Goal: Task Accomplishment & Management: Manage account settings

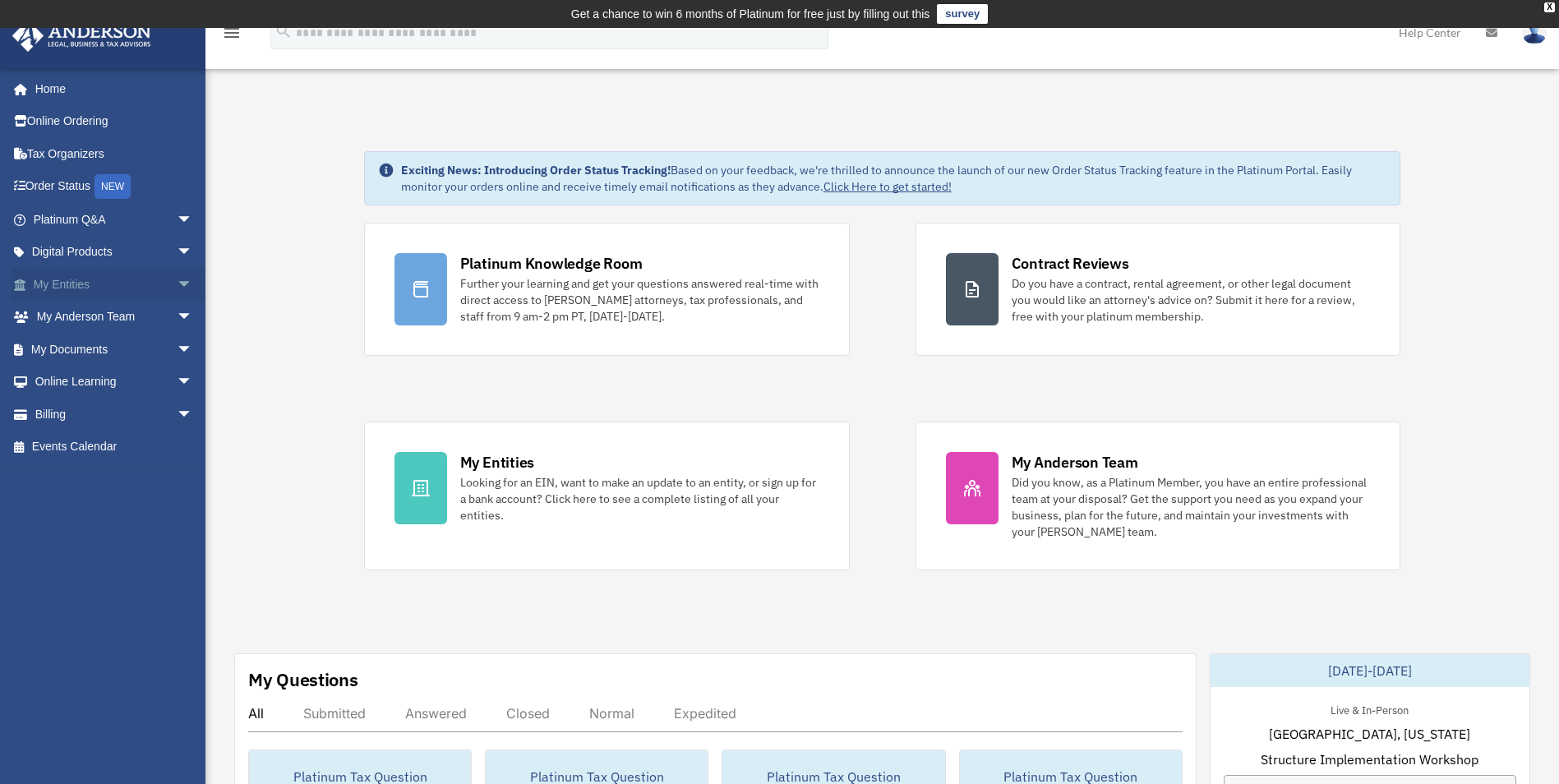
click at [77, 276] on link "My Entities arrow_drop_down" at bounding box center [114, 284] width 207 height 33
click at [77, 341] on link "My Documents arrow_drop_down" at bounding box center [114, 349] width 207 height 33
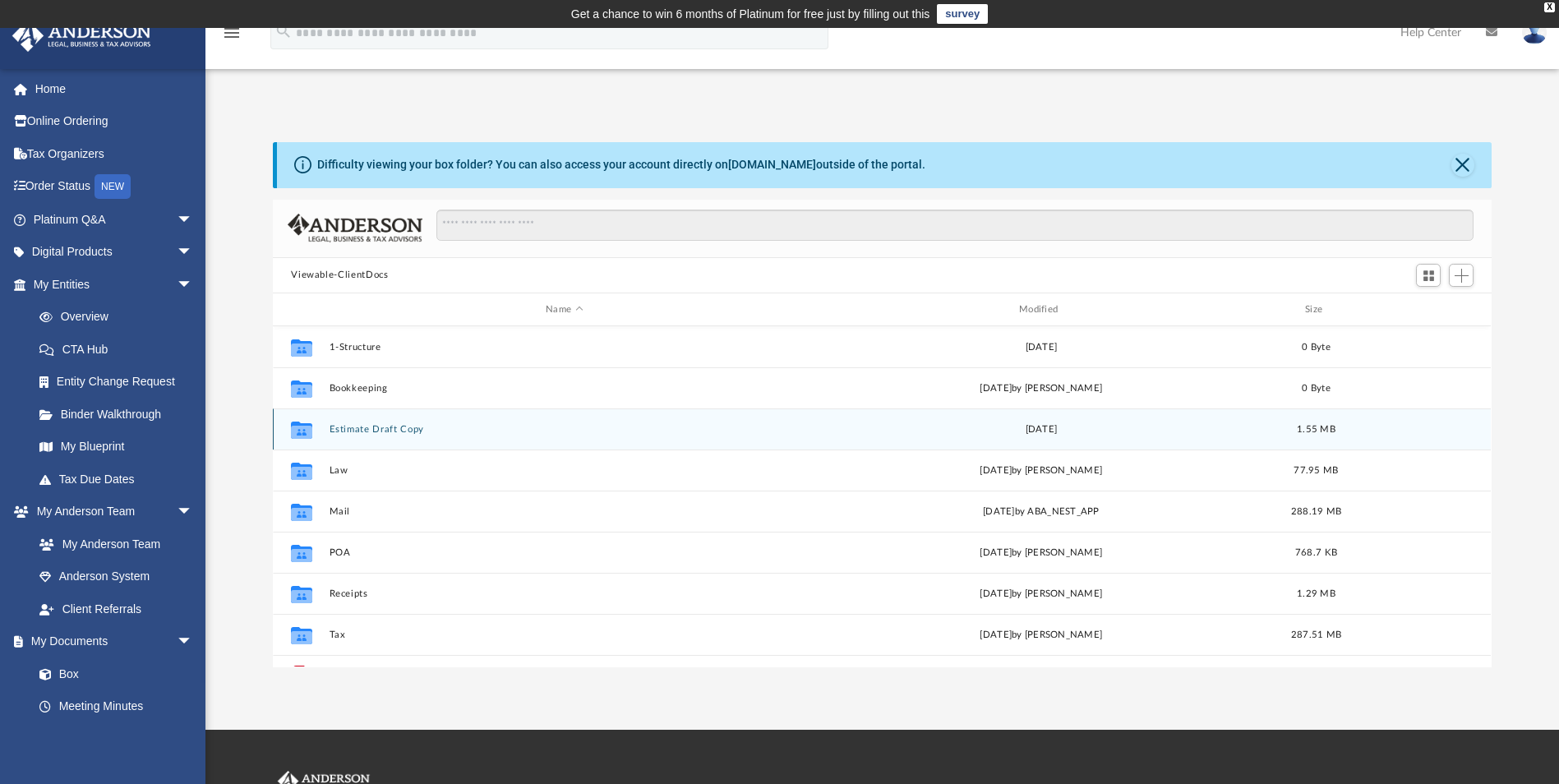
scroll to position [361, 1206]
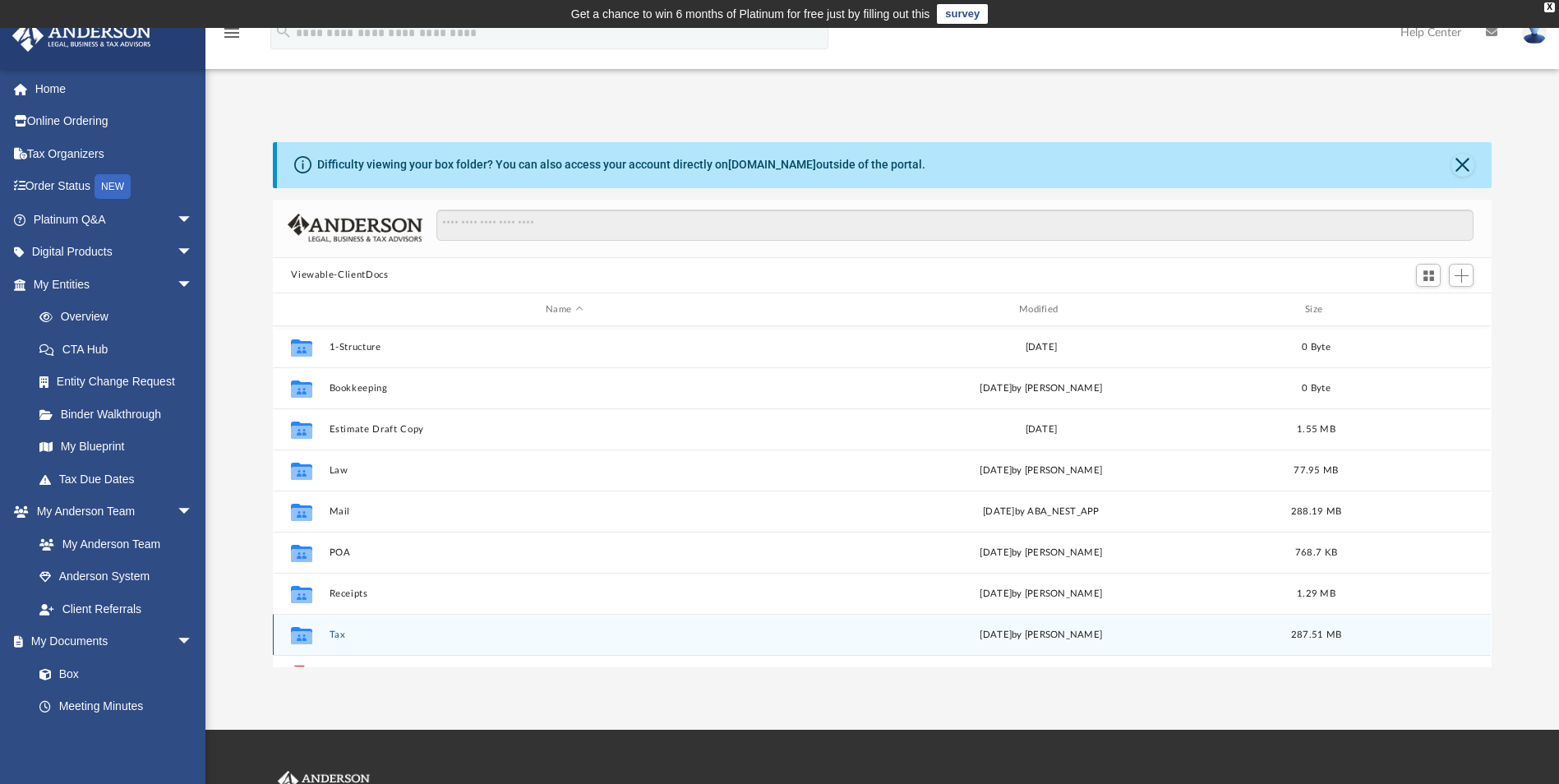
click at [333, 629] on button "Tax" at bounding box center [564, 634] width 470 height 10
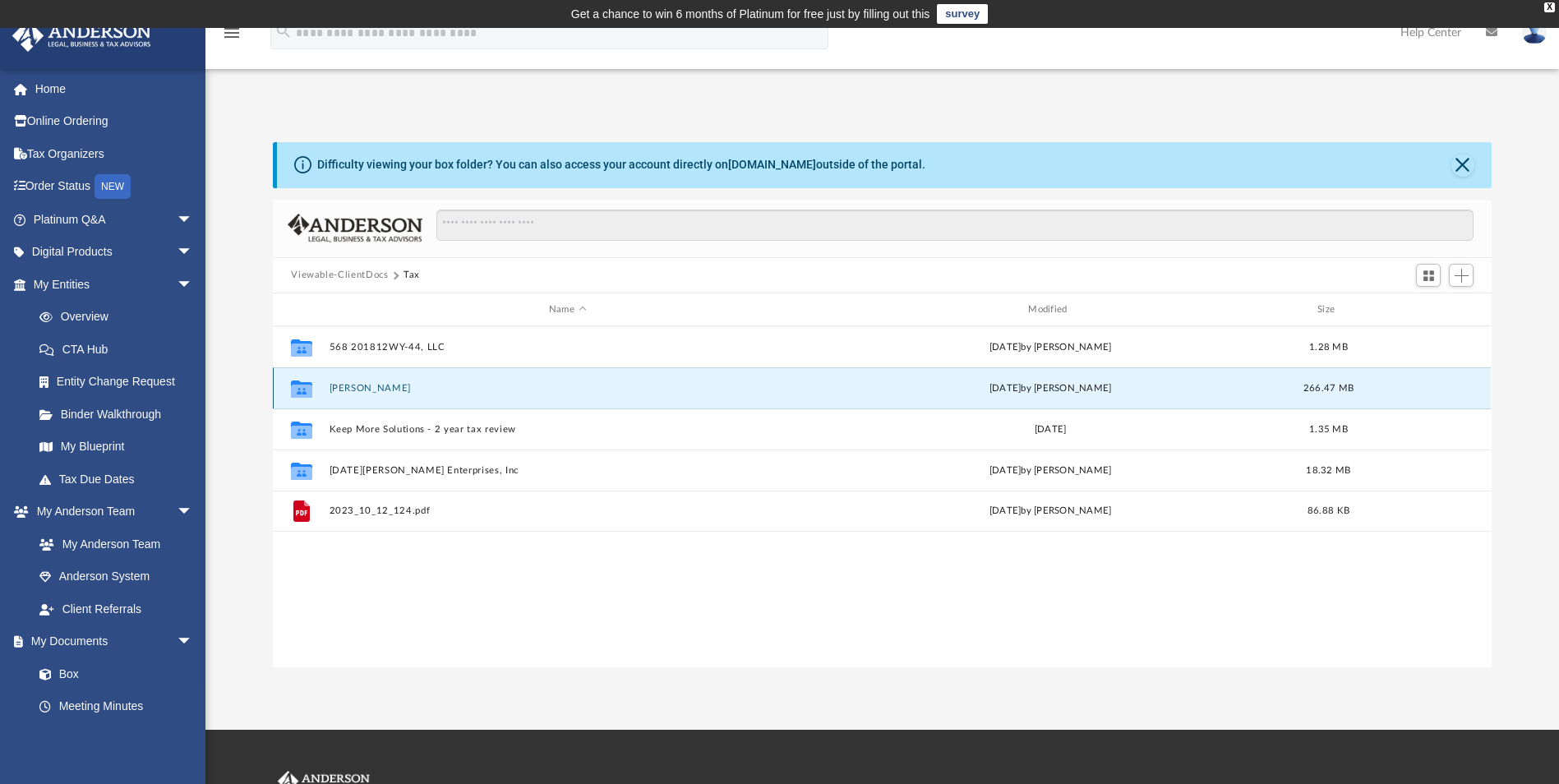
click at [374, 386] on button "[PERSON_NAME]" at bounding box center [567, 388] width 476 height 10
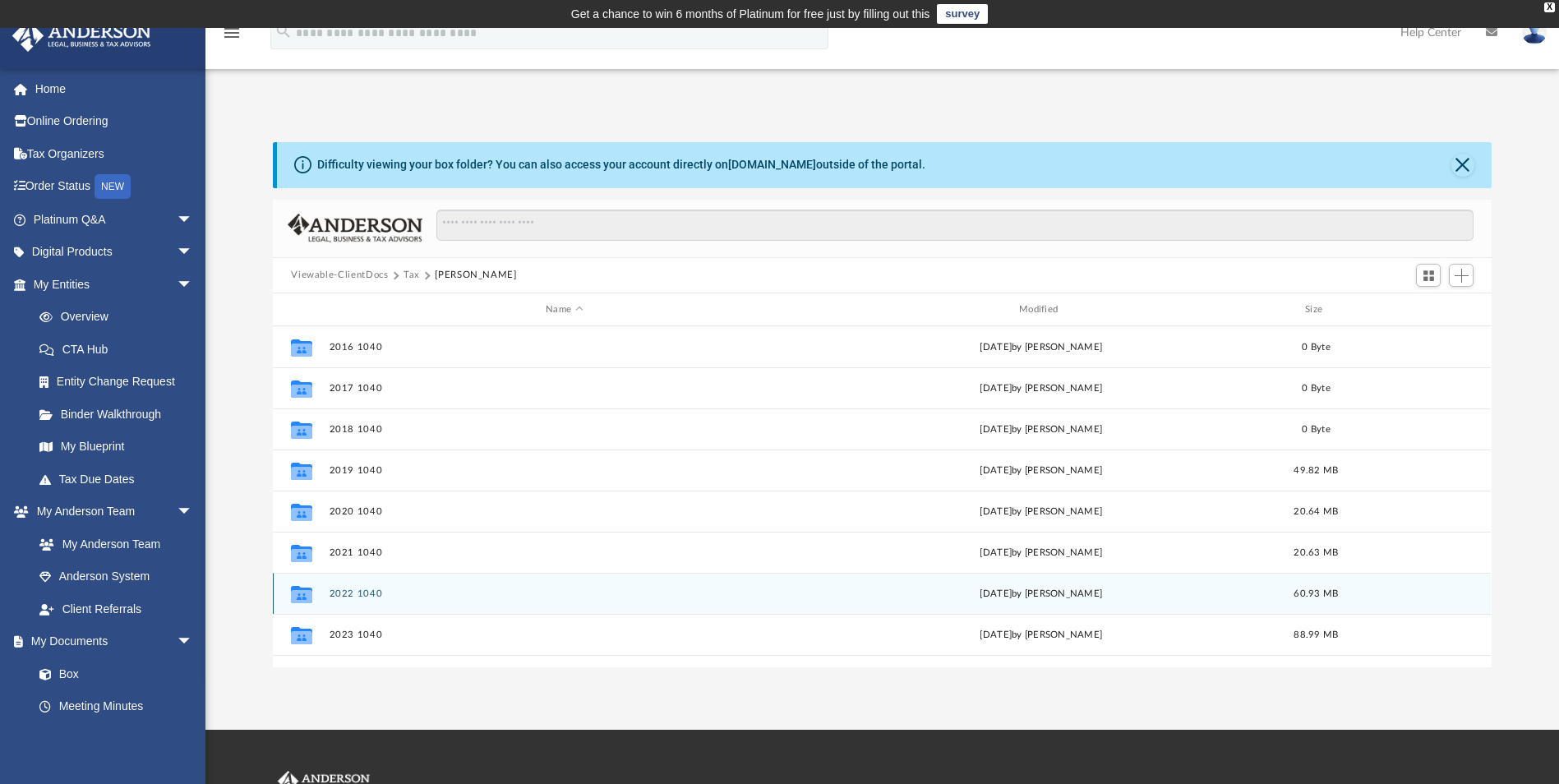
scroll to position [193, 0]
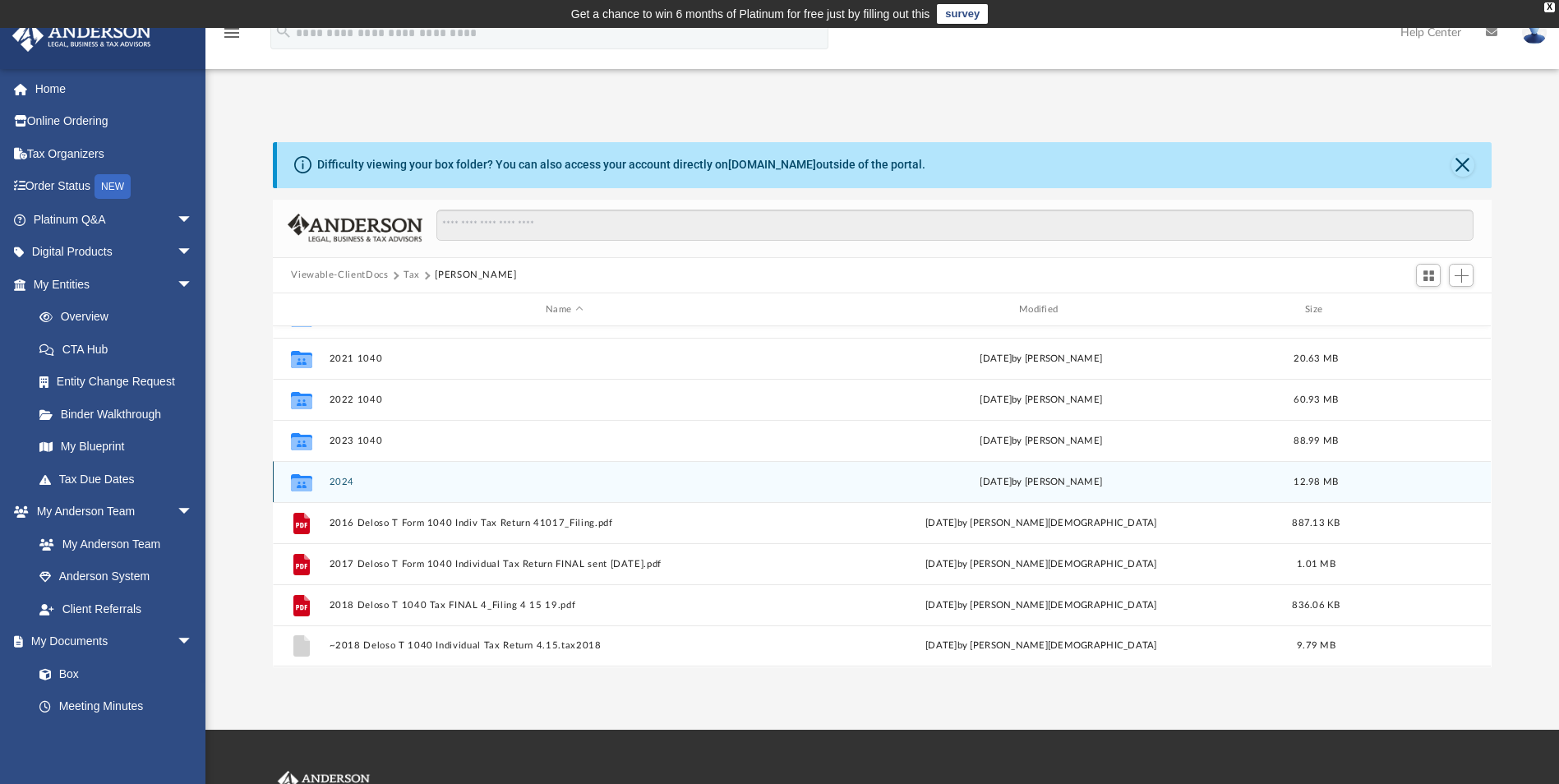
click at [372, 478] on button "2024" at bounding box center [564, 481] width 470 height 10
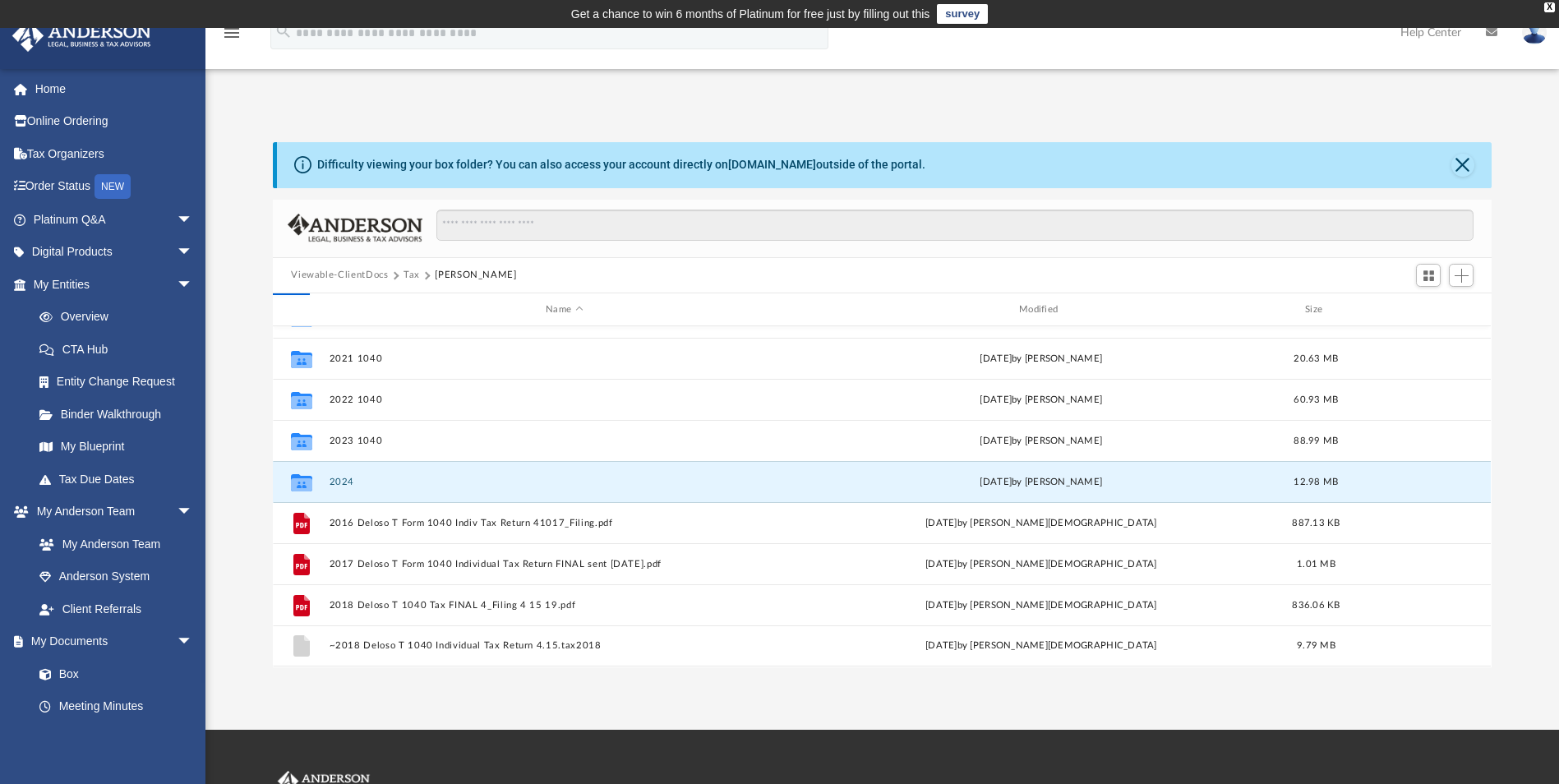
scroll to position [0, 0]
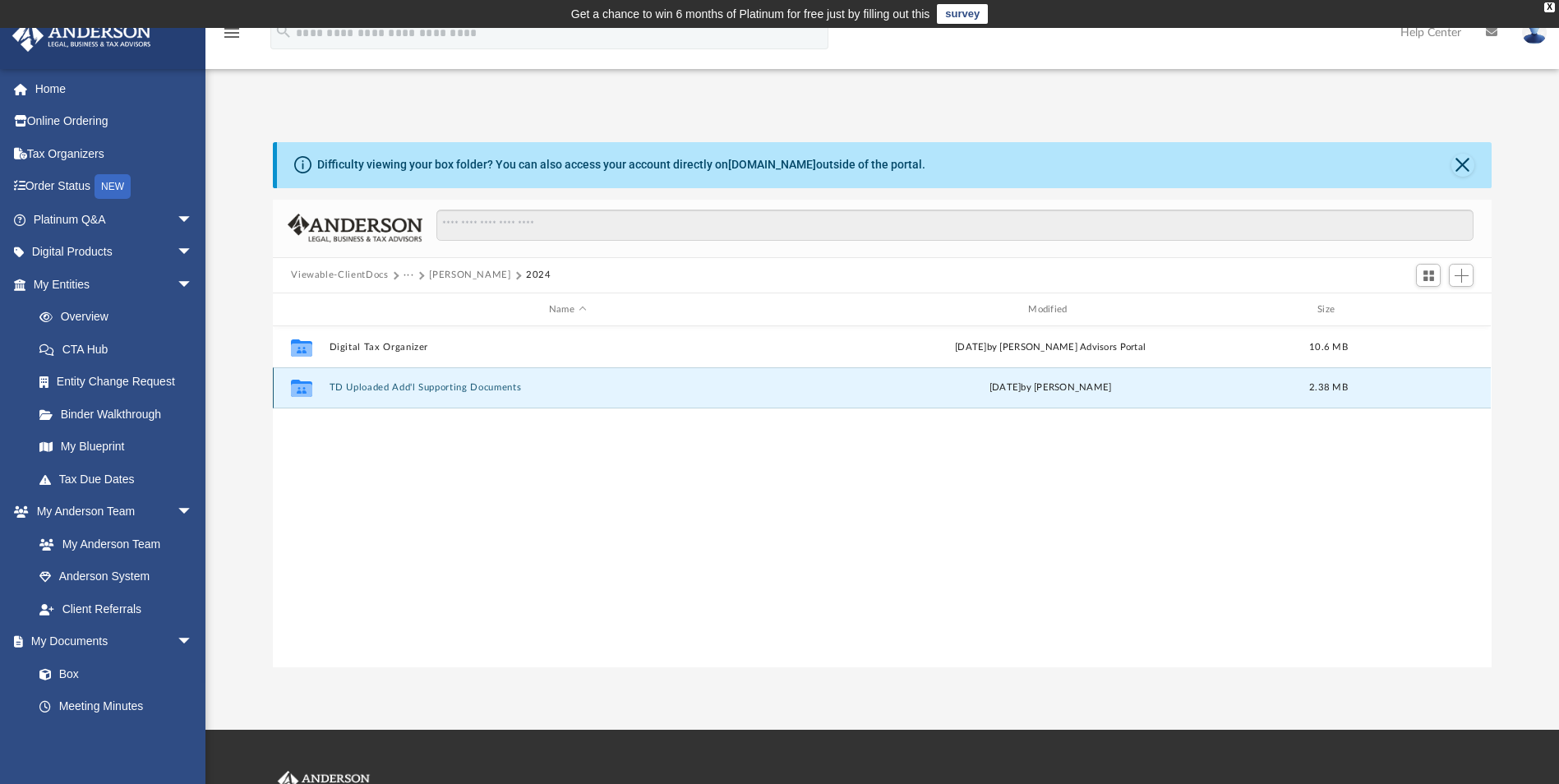
click at [425, 389] on button "TD Uploaded Add'l Supporting Documents" at bounding box center [567, 388] width 476 height 10
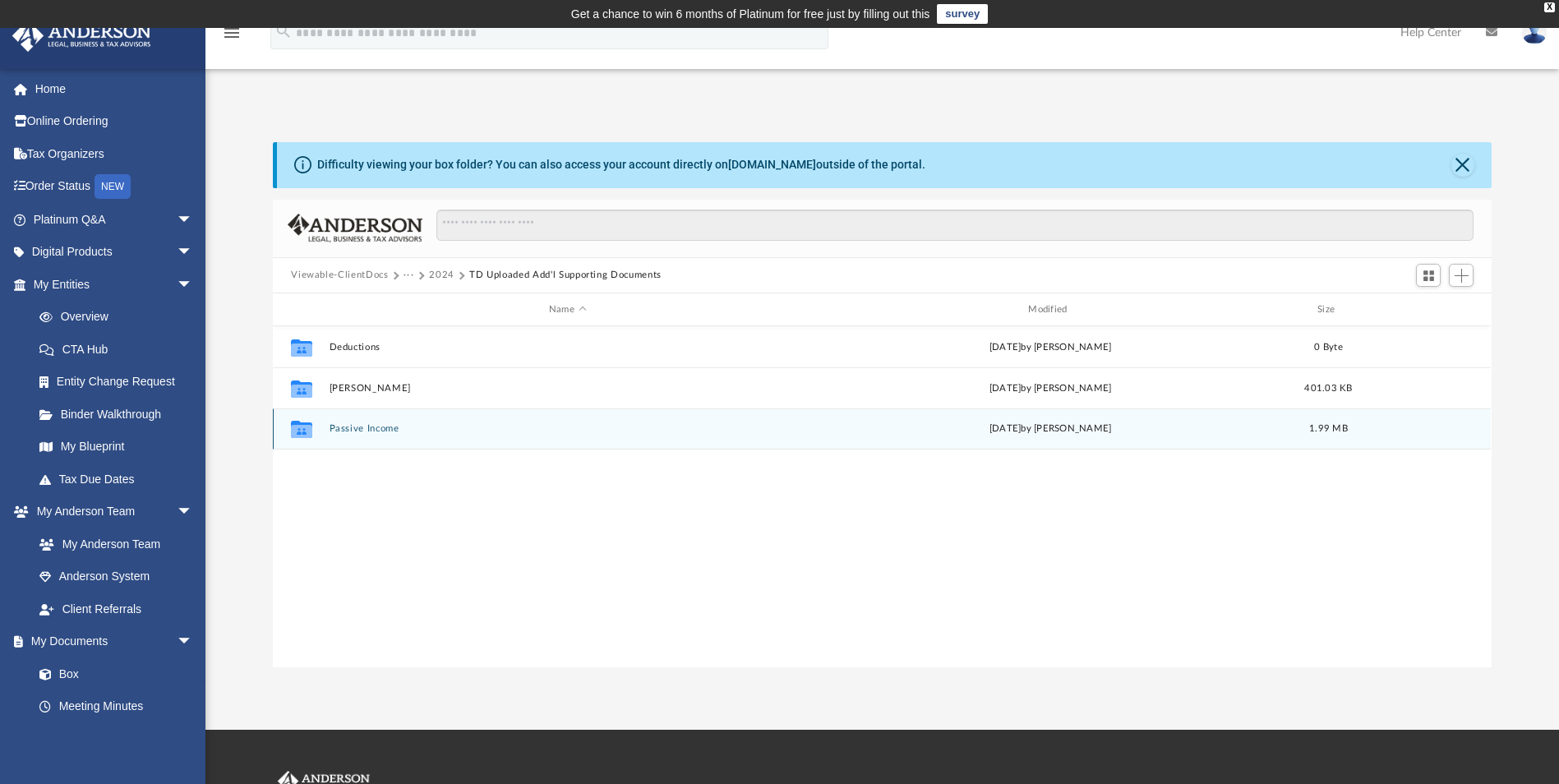
click at [428, 428] on button "Passive Income" at bounding box center [567, 428] width 476 height 10
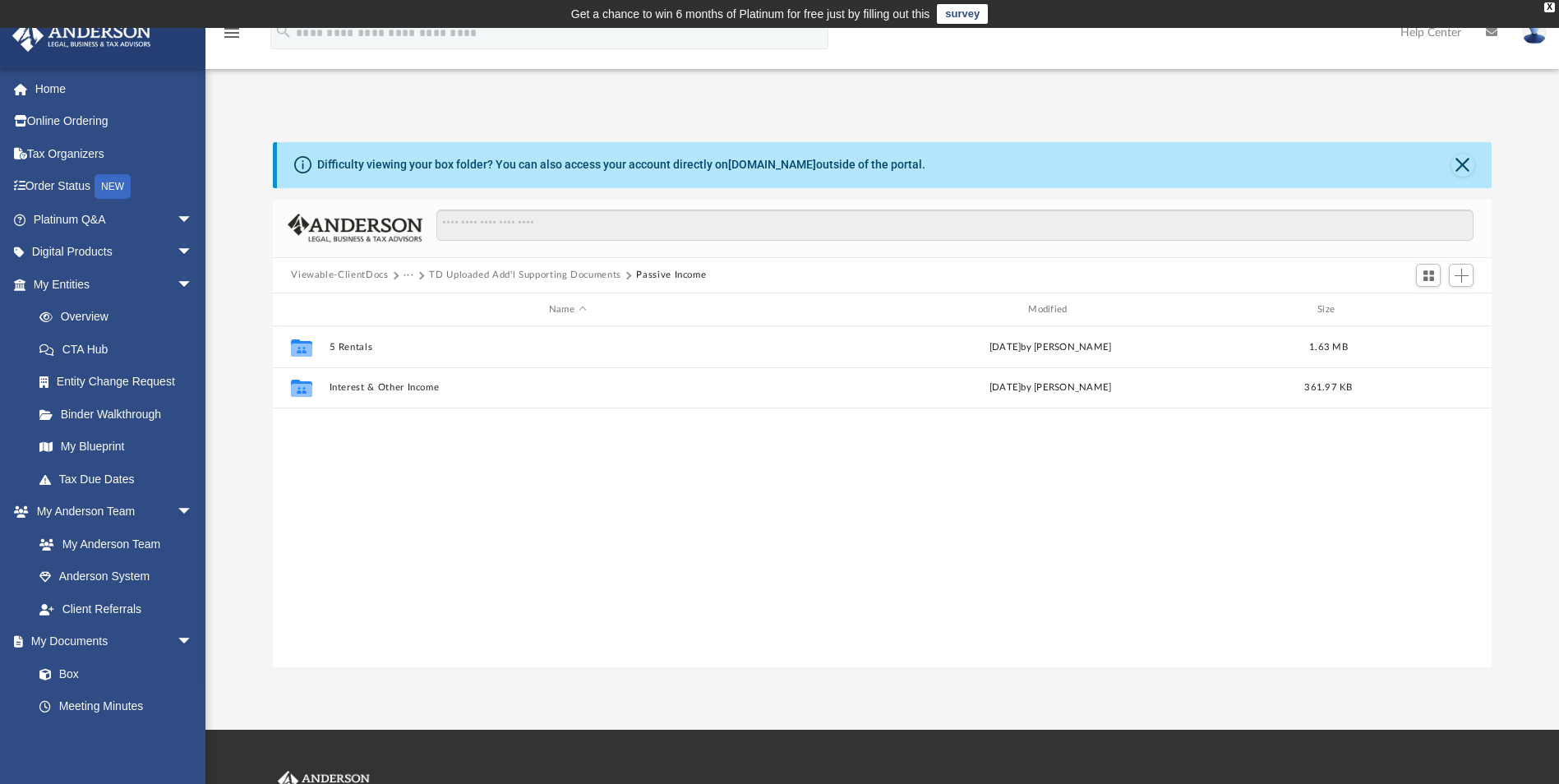
click at [428, 428] on div "Collaborated Folder 5 Rentals [DATE] by [PERSON_NAME] 1.63 MB Collaborated Fold…" at bounding box center [881, 496] width 1217 height 340
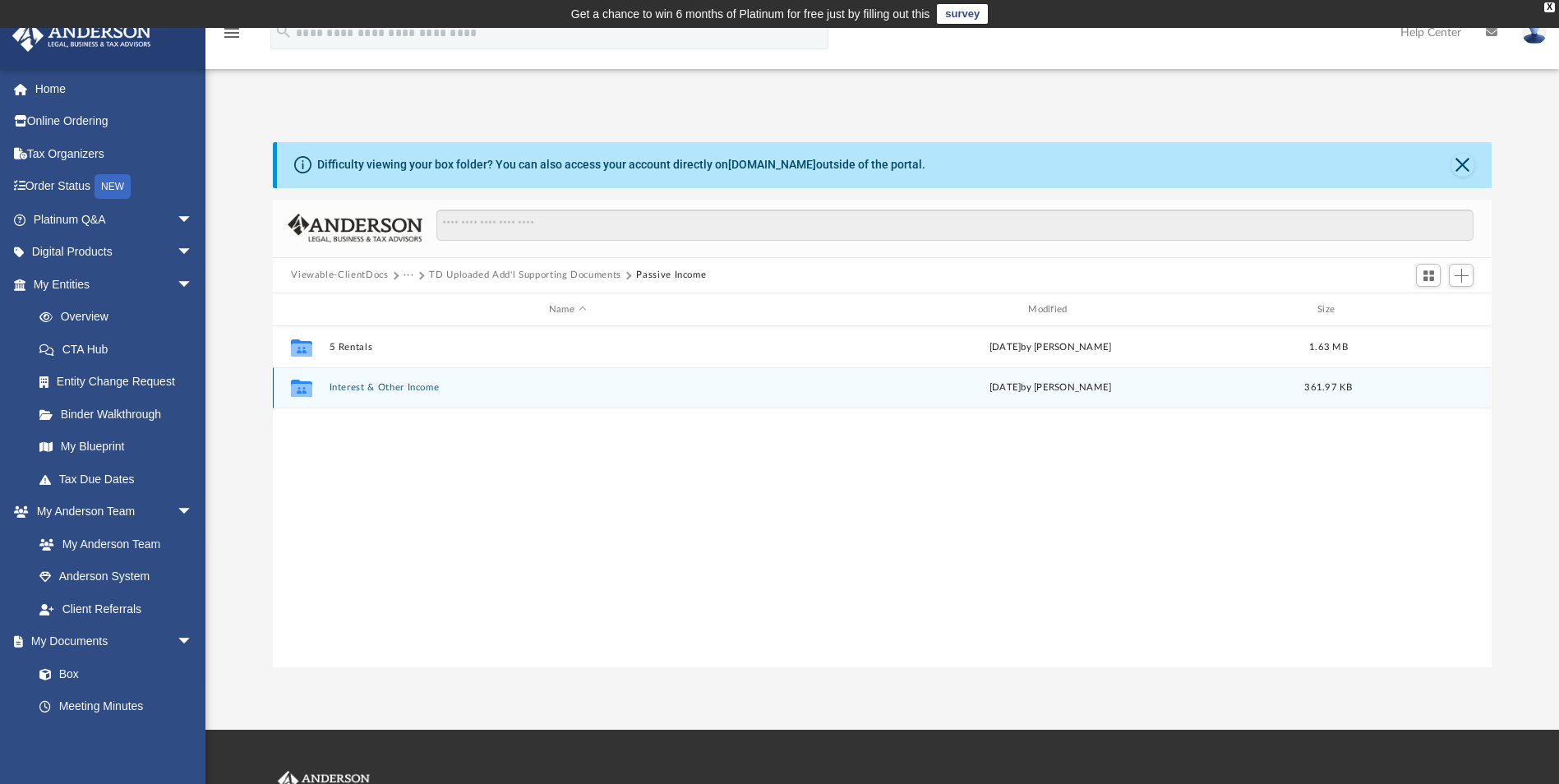
click at [417, 386] on button "Interest & Other Income" at bounding box center [567, 388] width 476 height 10
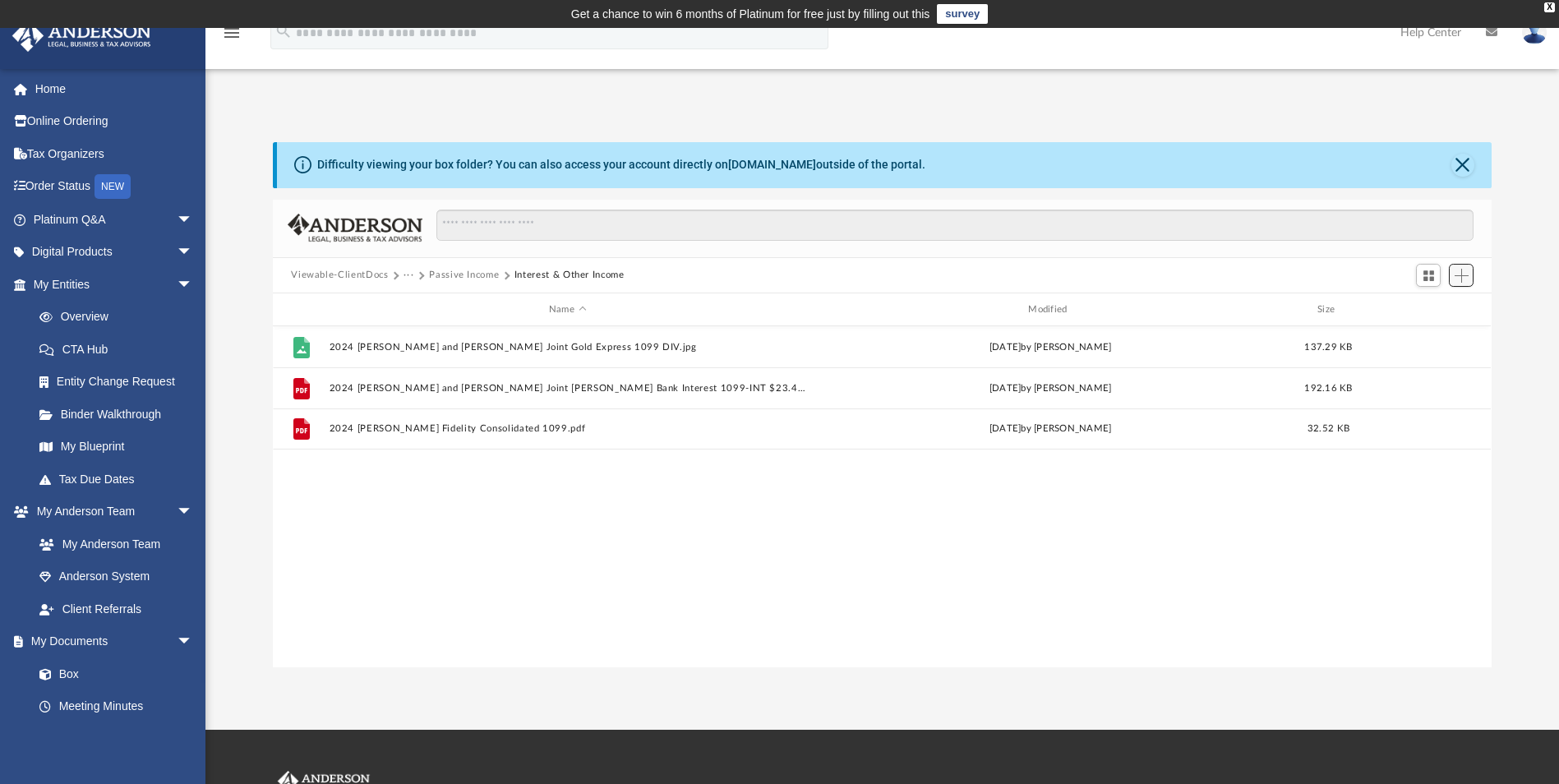
click at [1464, 284] on button "Add" at bounding box center [1461, 275] width 25 height 23
click at [1429, 308] on li "Upload" at bounding box center [1438, 309] width 53 height 17
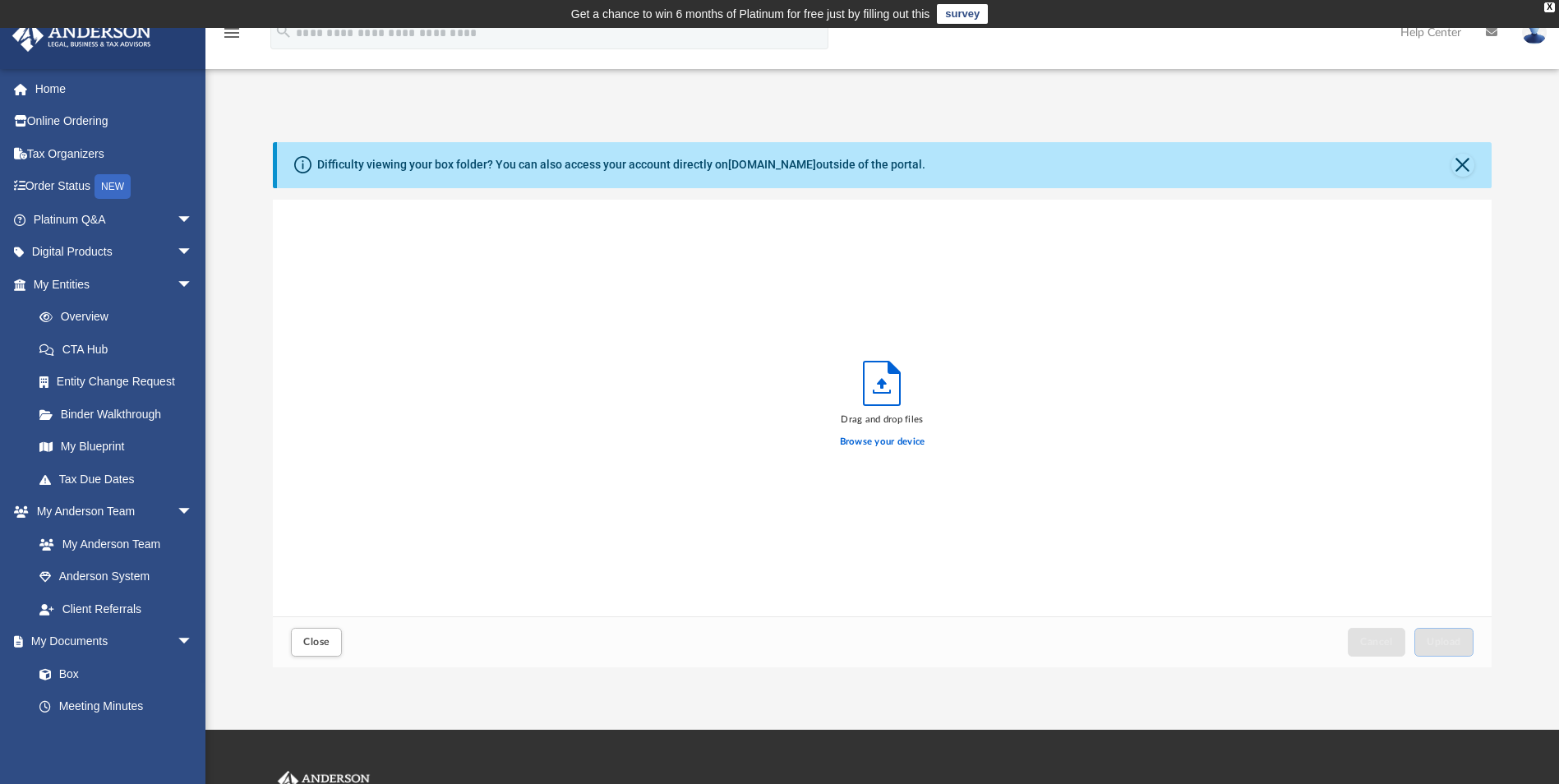
scroll to position [404, 1206]
click at [902, 442] on label "Browse your device" at bounding box center [882, 442] width 86 height 15
click at [0, 0] on input "Browse your device" at bounding box center [0, 0] width 0 height 0
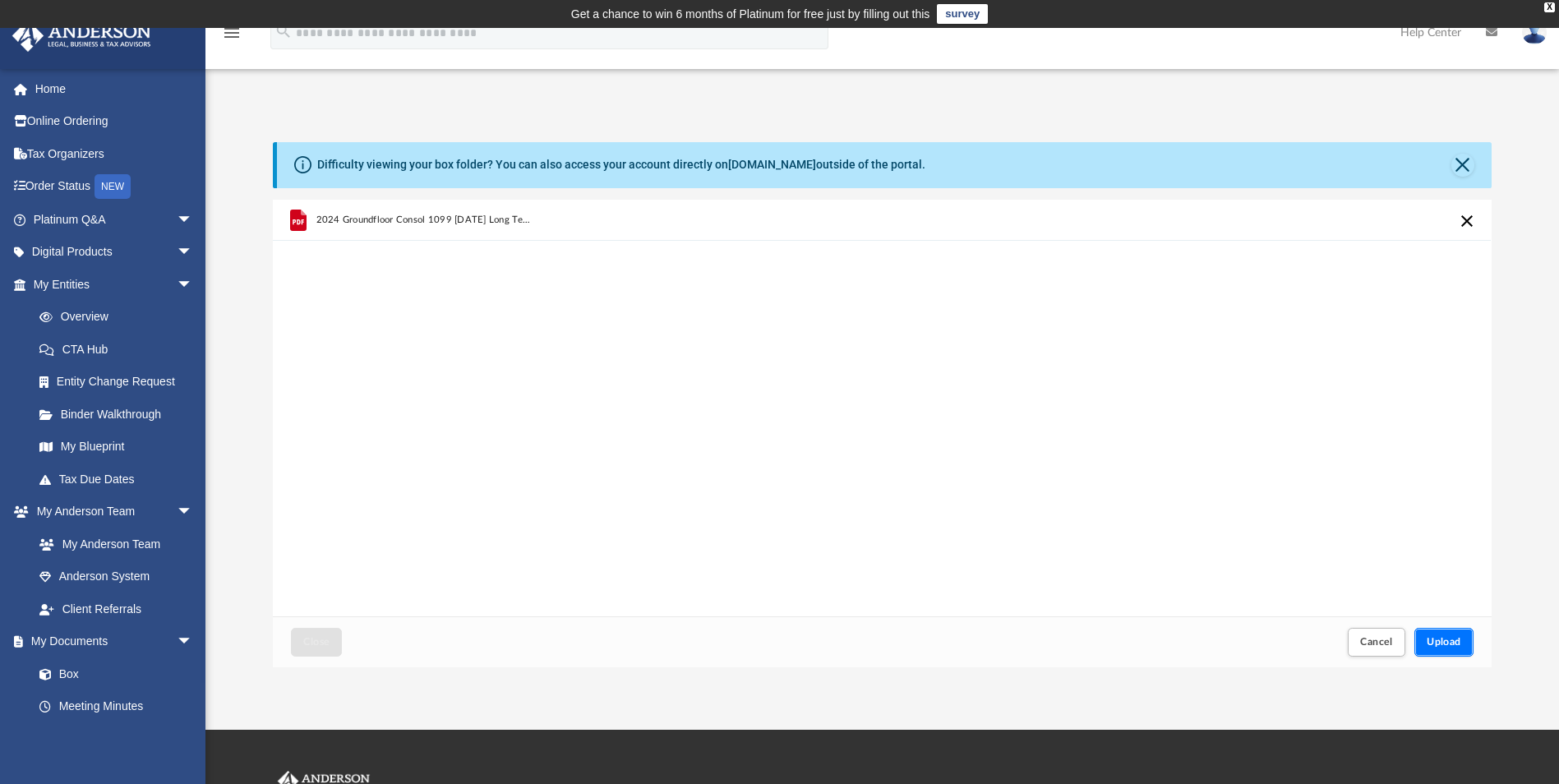
click at [1450, 644] on span "Upload" at bounding box center [1443, 642] width 35 height 9
click at [329, 646] on button "Close" at bounding box center [316, 642] width 51 height 28
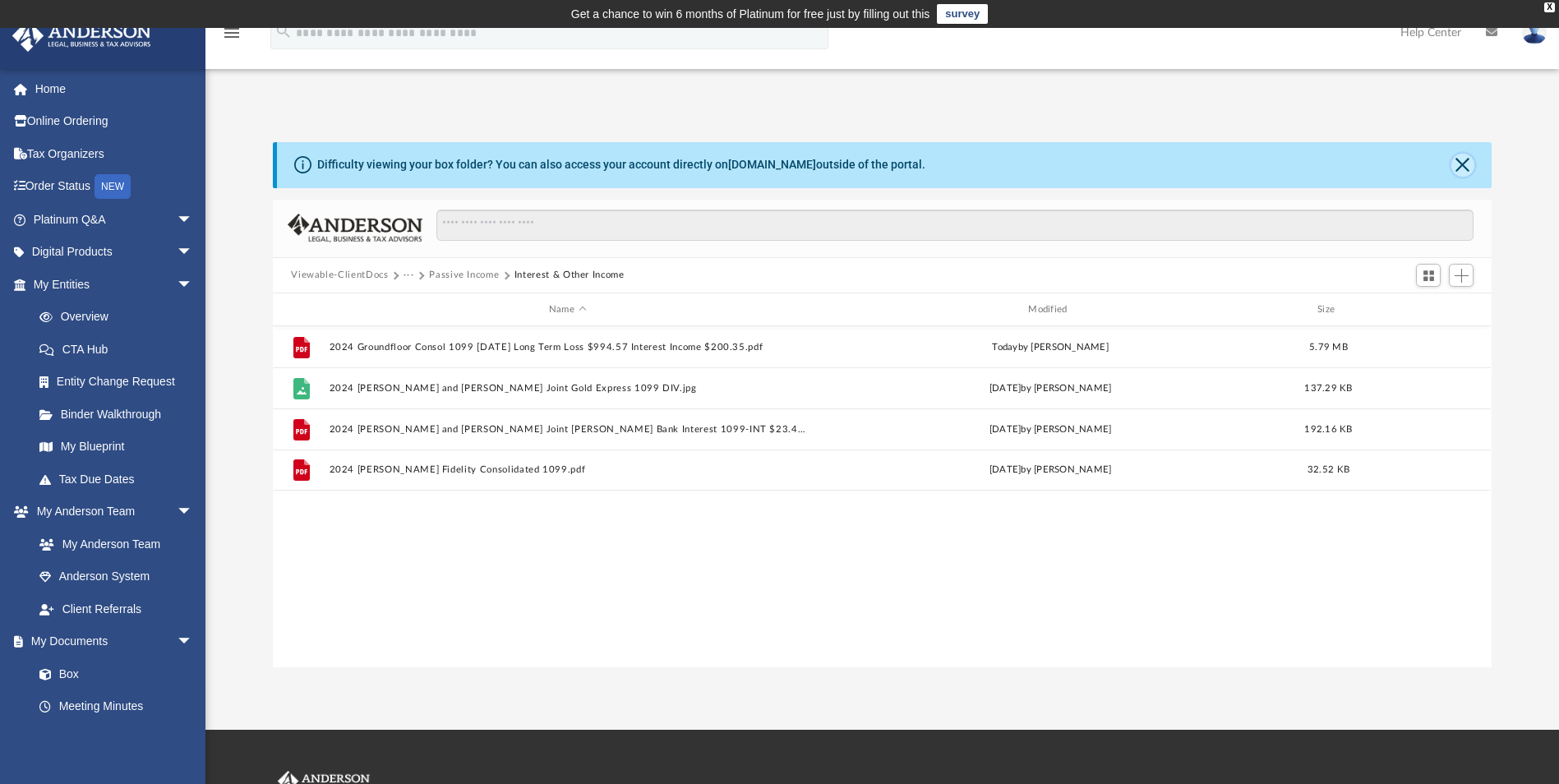
click at [1467, 158] on button "Close" at bounding box center [1462, 165] width 23 height 23
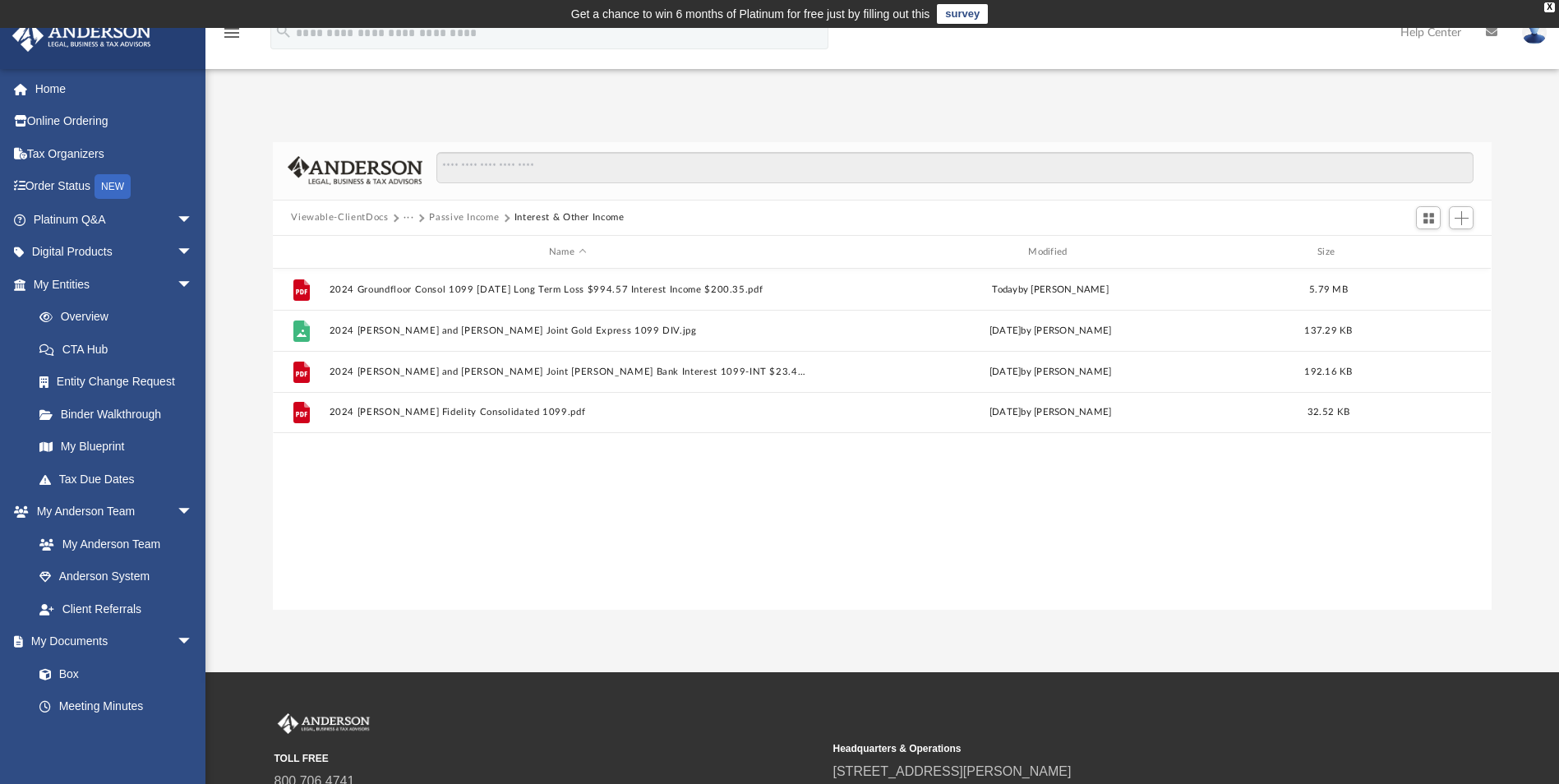
click at [484, 220] on button "Passive Income" at bounding box center [463, 218] width 70 height 15
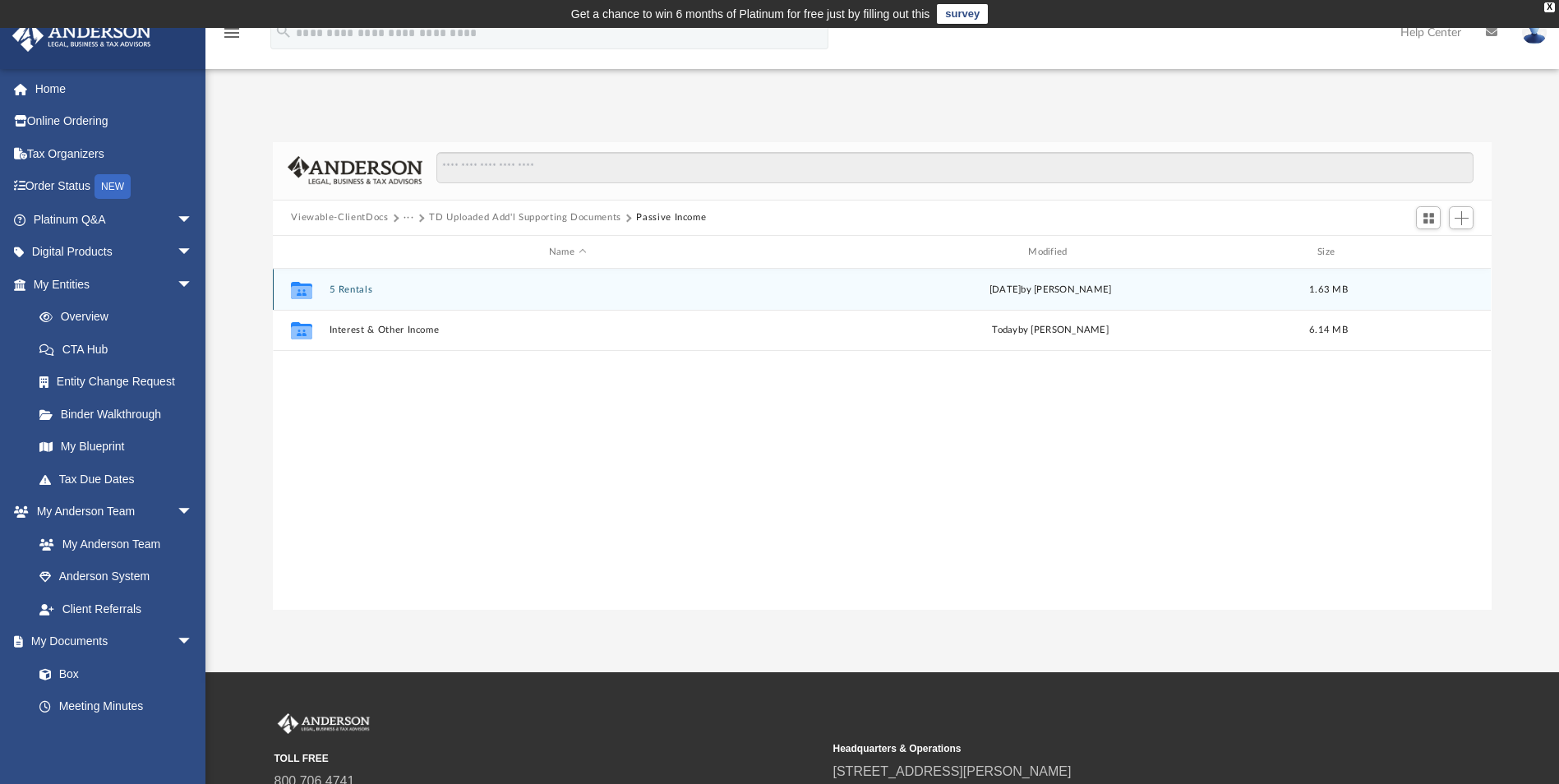
click at [388, 288] on button "5 Rentals" at bounding box center [567, 289] width 476 height 10
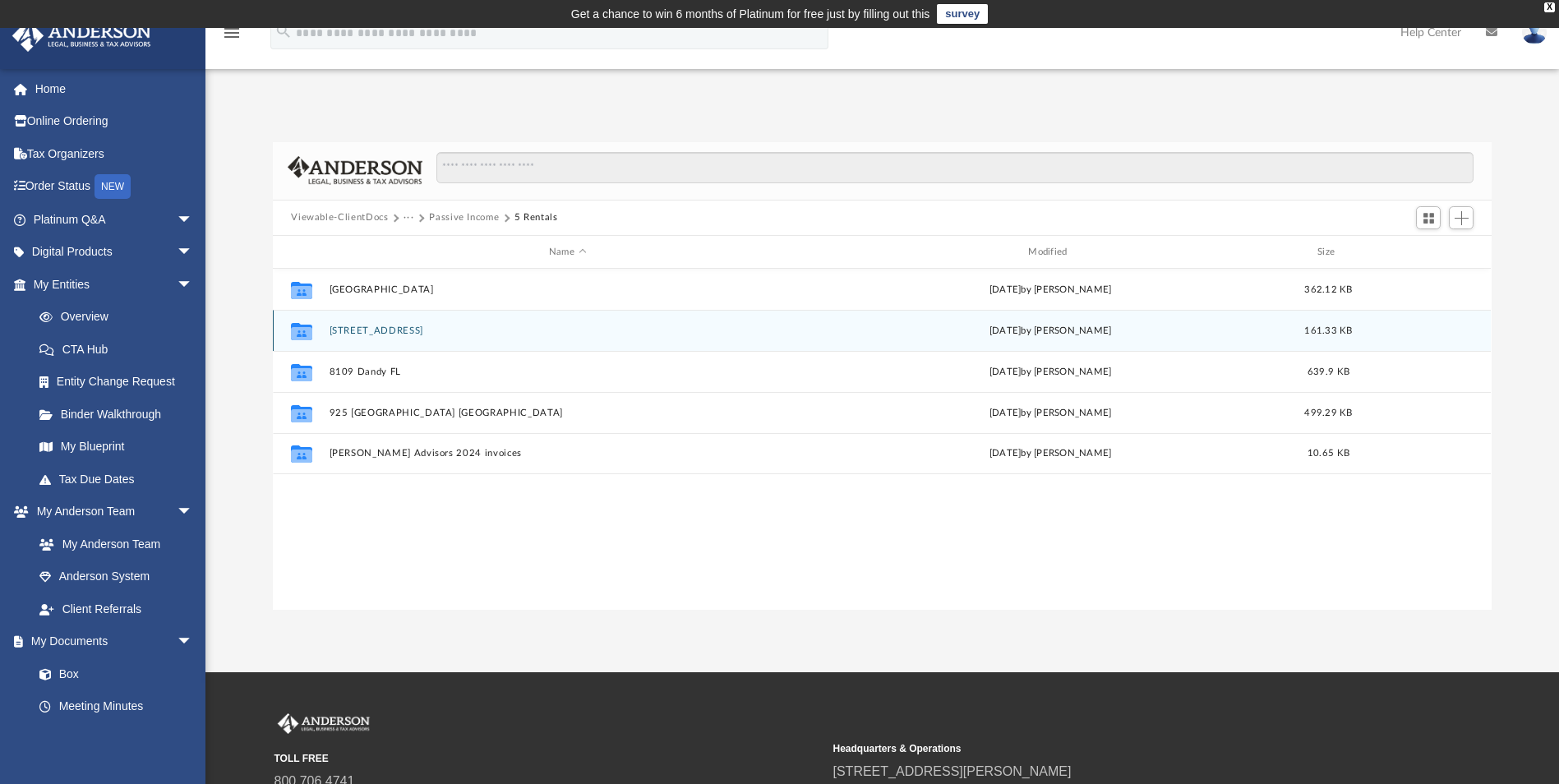
click at [378, 342] on div "Collaborated Folder [STREET_ADDRESS] [DATE] by [PERSON_NAME] 161.33 KB" at bounding box center [881, 330] width 1217 height 42
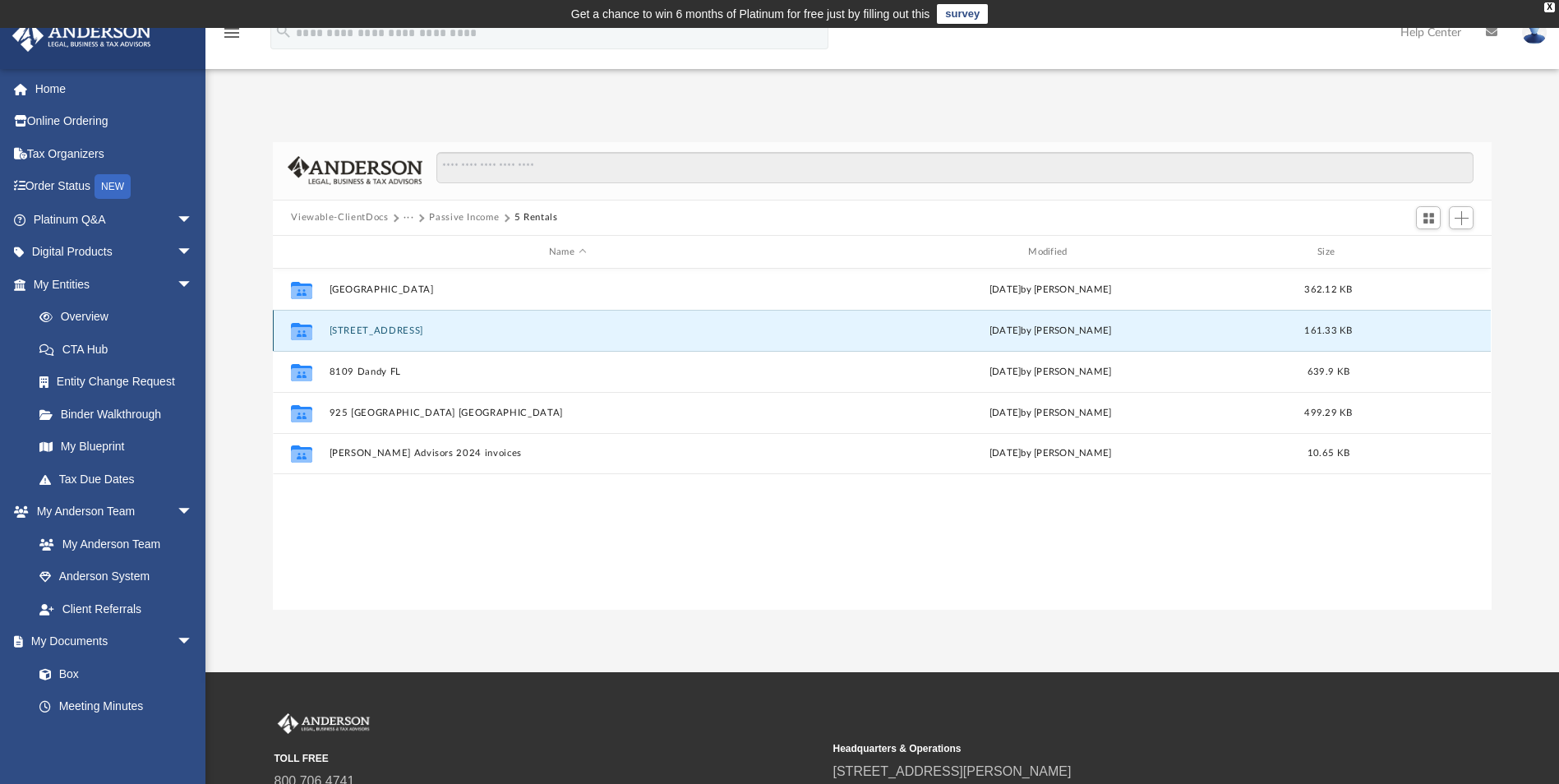
click at [386, 335] on button "[STREET_ADDRESS]" at bounding box center [567, 330] width 476 height 10
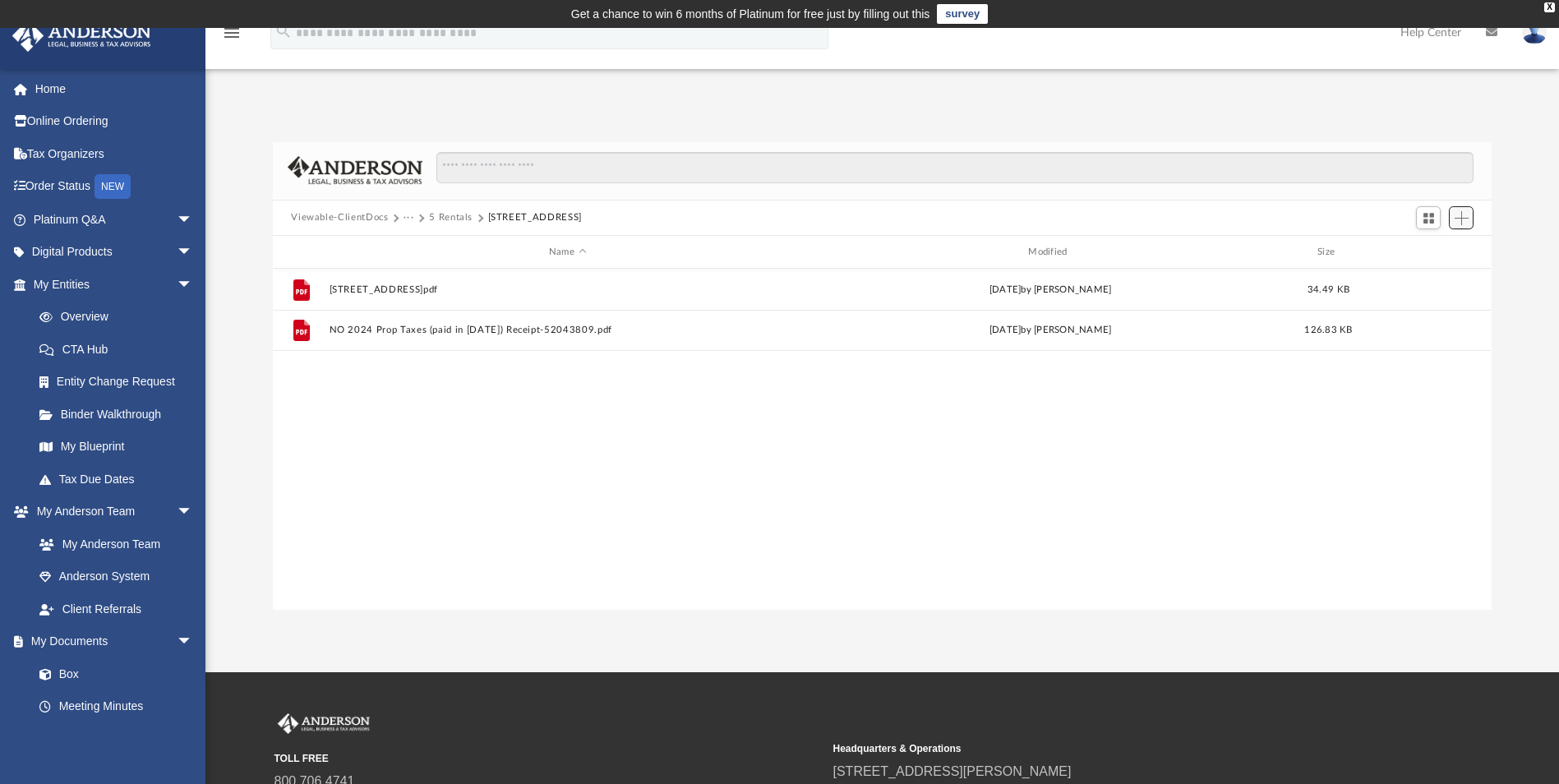
click at [1458, 225] on span "Add" at bounding box center [1461, 218] width 14 height 14
click at [1425, 254] on li "Upload" at bounding box center [1438, 251] width 53 height 17
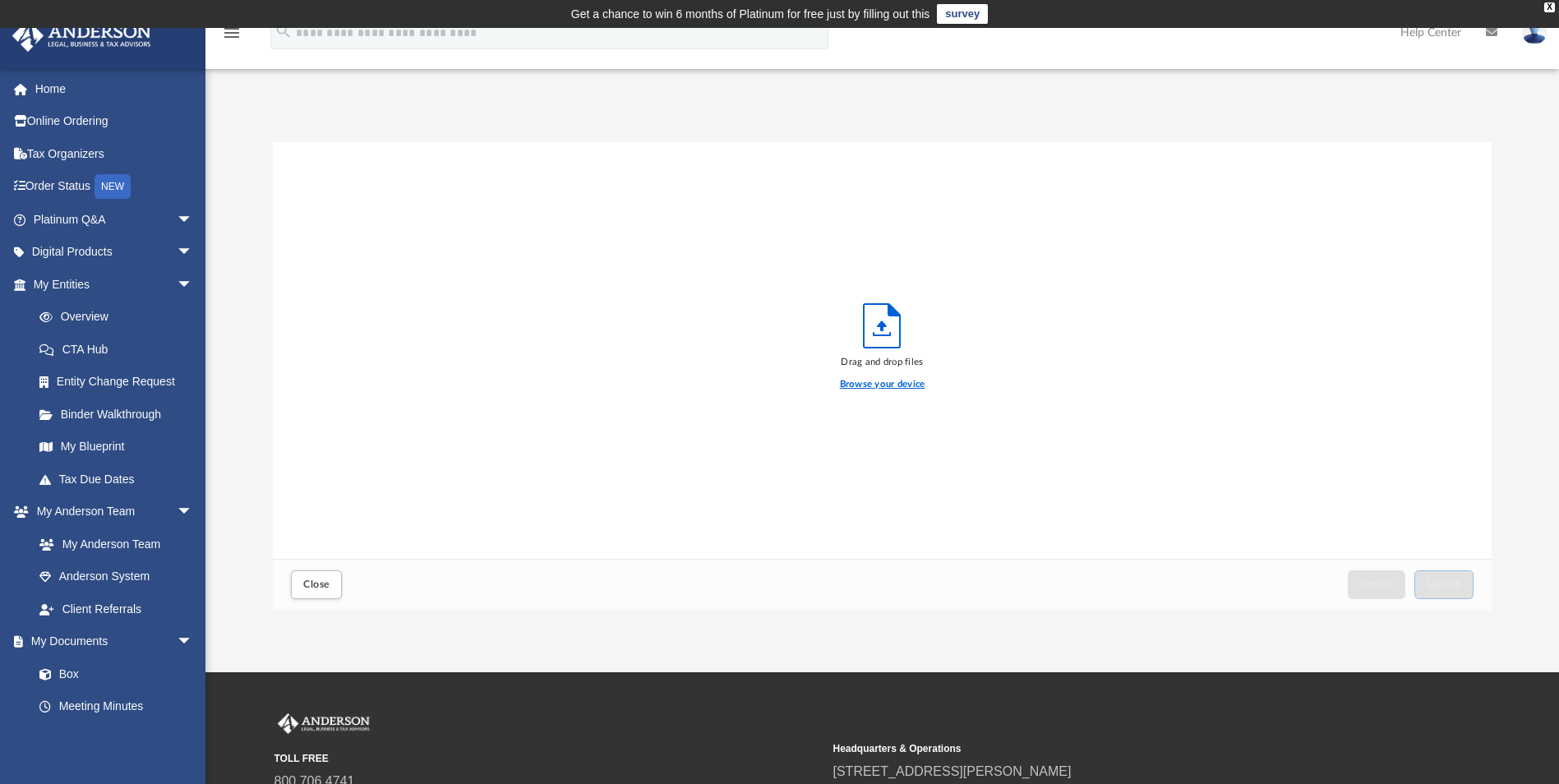
click at [923, 384] on label "Browse your device" at bounding box center [882, 385] width 86 height 15
click at [0, 0] on input "Browse your device" at bounding box center [0, 0] width 0 height 0
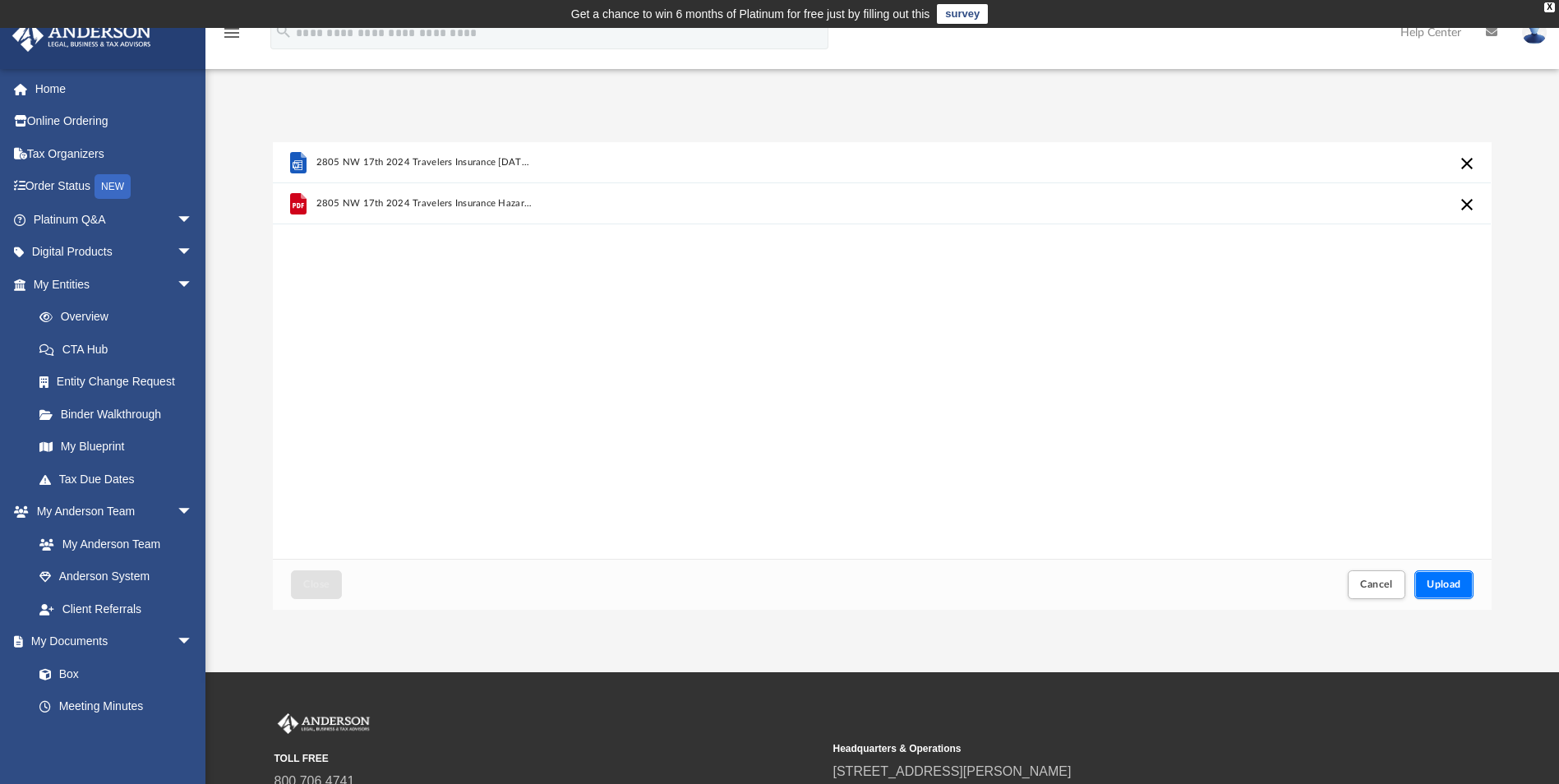
click at [1441, 575] on button "Upload" at bounding box center [1443, 584] width 59 height 28
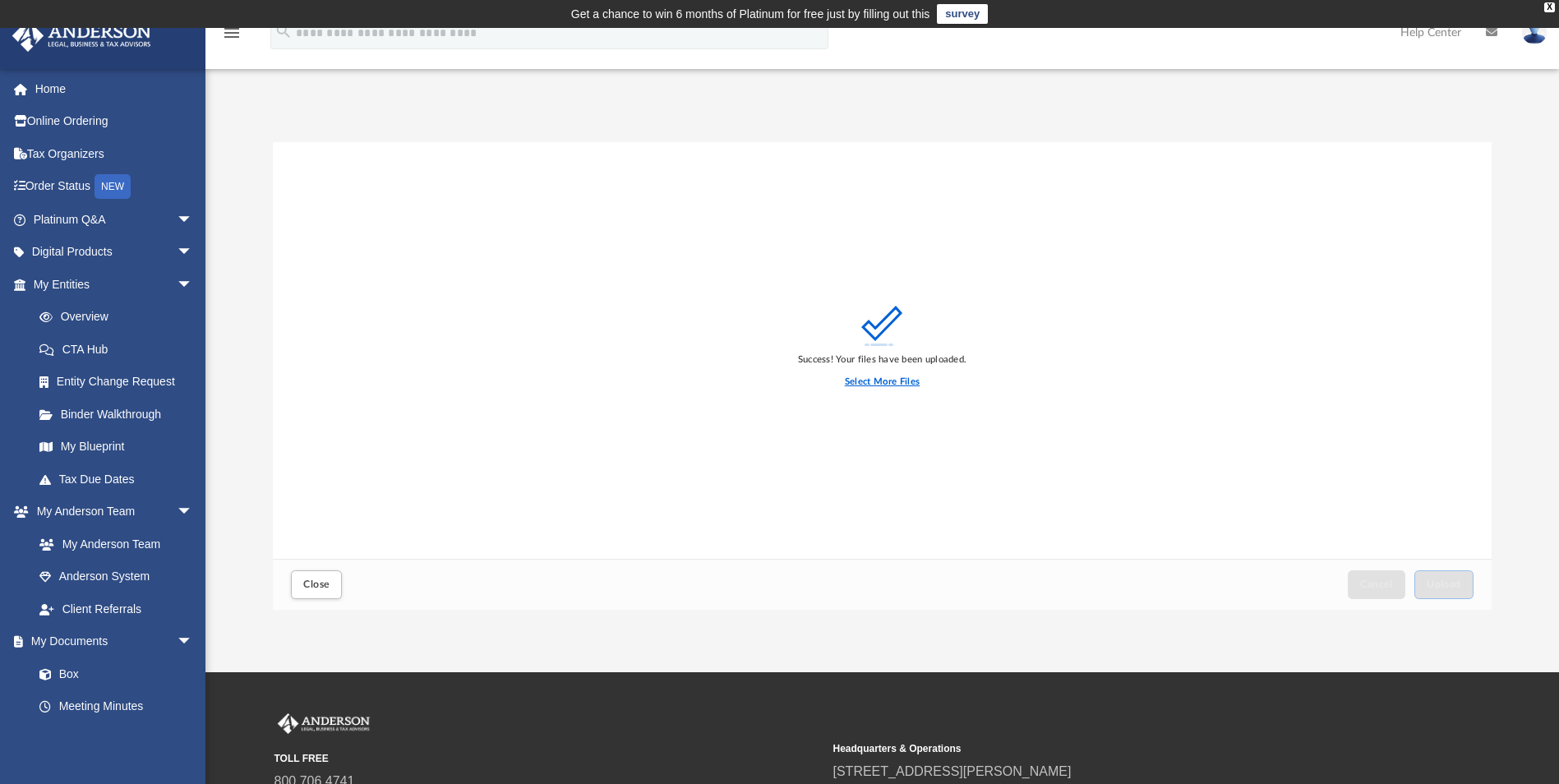
click at [890, 380] on label "Select More Files" at bounding box center [881, 382] width 75 height 15
click at [0, 0] on input "Select More Files" at bounding box center [0, 0] width 0 height 0
click at [309, 582] on span "Close" at bounding box center [316, 584] width 26 height 9
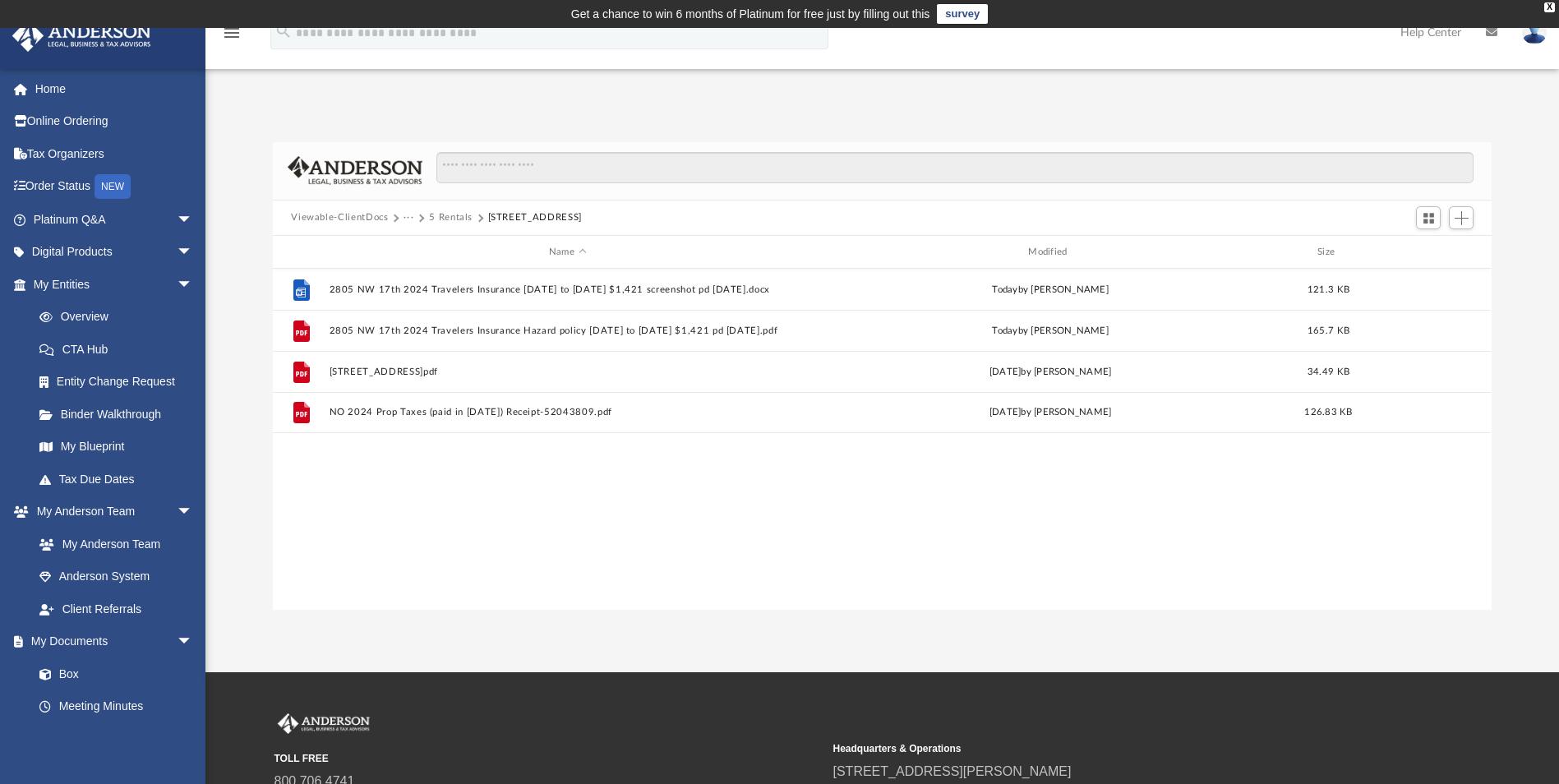
click at [435, 209] on div "Viewable-ClientDocs ··· 5 Rentals [STREET_ADDRESS]" at bounding box center [881, 218] width 1217 height 36
click at [452, 217] on button "5 Rentals" at bounding box center [450, 218] width 43 height 15
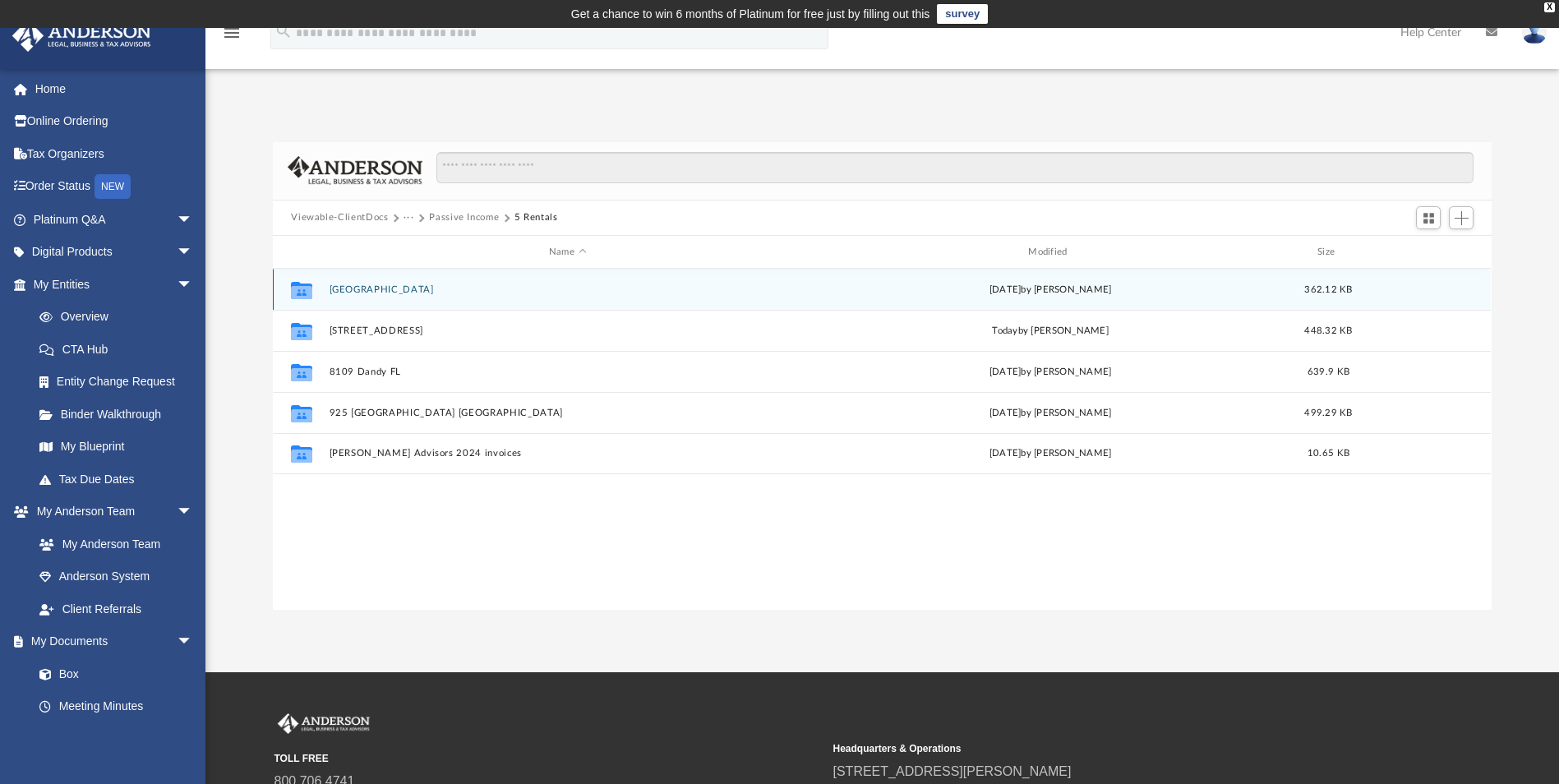
click at [377, 292] on button "[GEOGRAPHIC_DATA]" at bounding box center [567, 289] width 476 height 10
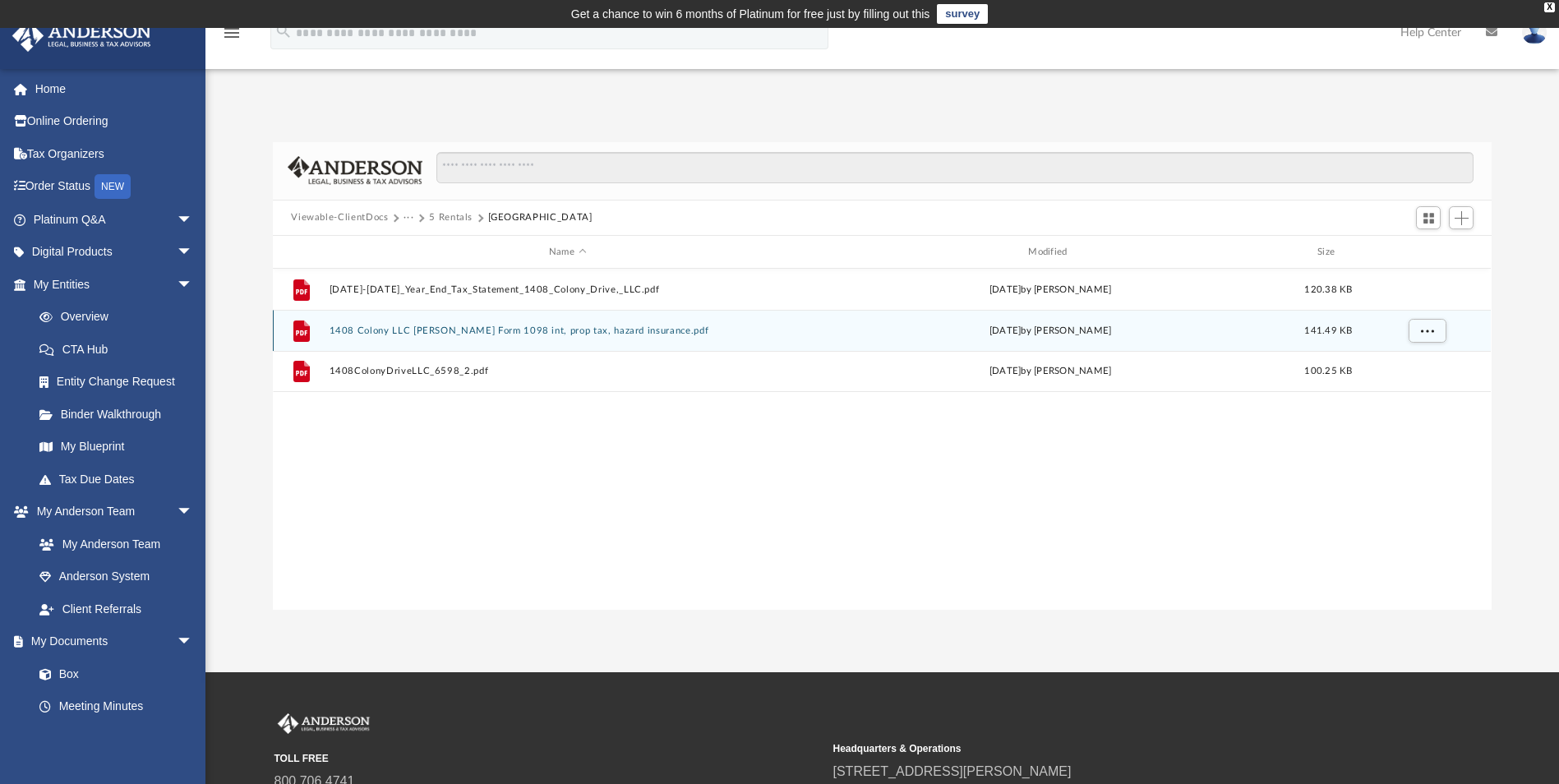
click at [603, 326] on button "1408 Colony LLC [PERSON_NAME] Form 1098 int, prop tax, hazard insurance.pdf" at bounding box center [567, 330] width 476 height 10
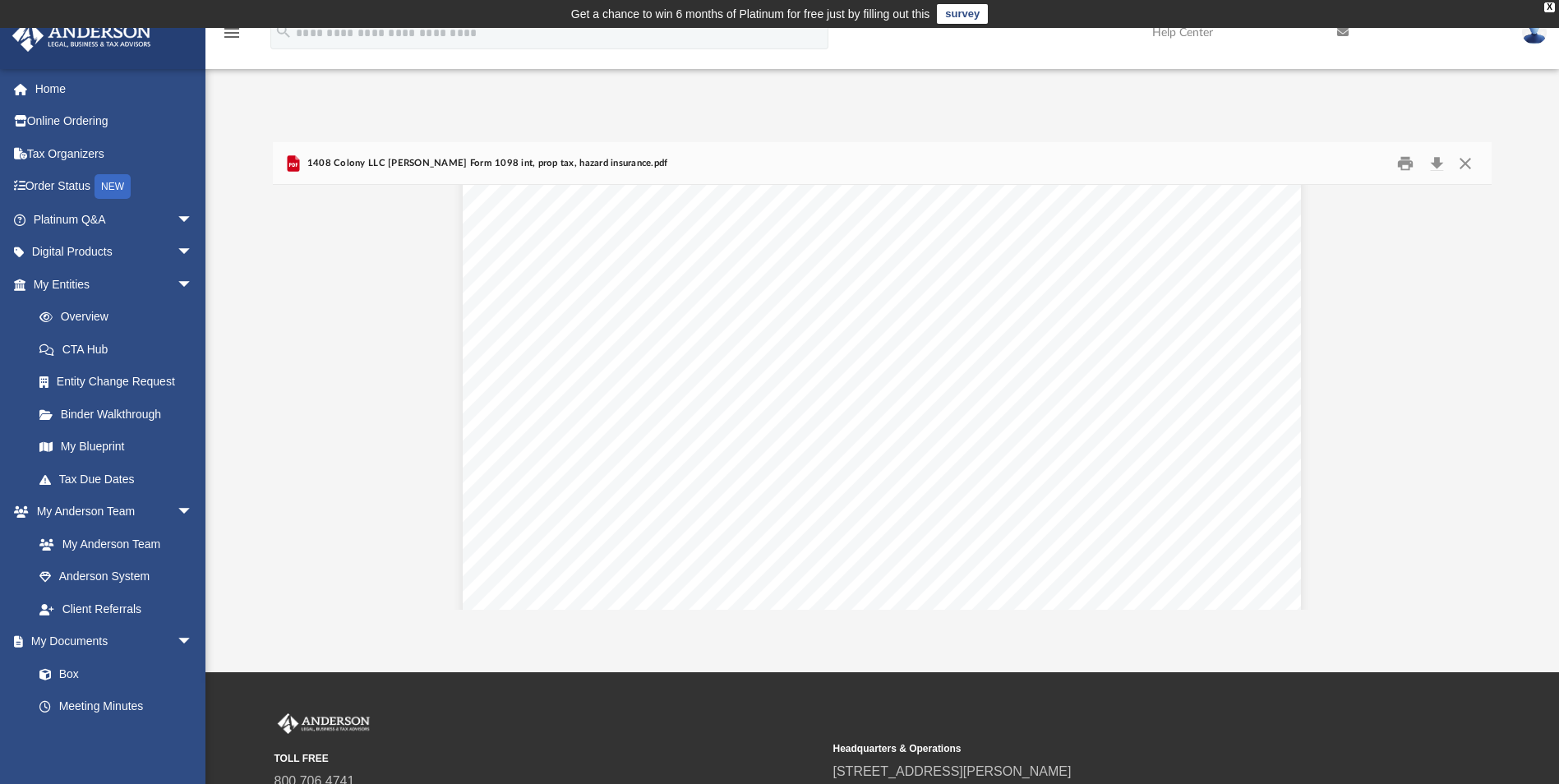
scroll to position [167, 0]
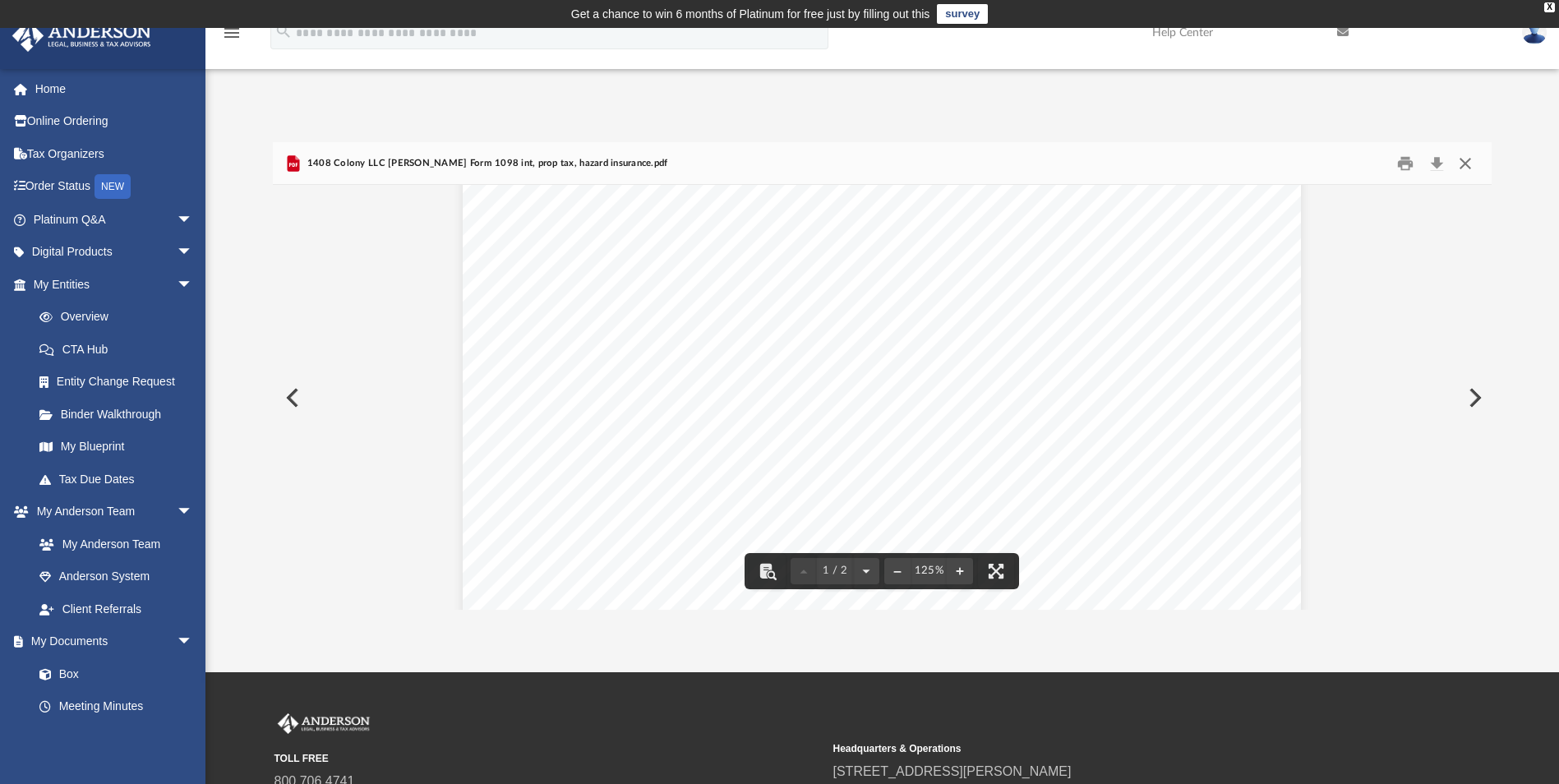
click at [1467, 167] on button "Close" at bounding box center [1465, 162] width 29 height 25
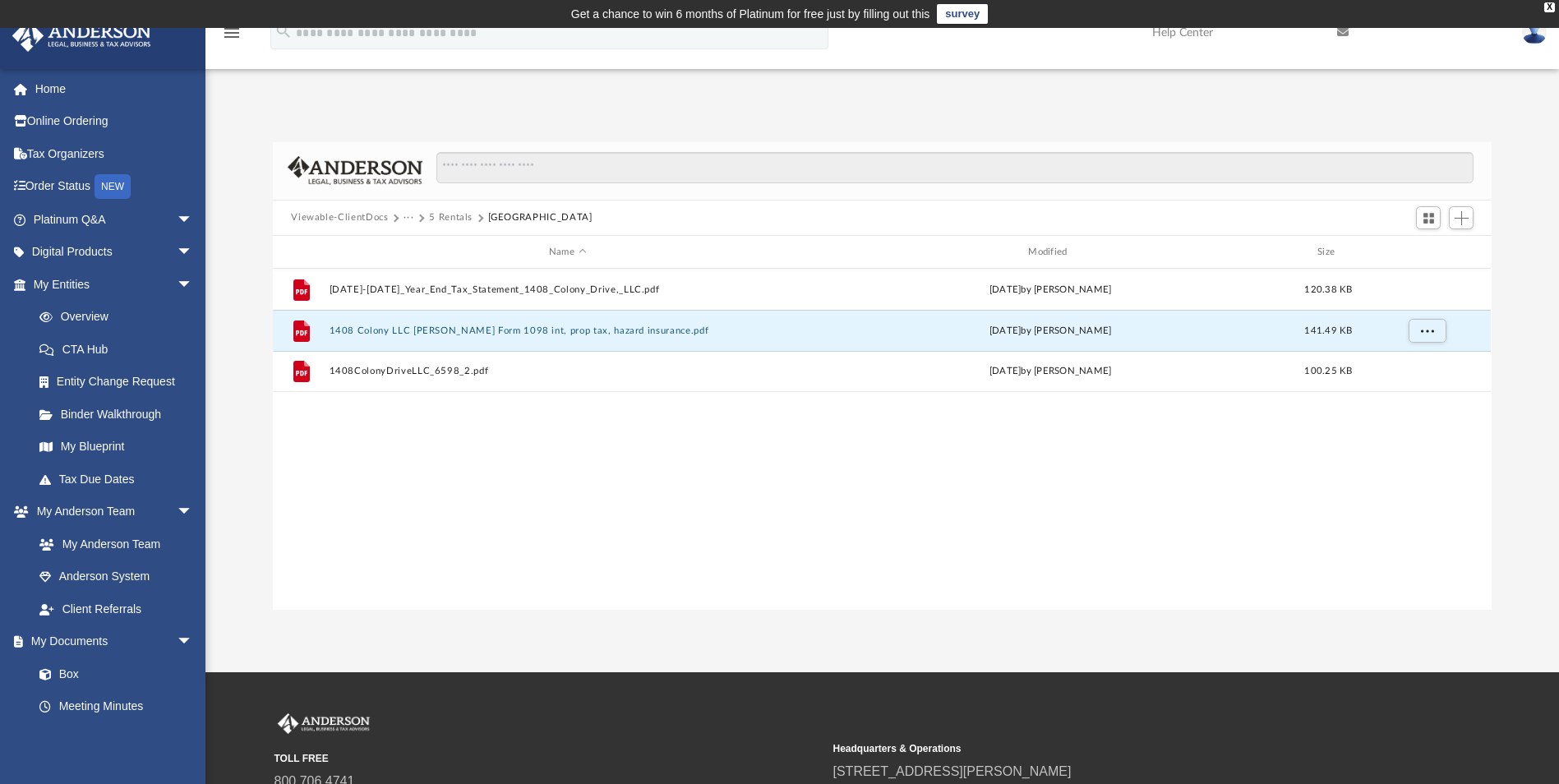
click at [457, 215] on button "5 Rentals" at bounding box center [450, 218] width 43 height 15
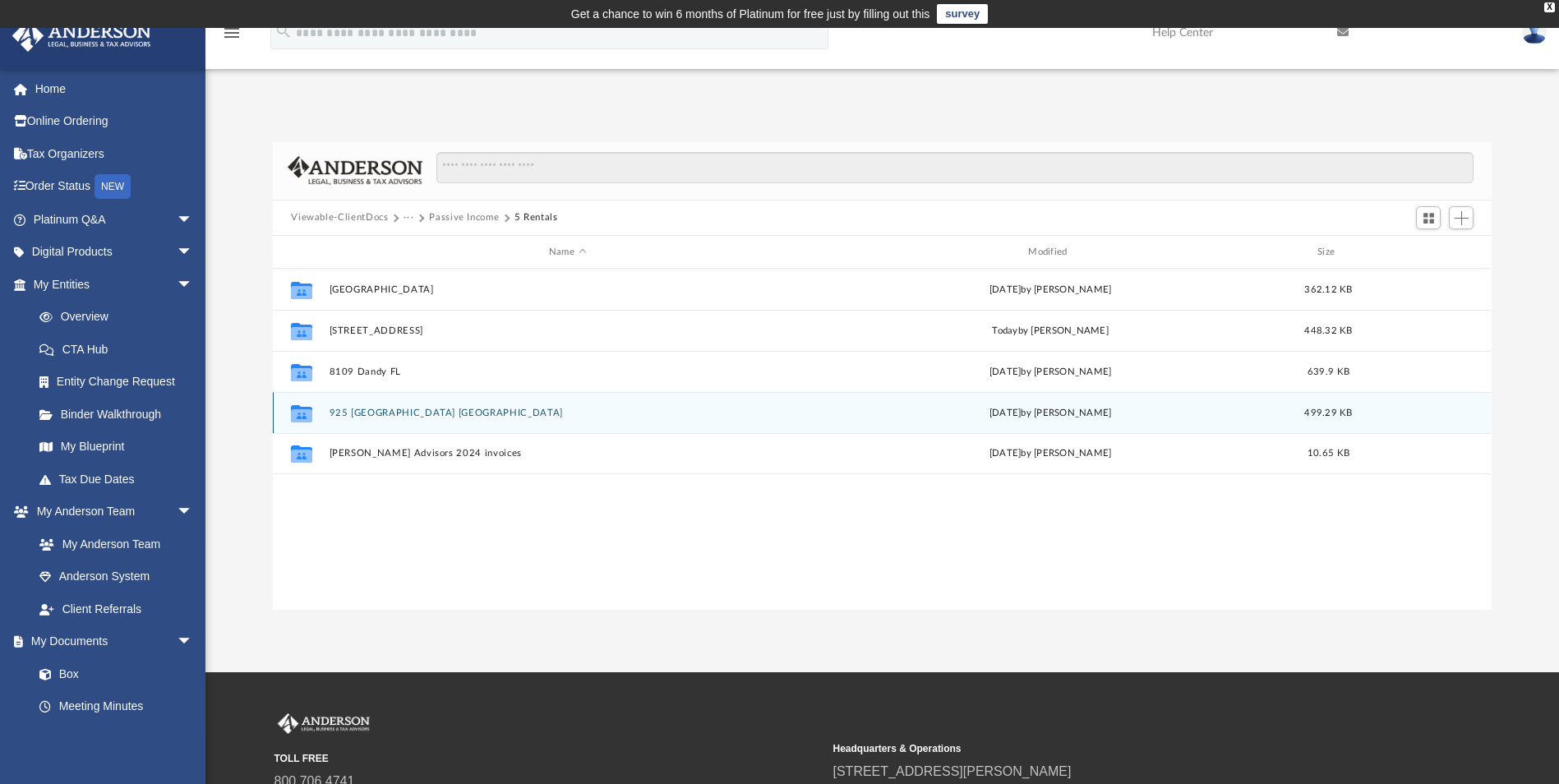
click at [377, 423] on div "Collaborated Folder 925 [GEOGRAPHIC_DATA] [GEOGRAPHIC_DATA] [DATE] by [PERSON_N…" at bounding box center [881, 412] width 1217 height 42
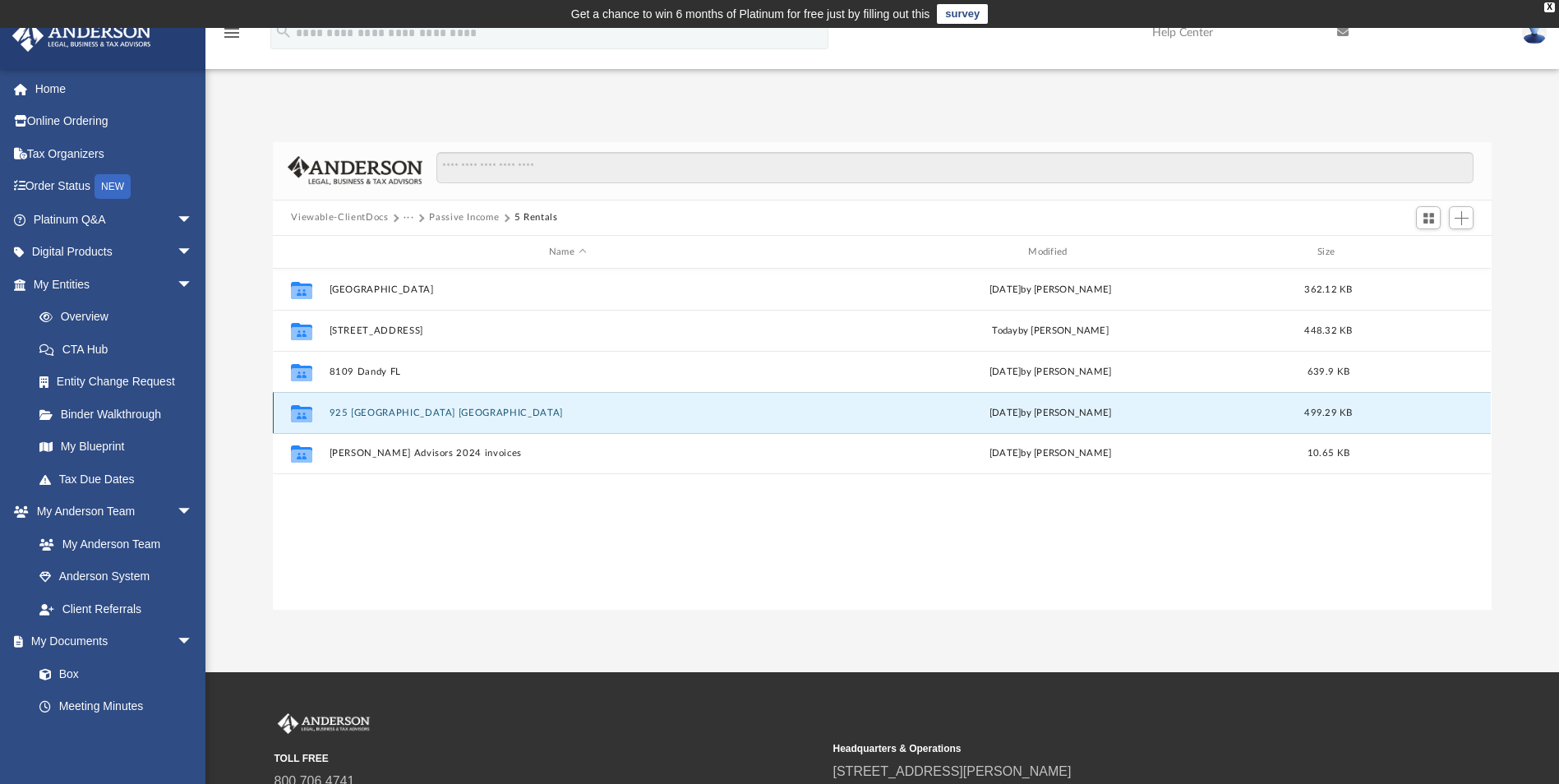
click at [380, 413] on button "925 [GEOGRAPHIC_DATA] [GEOGRAPHIC_DATA]" at bounding box center [567, 412] width 476 height 10
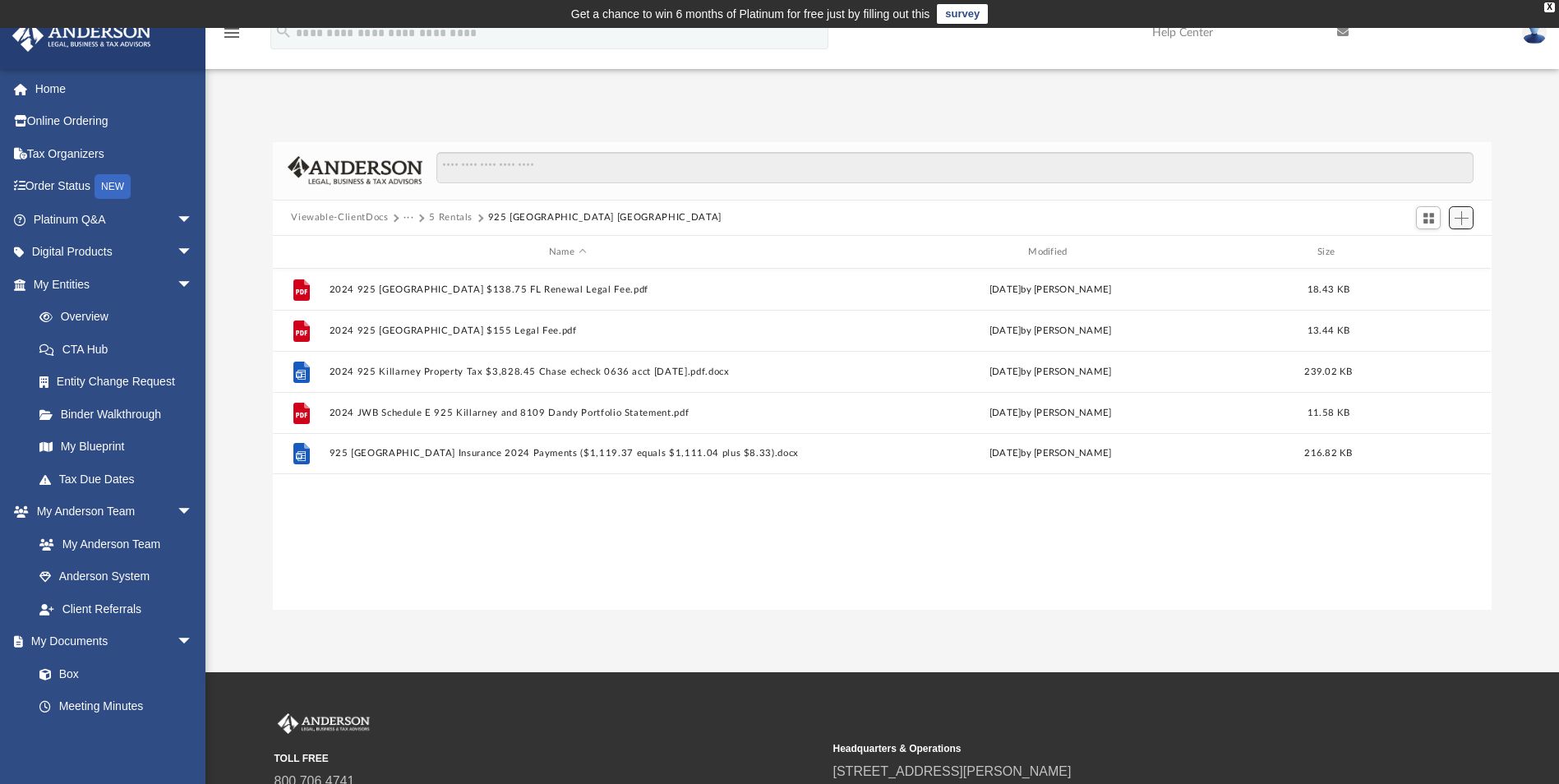
click at [1465, 225] on button "Add" at bounding box center [1461, 218] width 25 height 23
click at [1426, 255] on li "Upload" at bounding box center [1438, 251] width 53 height 17
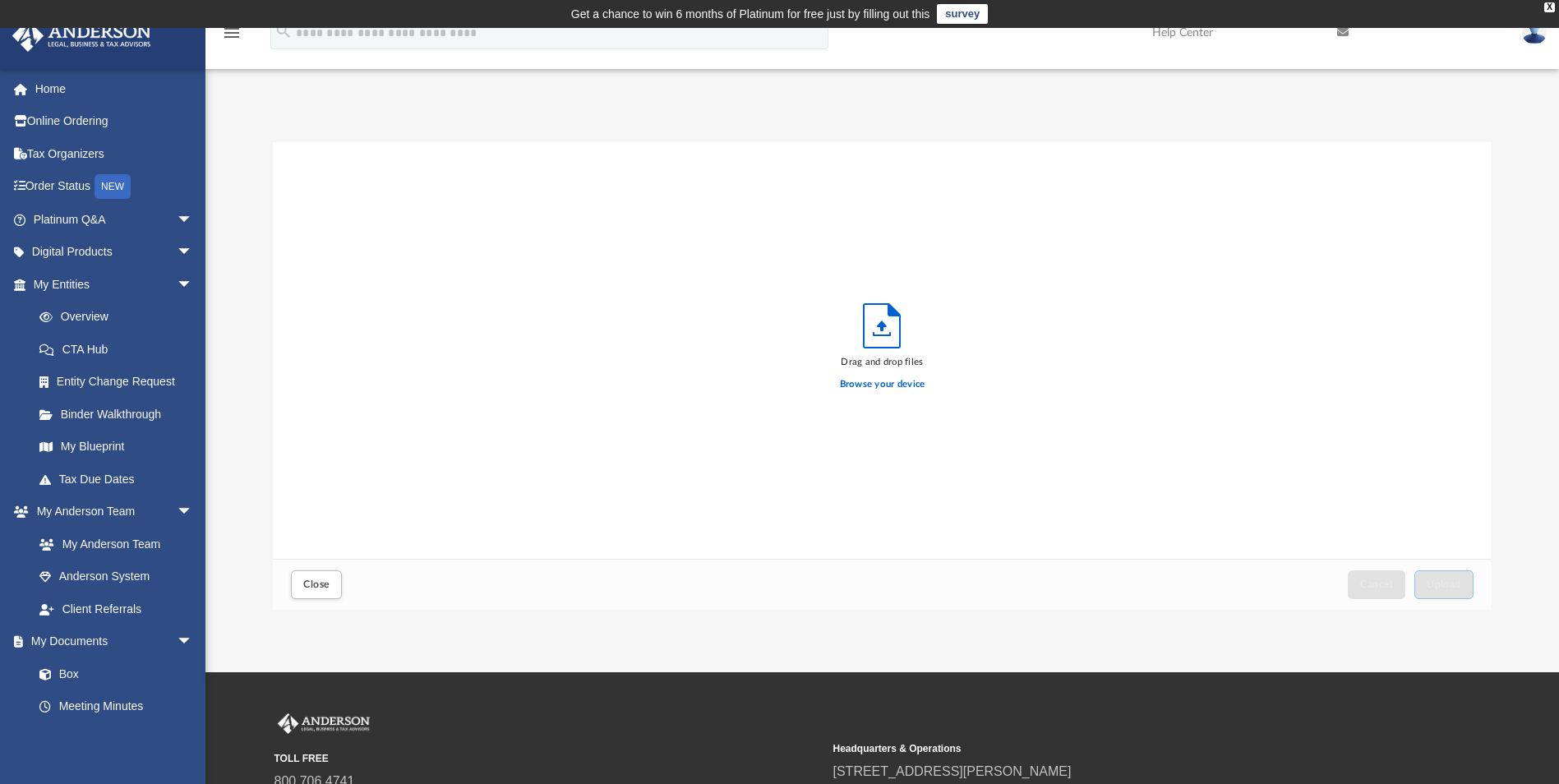
scroll to position [404, 1206]
click at [886, 386] on label "Browse your device" at bounding box center [882, 385] width 86 height 15
click at [0, 0] on input "Browse your device" at bounding box center [0, 0] width 0 height 0
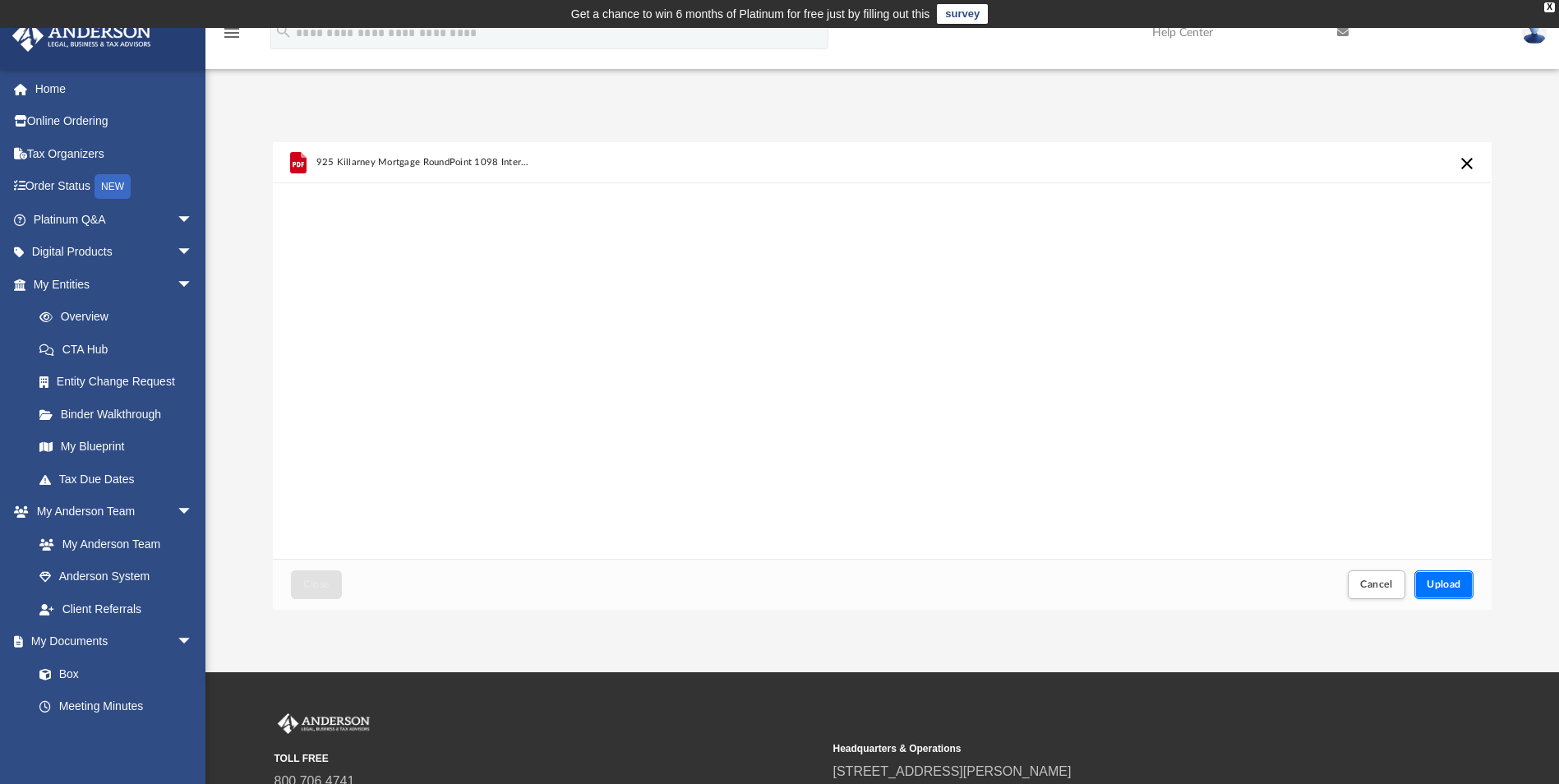
click at [1457, 585] on span "Upload" at bounding box center [1443, 584] width 35 height 9
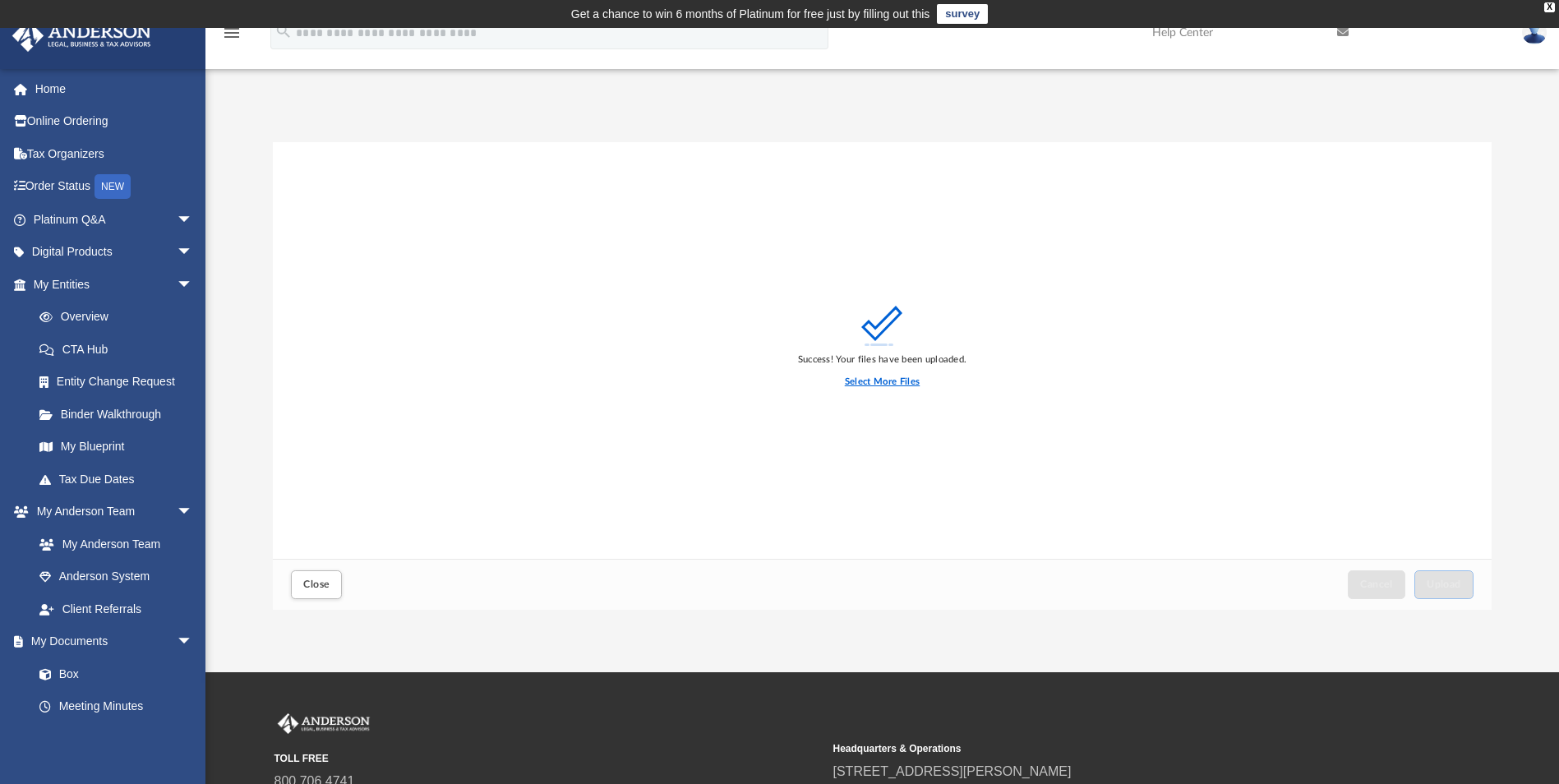
click at [873, 378] on label "Select More Files" at bounding box center [881, 382] width 75 height 15
click at [0, 0] on input "Select More Files" at bounding box center [0, 0] width 0 height 0
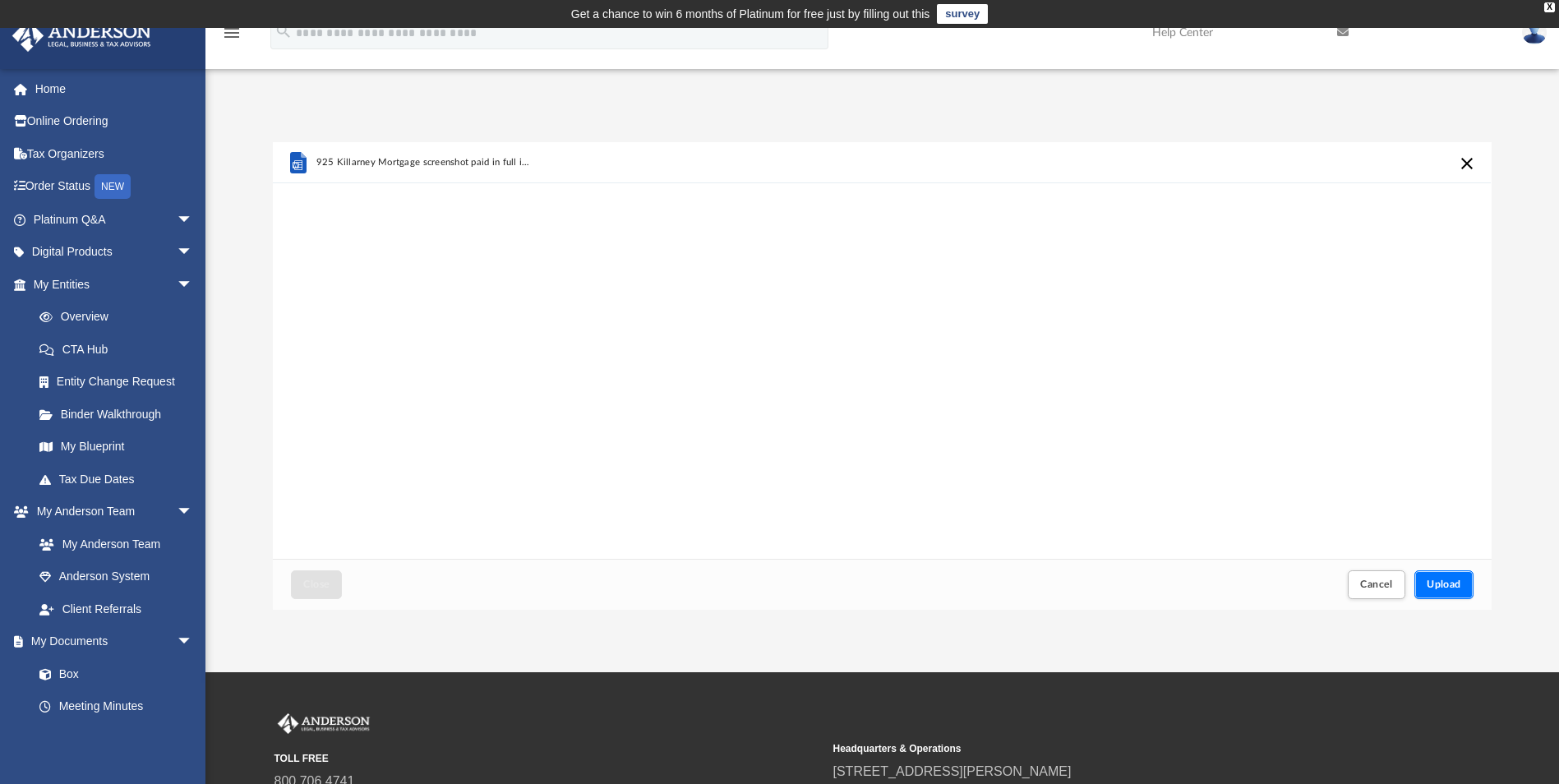
click at [1442, 580] on span "Upload" at bounding box center [1443, 584] width 35 height 9
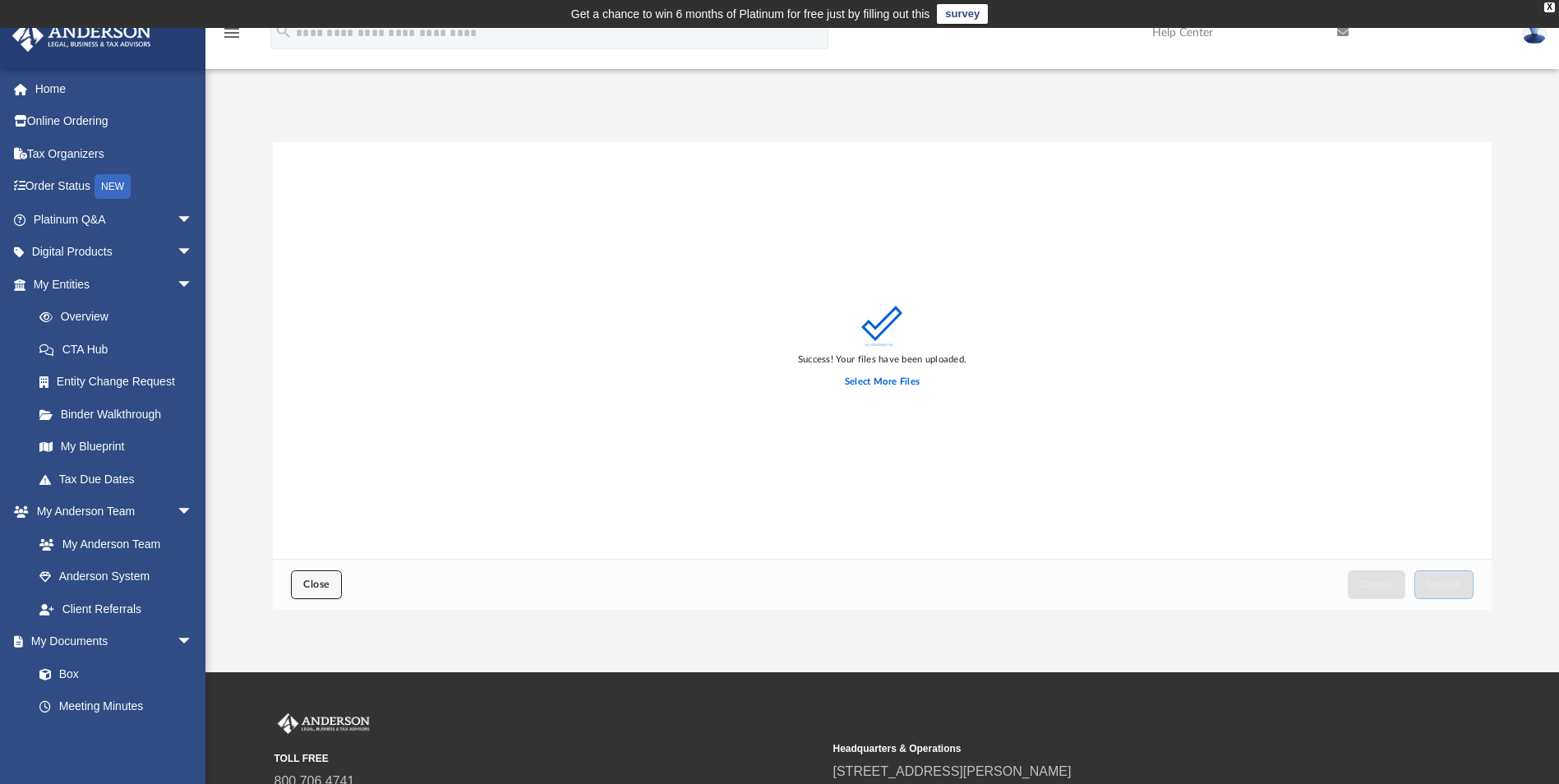
click at [323, 579] on span "Close" at bounding box center [316, 584] width 26 height 9
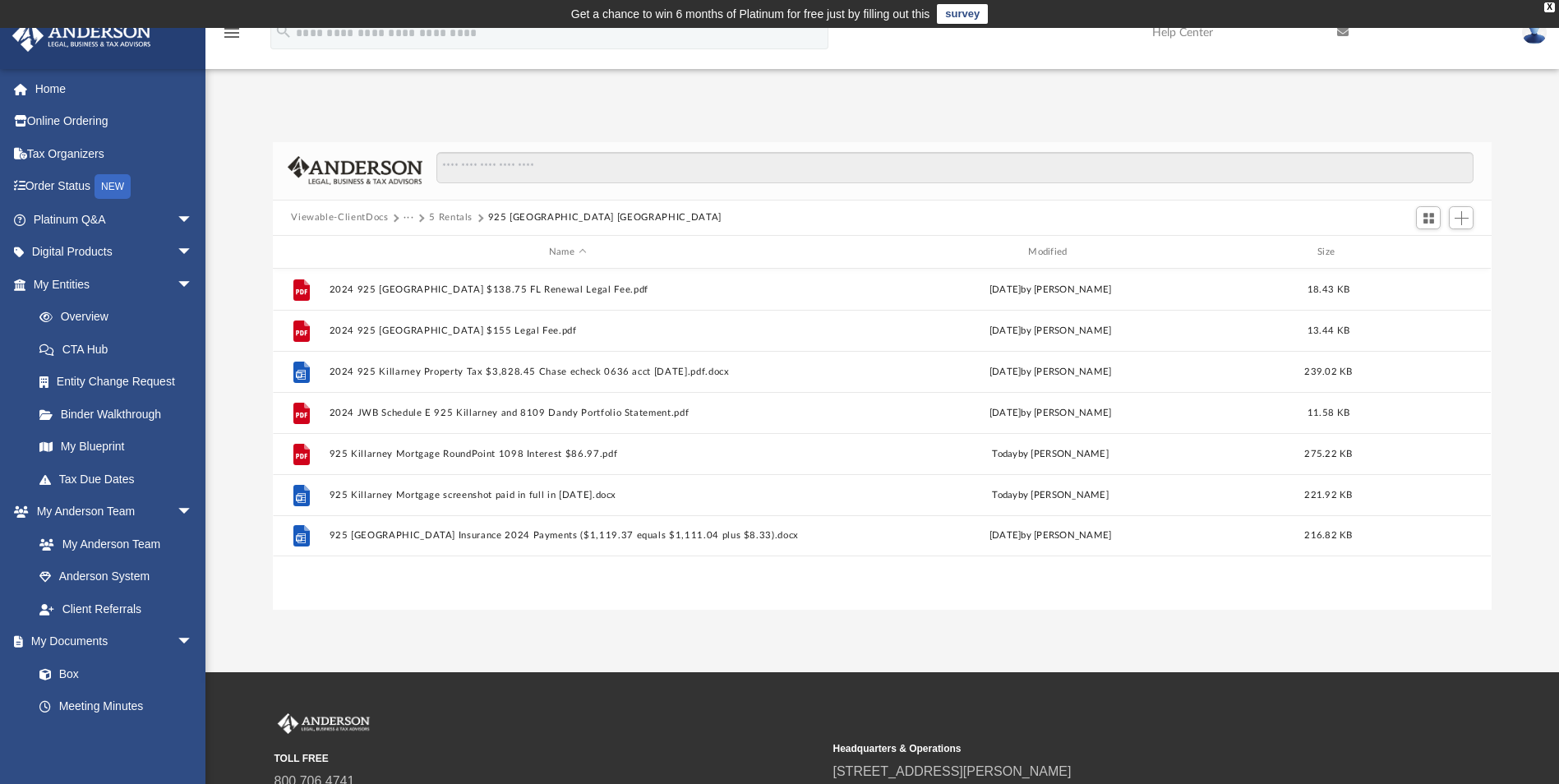
click at [447, 216] on button "5 Rentals" at bounding box center [450, 218] width 43 height 15
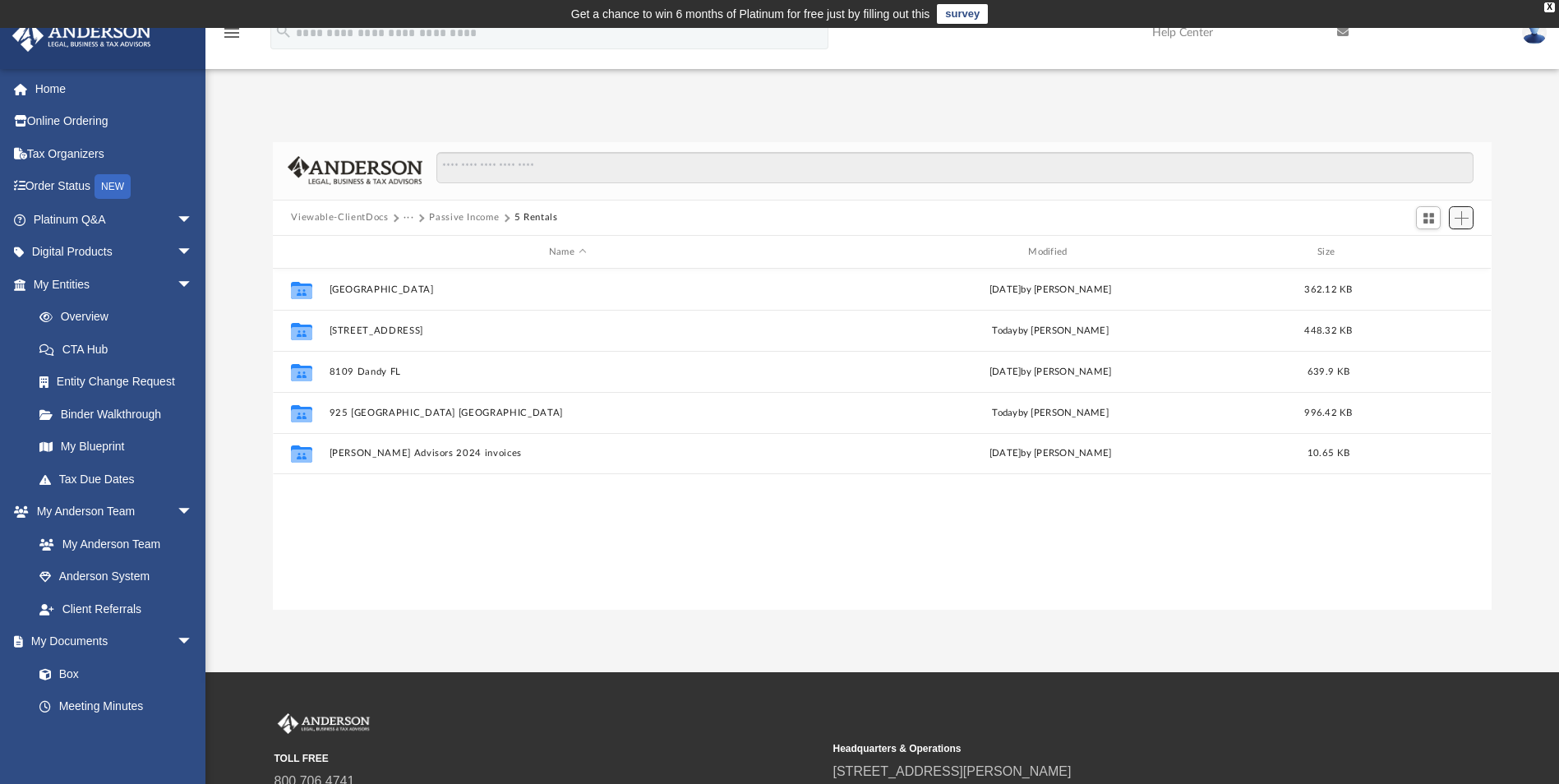
click at [1458, 222] on span "Add" at bounding box center [1461, 218] width 14 height 14
click at [1443, 278] on li "New Folder" at bounding box center [1438, 276] width 53 height 17
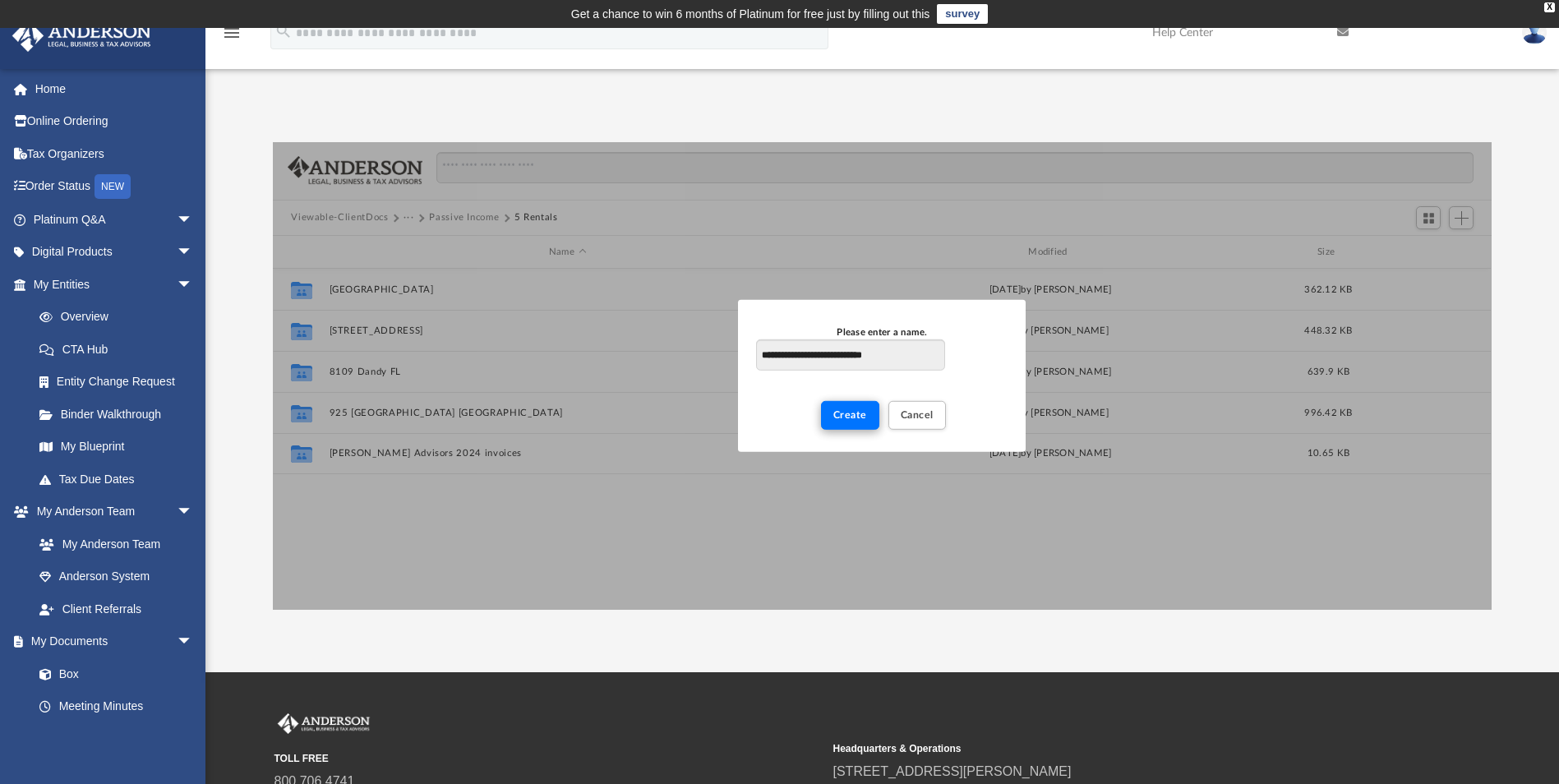
type input "**********"
click at [846, 422] on button "Create" at bounding box center [850, 415] width 59 height 28
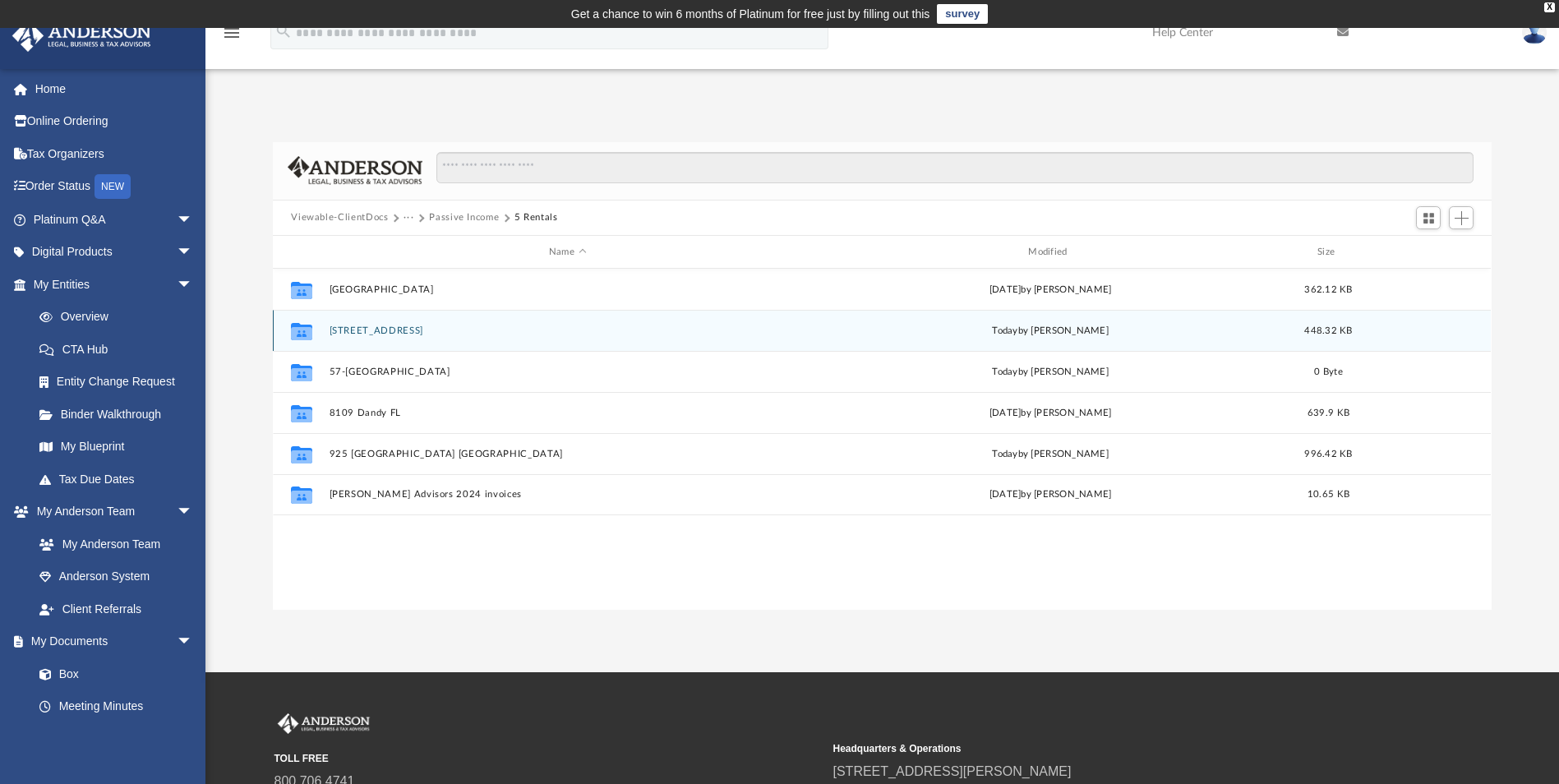
click at [391, 328] on button "[STREET_ADDRESS]" at bounding box center [567, 330] width 476 height 10
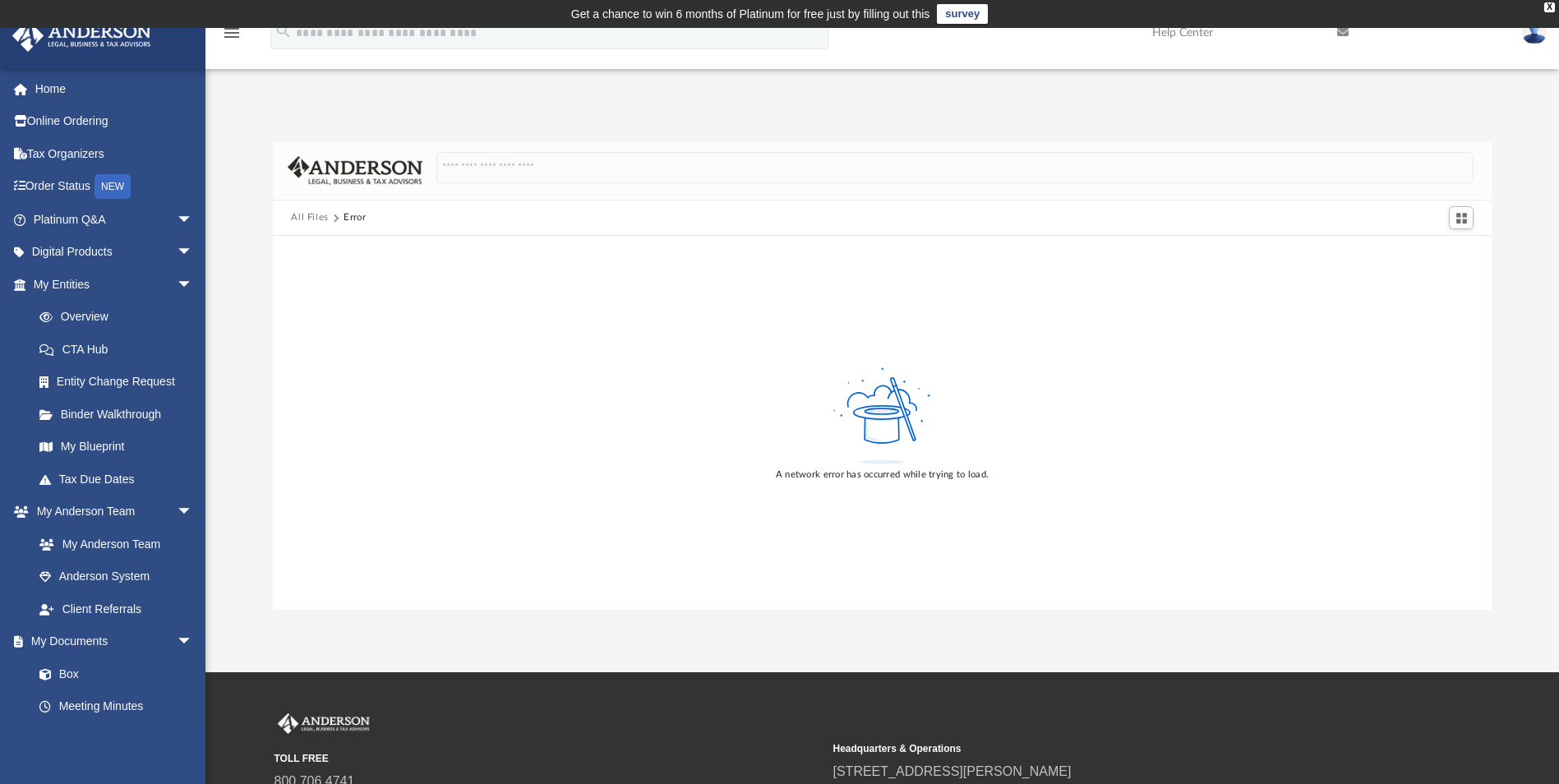
click at [320, 217] on button "All Files" at bounding box center [310, 218] width 38 height 15
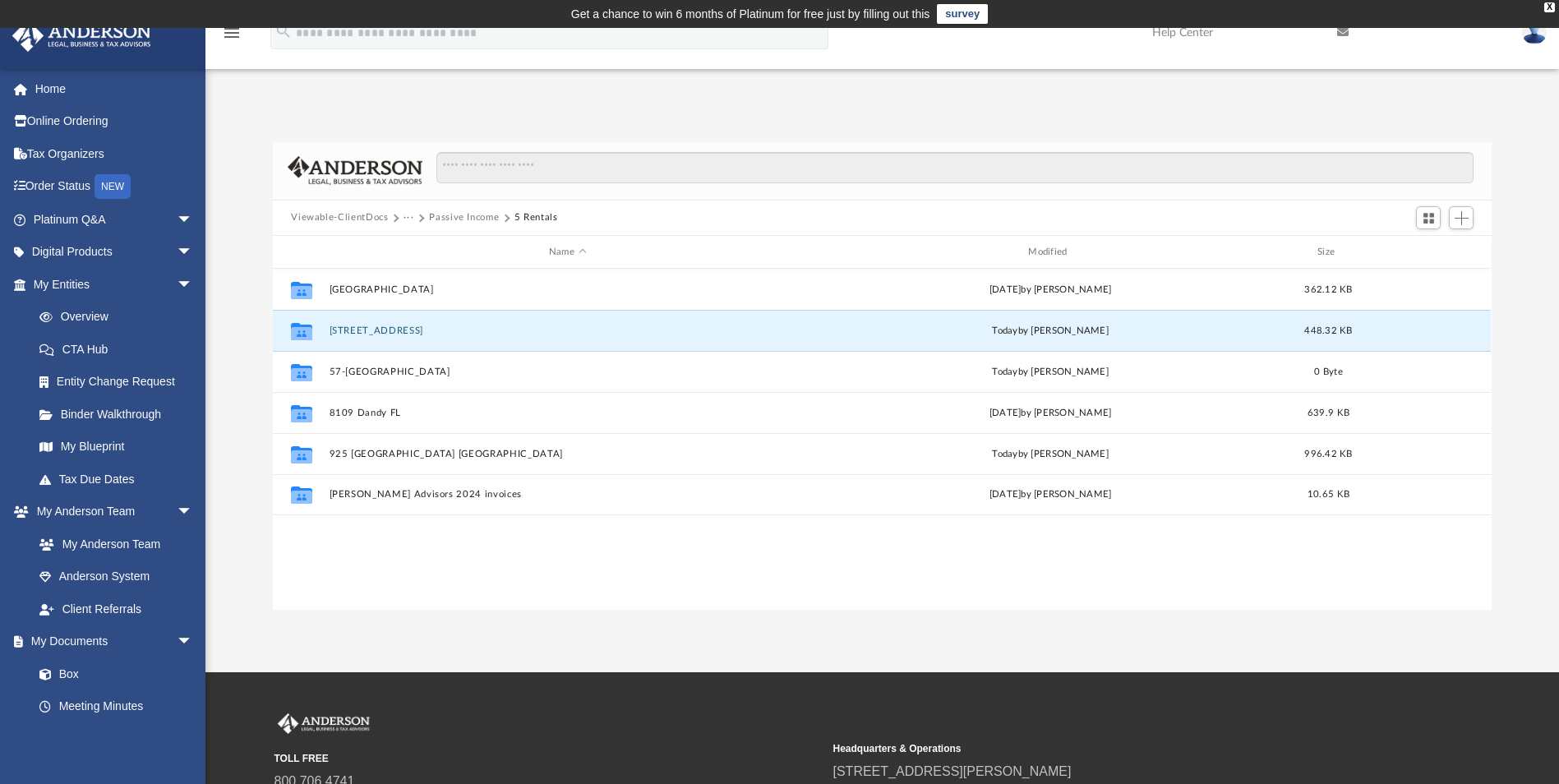
scroll to position [361, 1206]
click at [436, 333] on button "[STREET_ADDRESS]" at bounding box center [567, 330] width 476 height 10
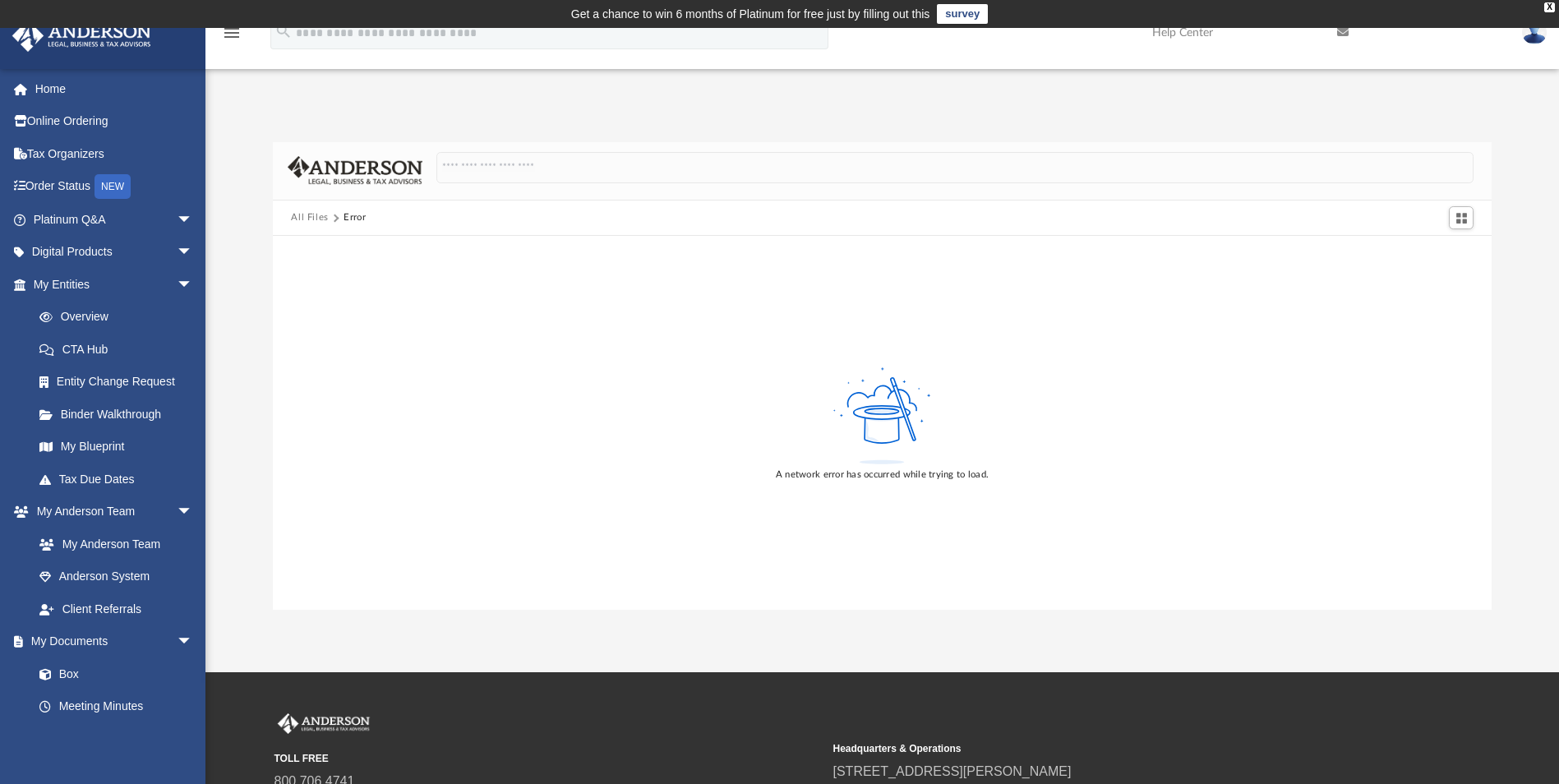
click at [310, 220] on button "All Files" at bounding box center [310, 218] width 38 height 15
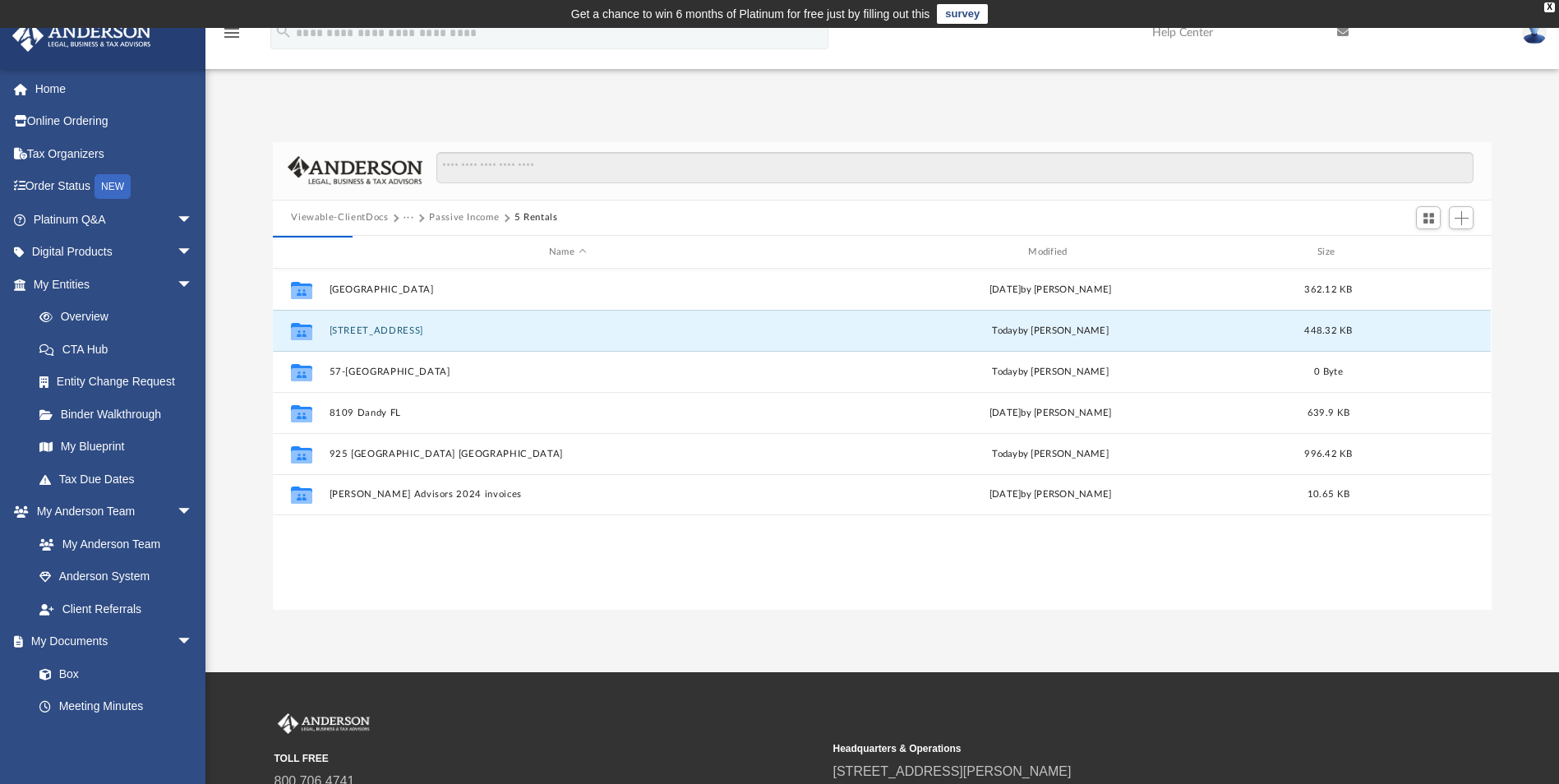
click at [436, 217] on button "Passive Income" at bounding box center [463, 218] width 70 height 15
click at [438, 218] on button "Passive Income" at bounding box center [463, 218] width 70 height 15
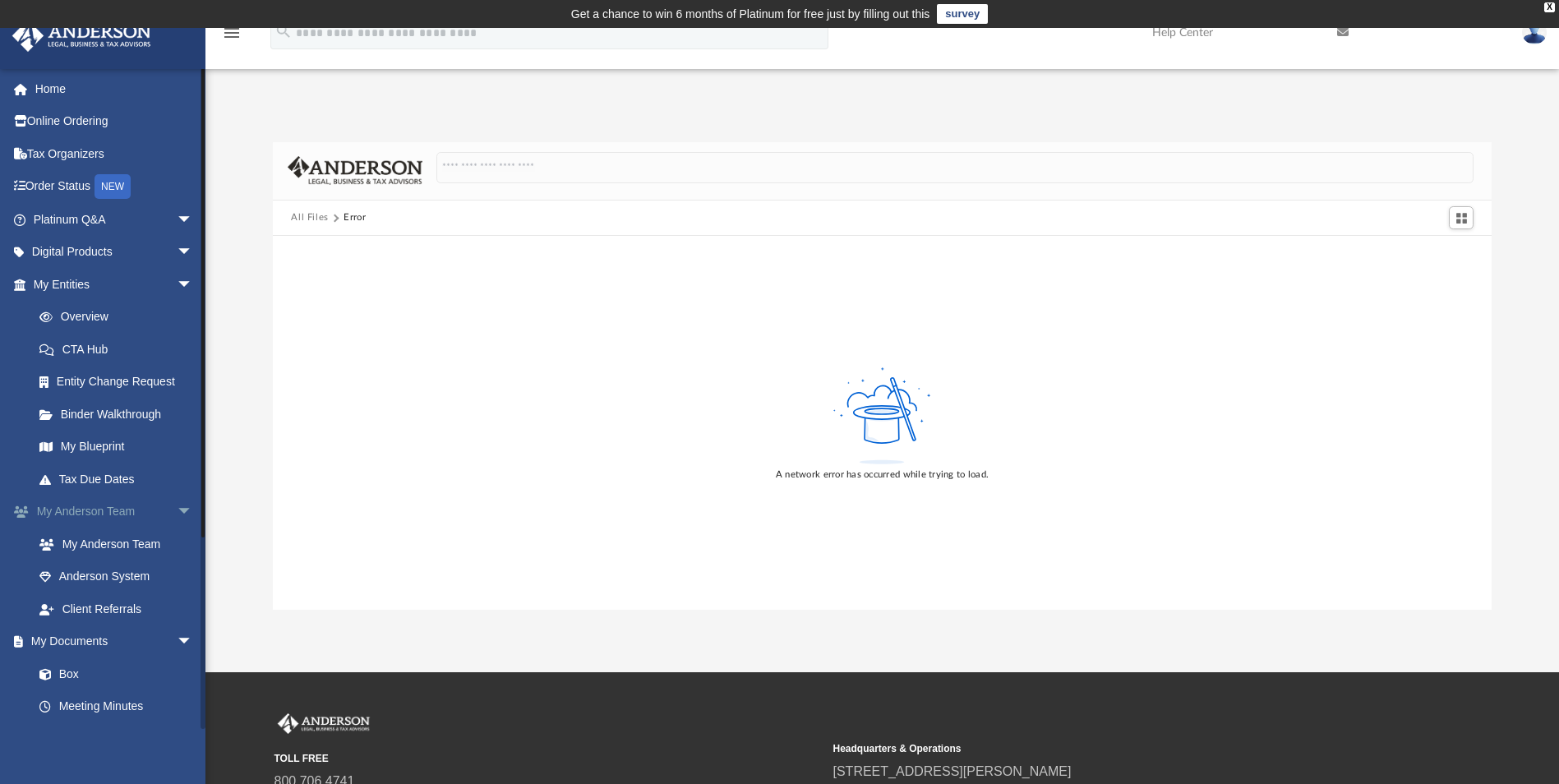
drag, startPoint x: 120, startPoint y: 512, endPoint x: 132, endPoint y: 520, distance: 14.4
click at [120, 512] on link "My [PERSON_NAME] Team arrow_drop_down" at bounding box center [114, 511] width 207 height 33
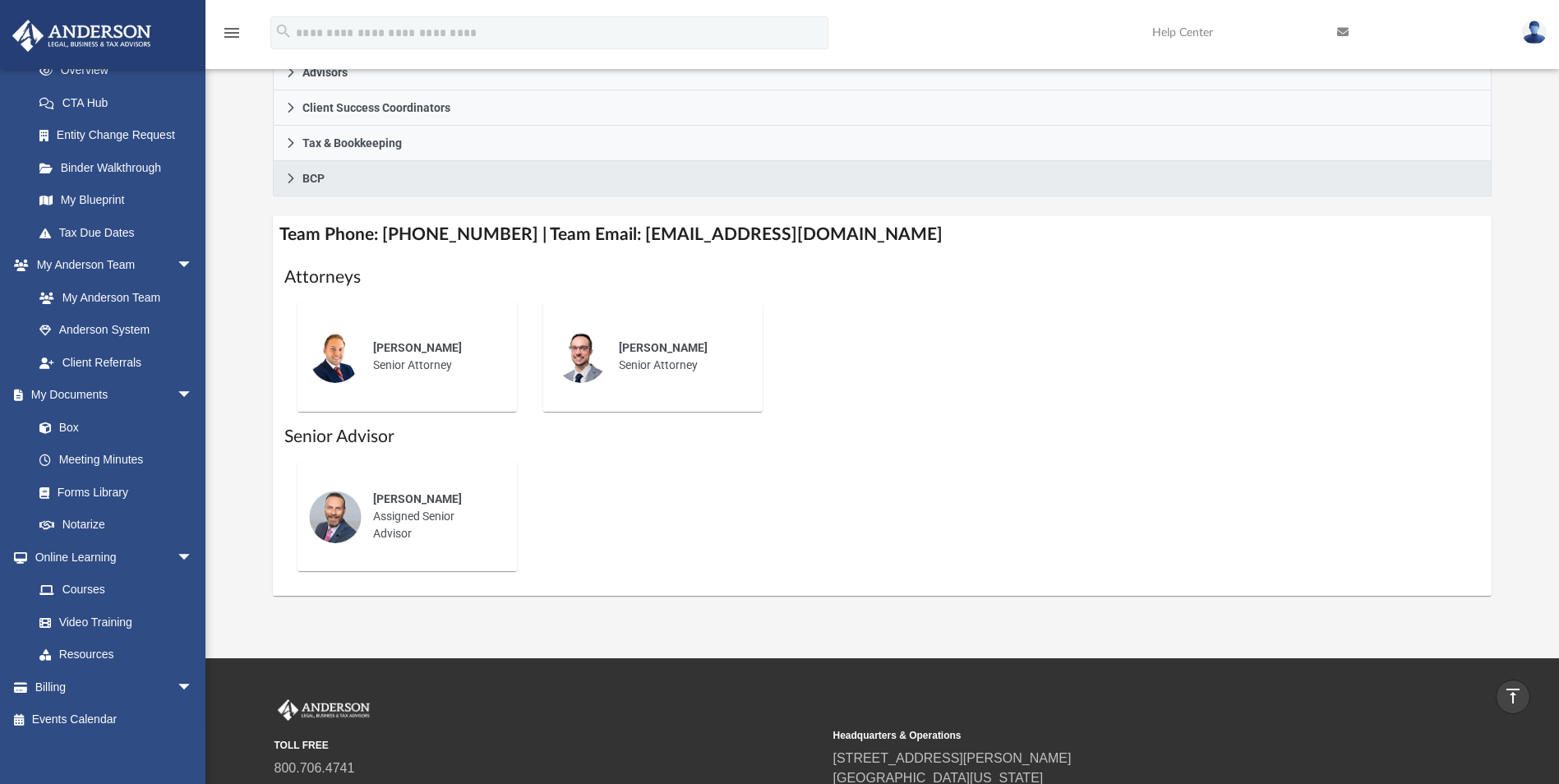
scroll to position [246, 0]
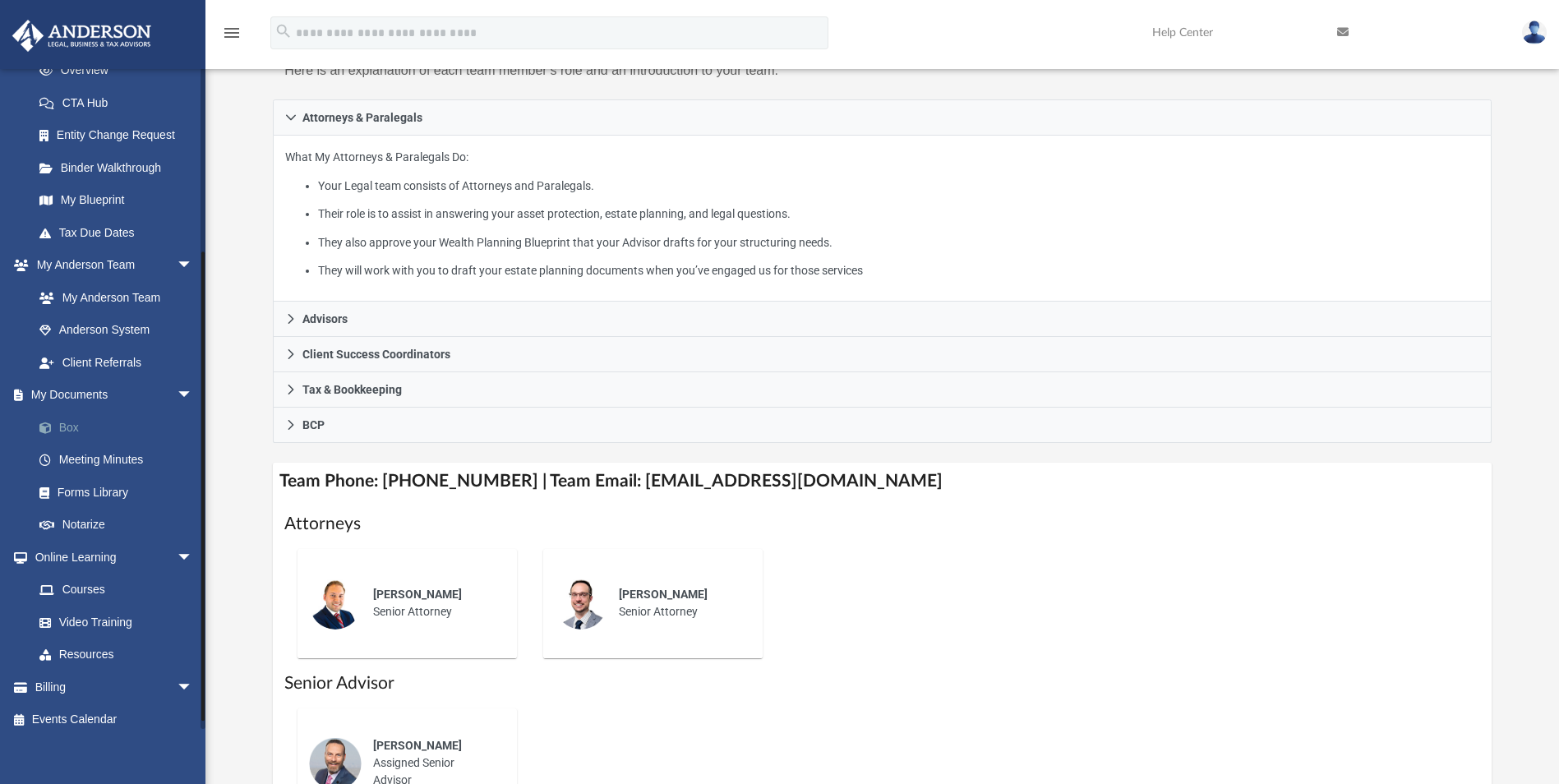
click at [107, 420] on link "Box" at bounding box center [120, 426] width 194 height 33
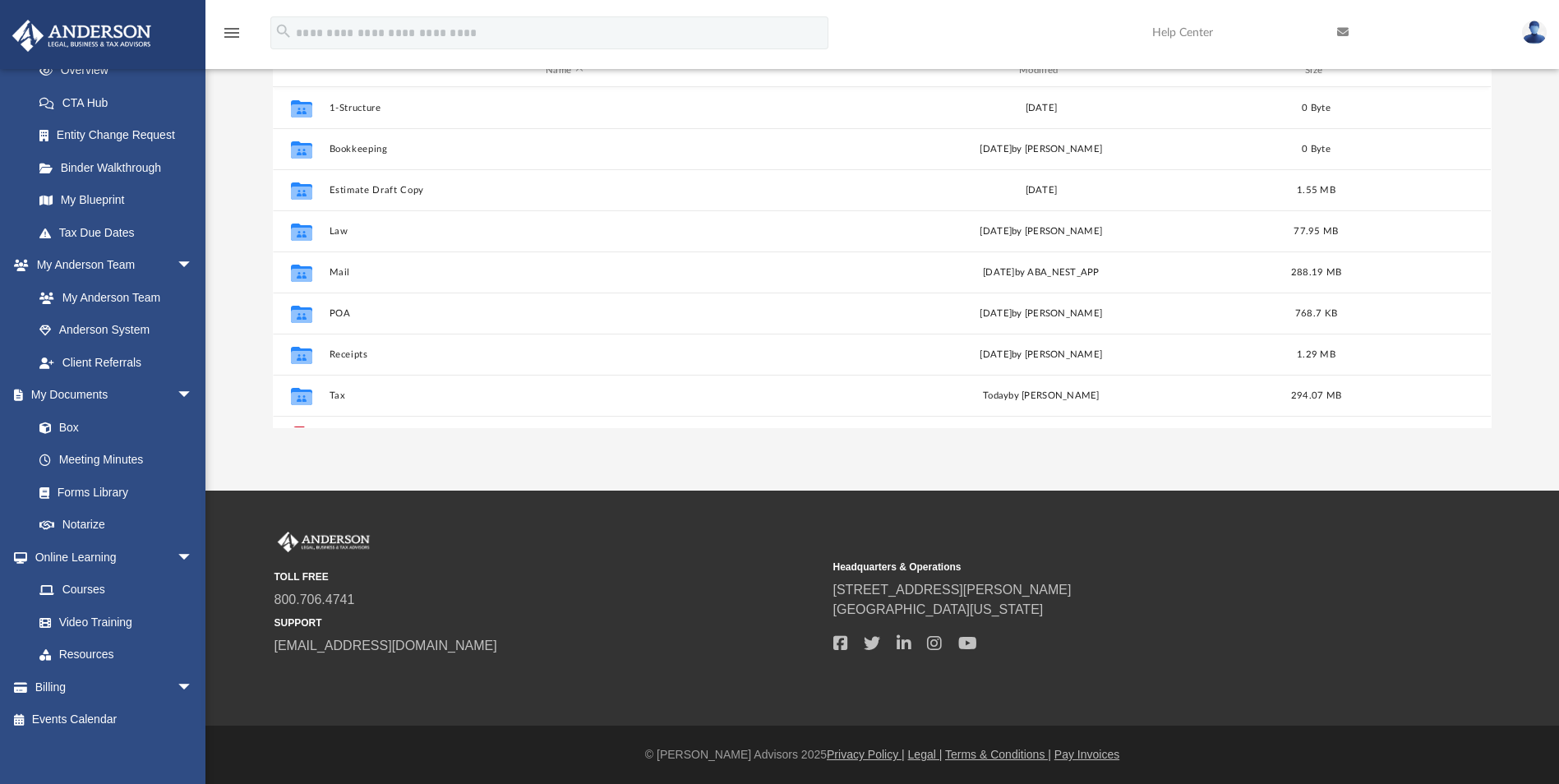
scroll to position [361, 1206]
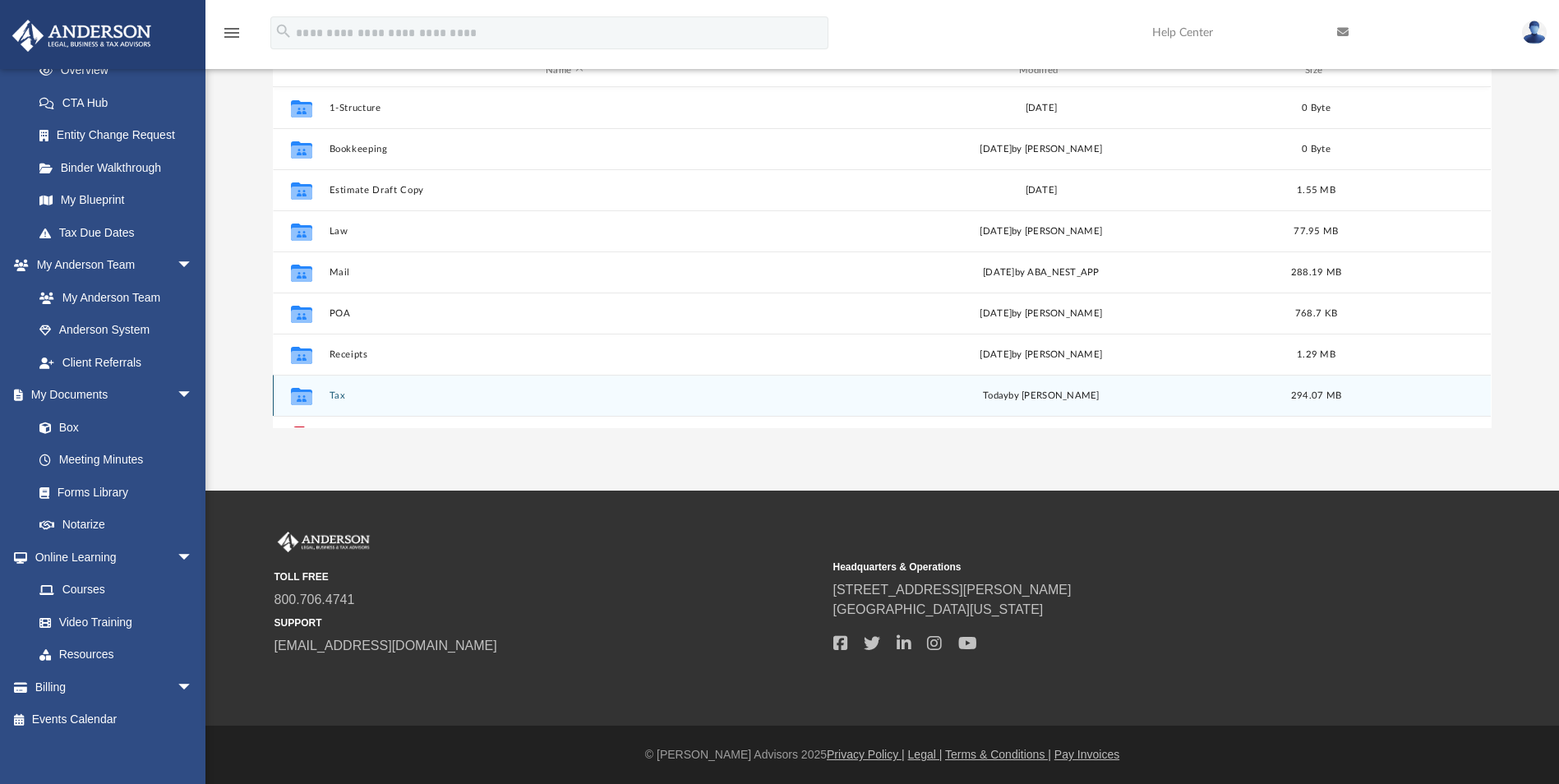
click at [342, 391] on button "Tax" at bounding box center [564, 395] width 470 height 10
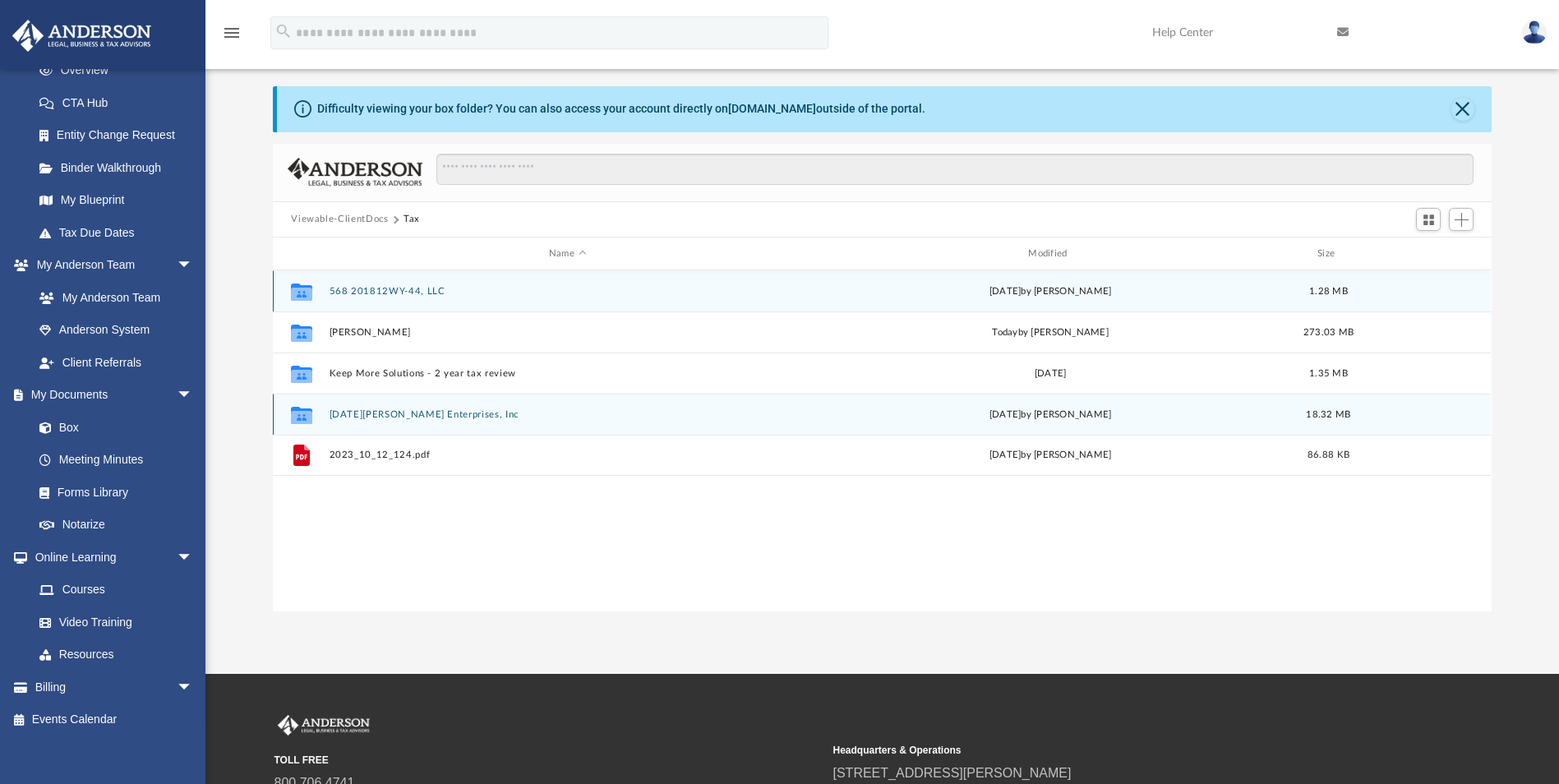
scroll to position [0, 0]
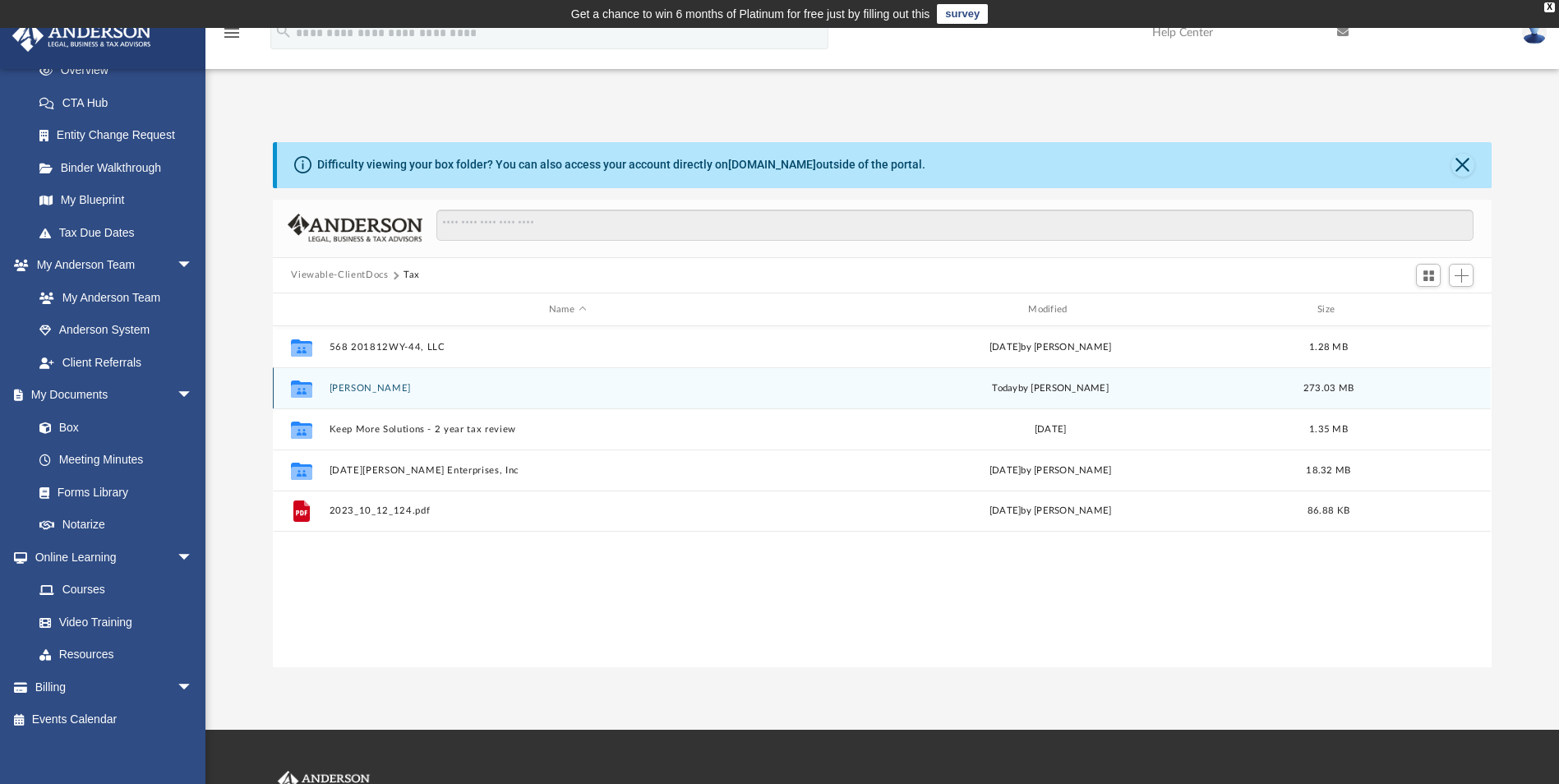
click at [360, 386] on button "[PERSON_NAME]" at bounding box center [567, 388] width 476 height 10
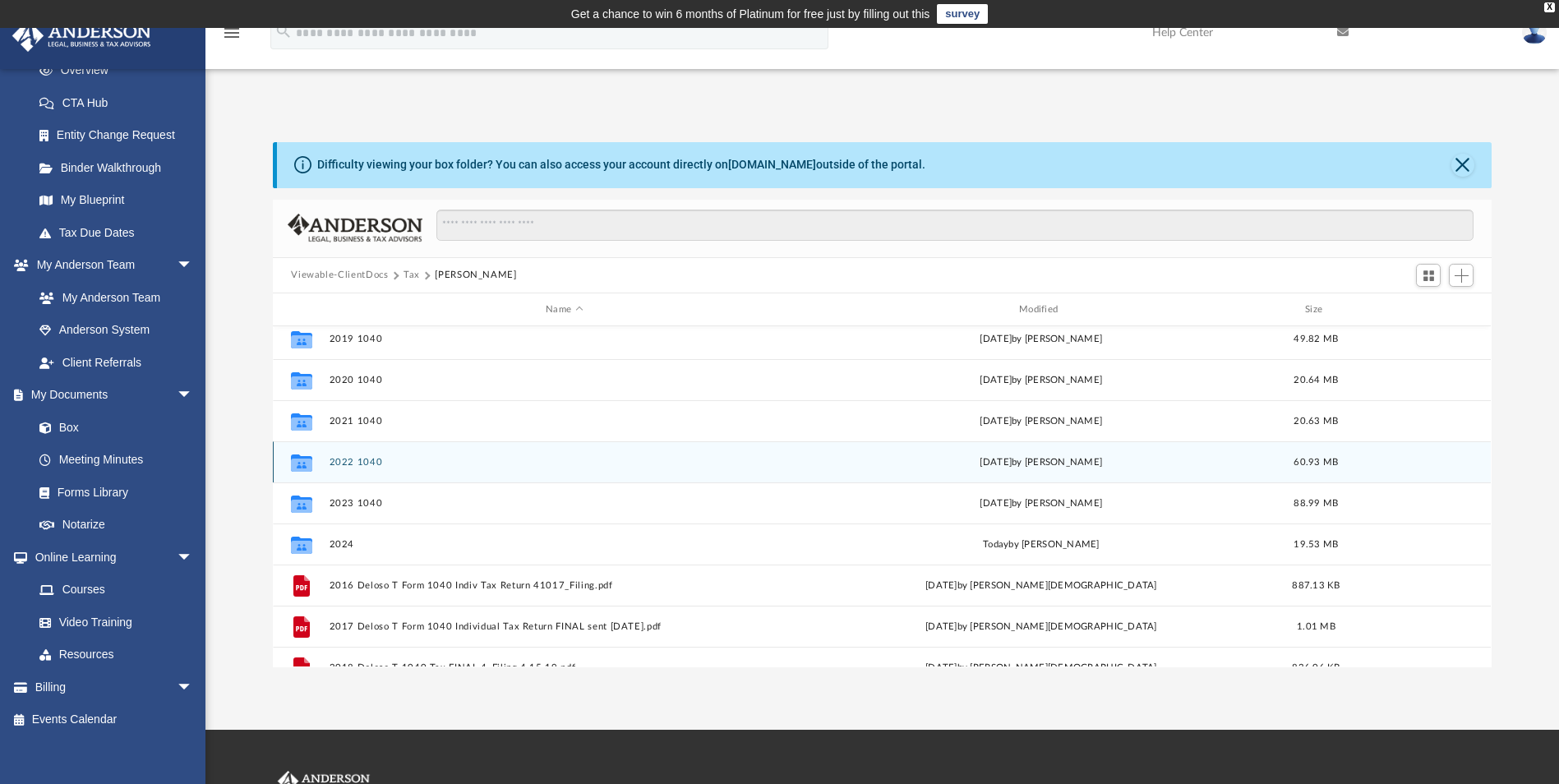
scroll to position [193, 0]
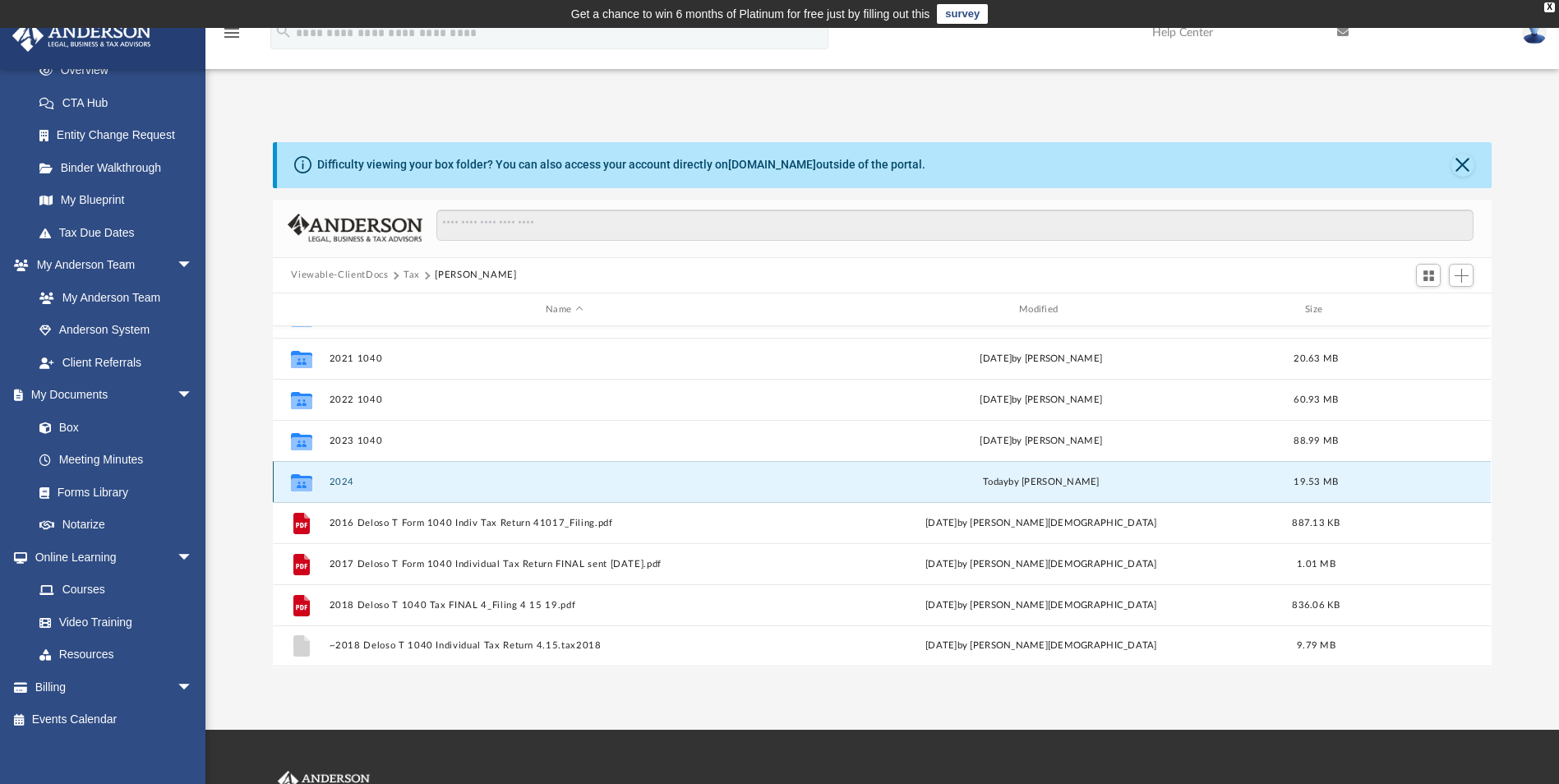
click at [344, 484] on button "2024" at bounding box center [564, 481] width 470 height 10
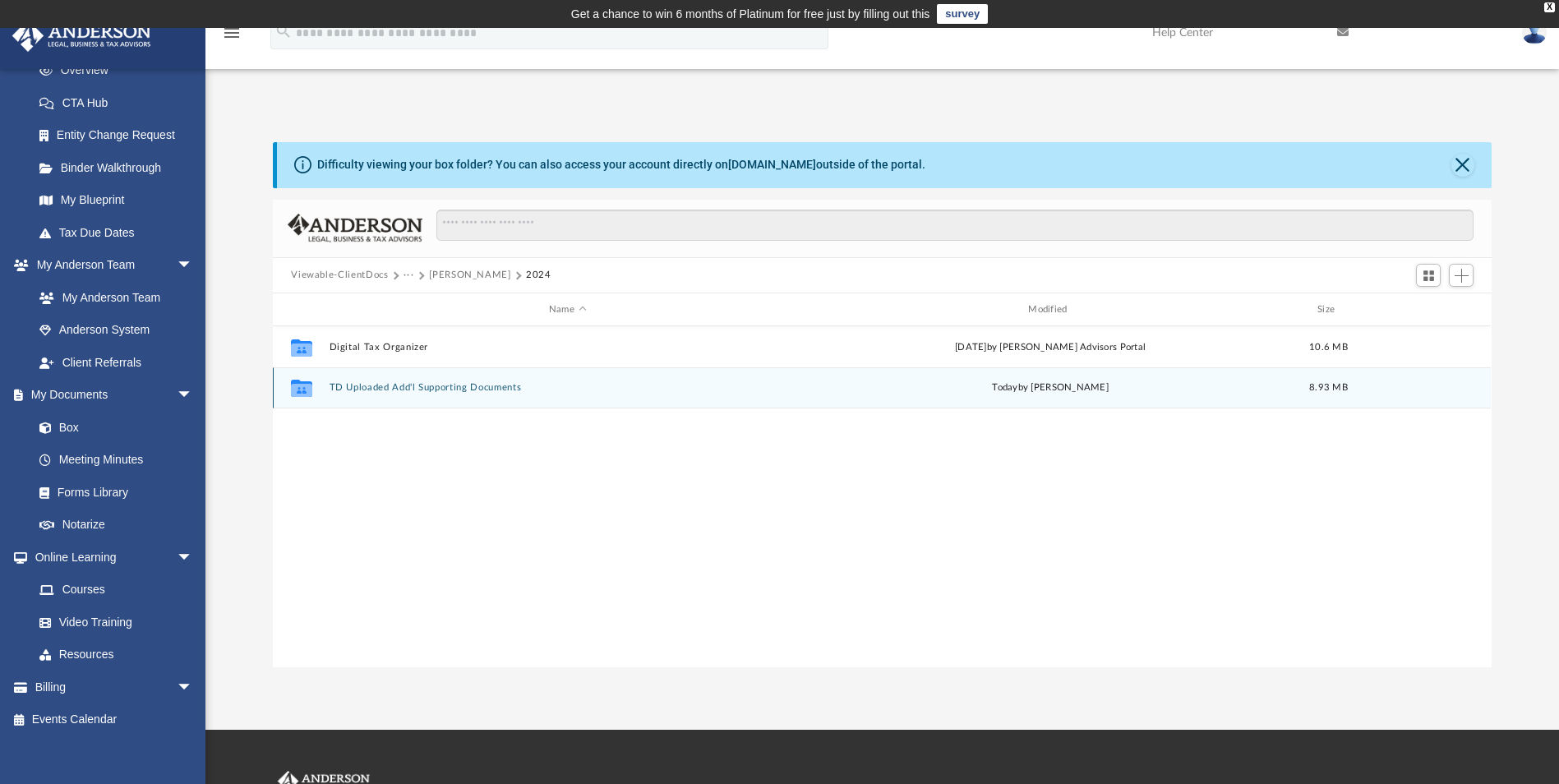
click at [405, 392] on button "TD Uploaded Add'l Supporting Documents" at bounding box center [567, 388] width 476 height 10
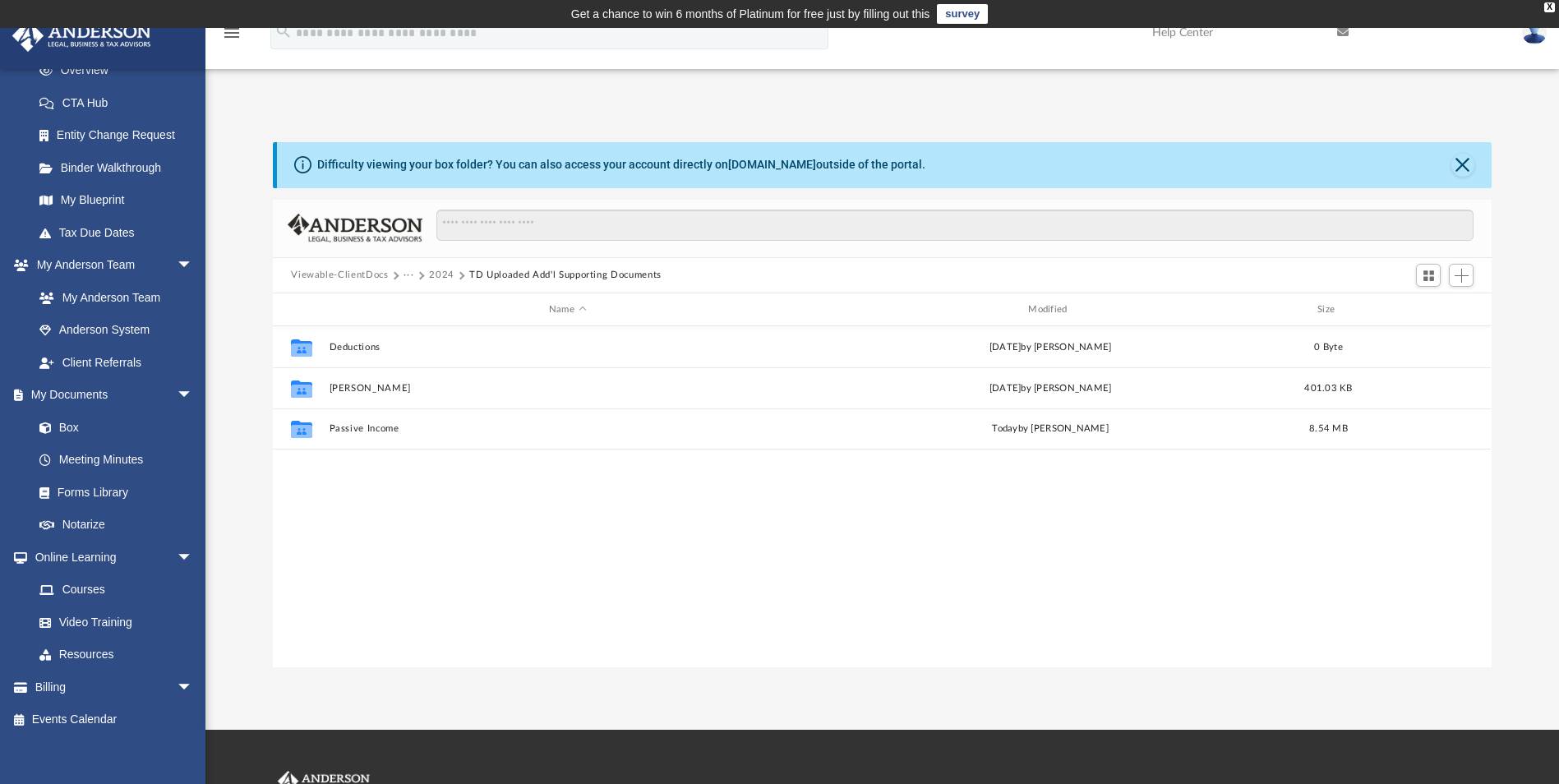
click at [442, 278] on button "2024" at bounding box center [441, 275] width 25 height 15
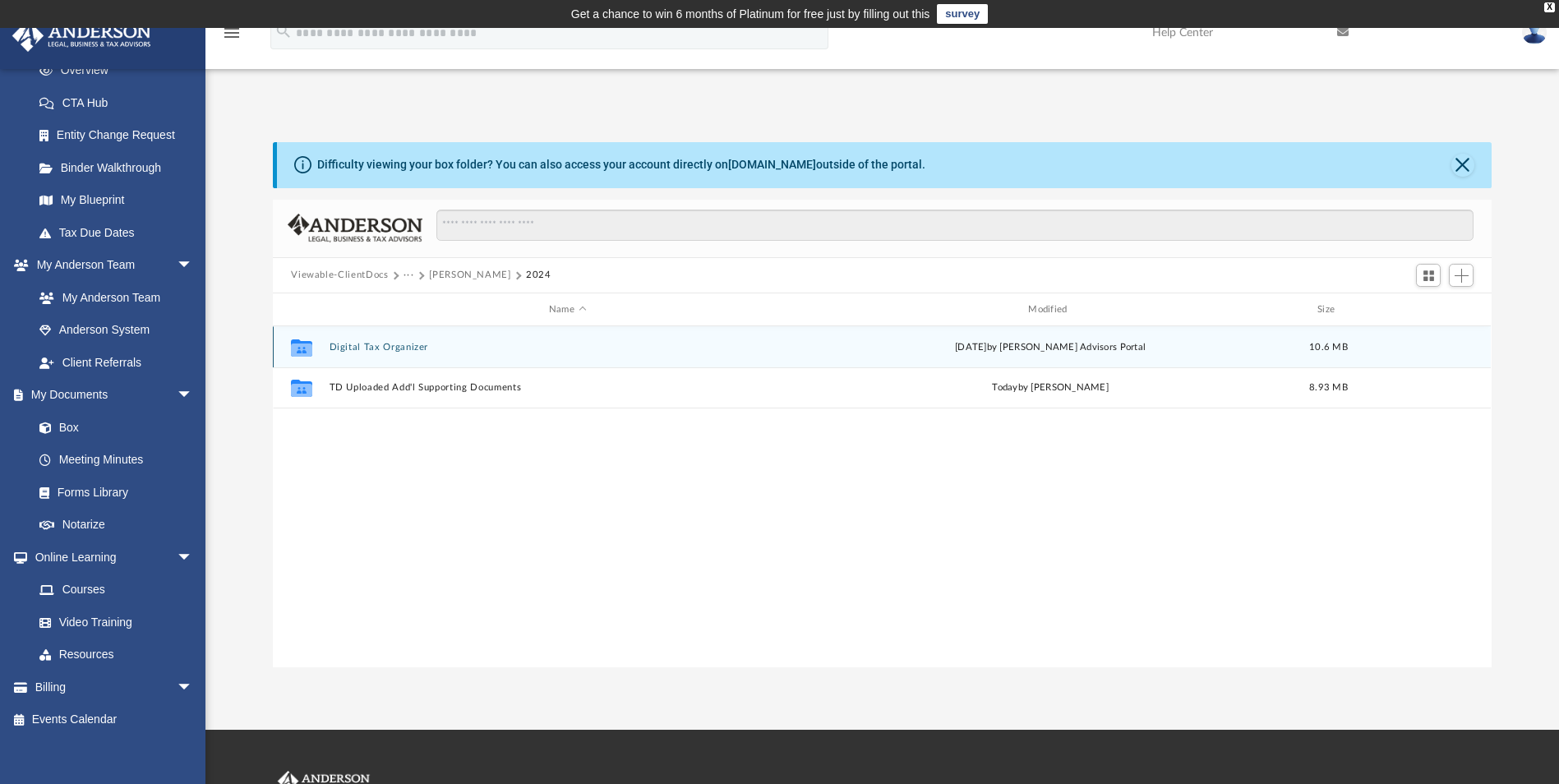
click at [400, 350] on button "Digital Tax Organizer" at bounding box center [567, 346] width 476 height 10
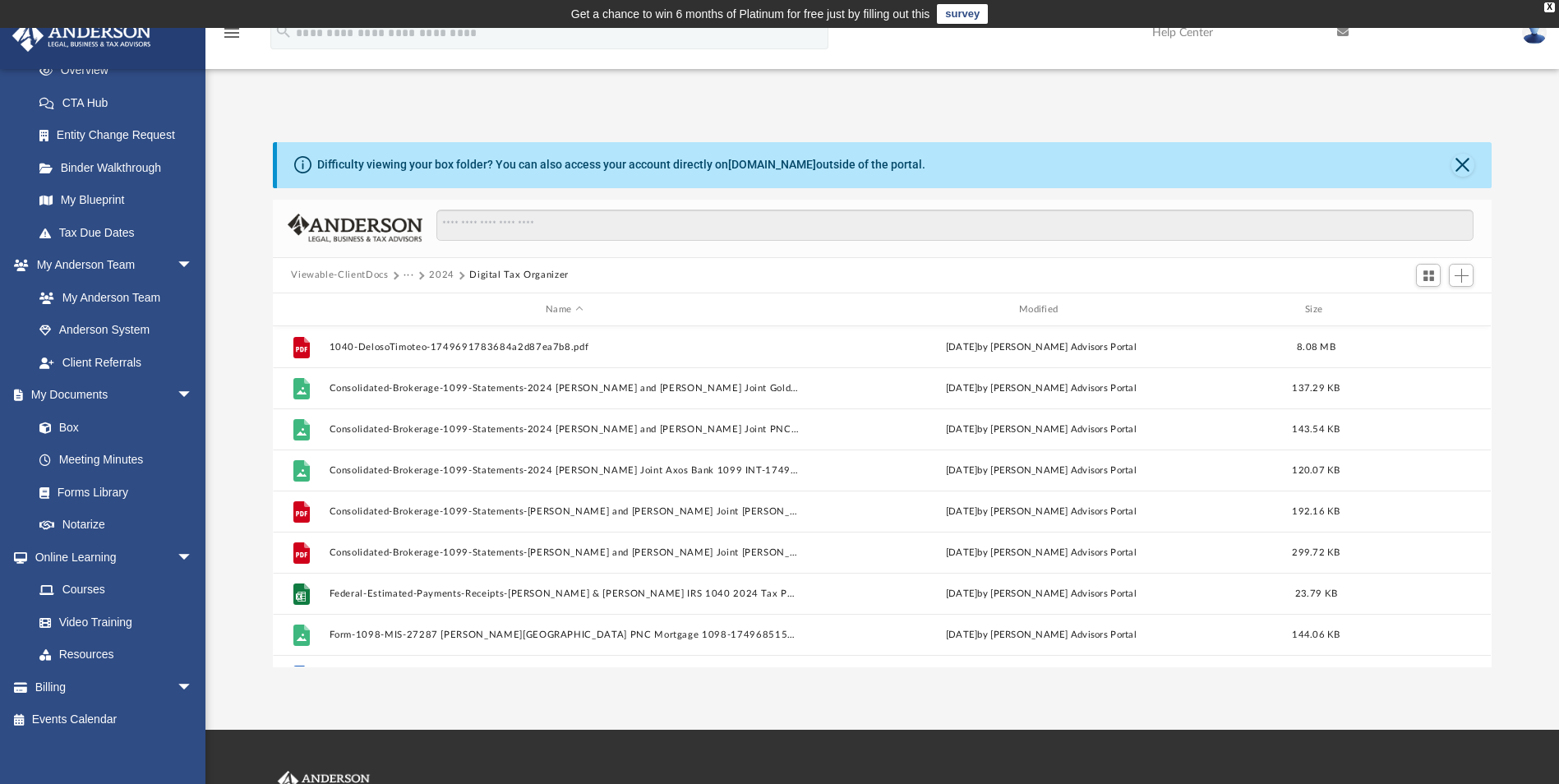
click at [442, 275] on button "2024" at bounding box center [441, 275] width 25 height 15
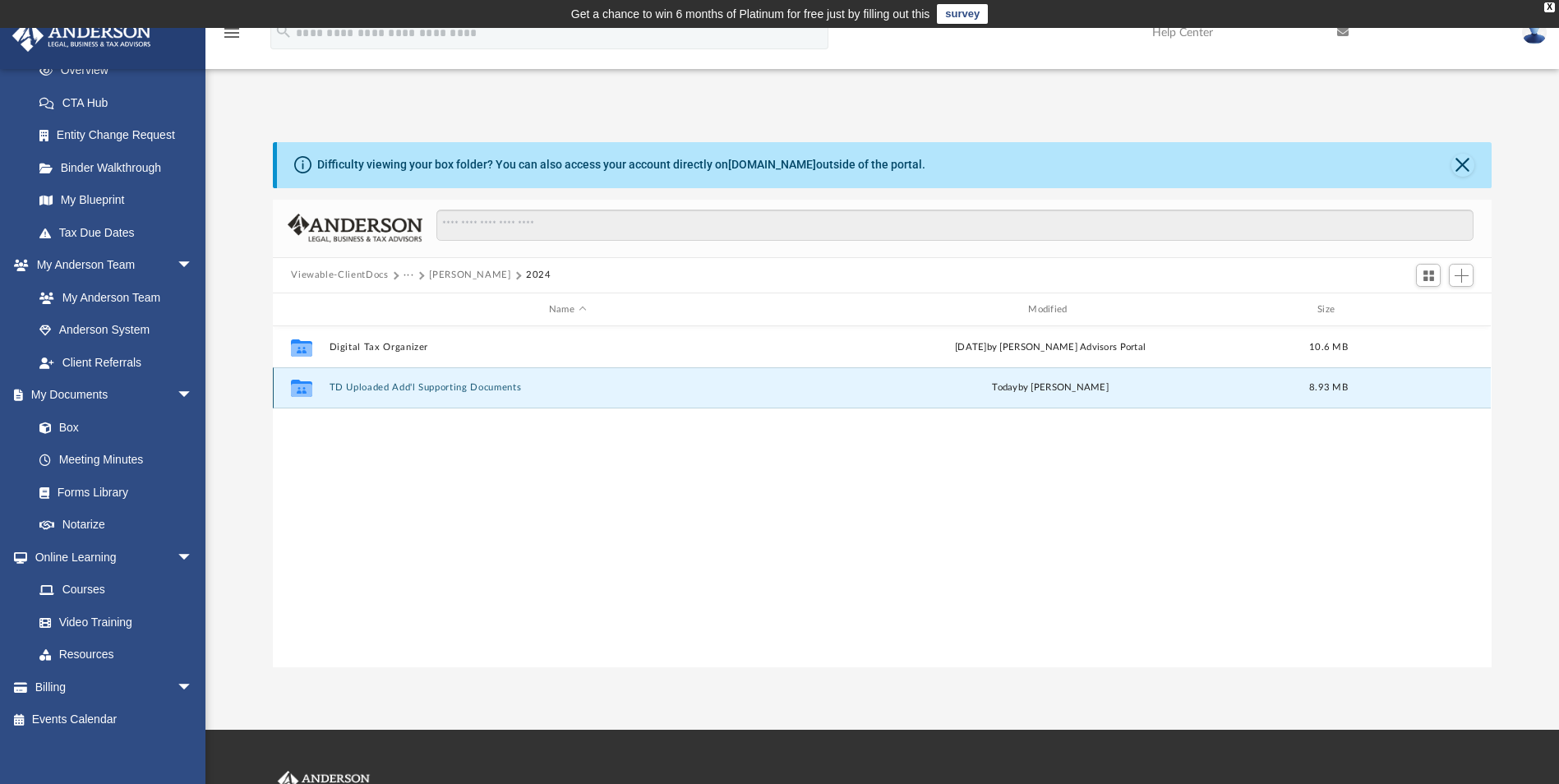
click at [396, 387] on button "TD Uploaded Add'l Supporting Documents" at bounding box center [567, 388] width 476 height 10
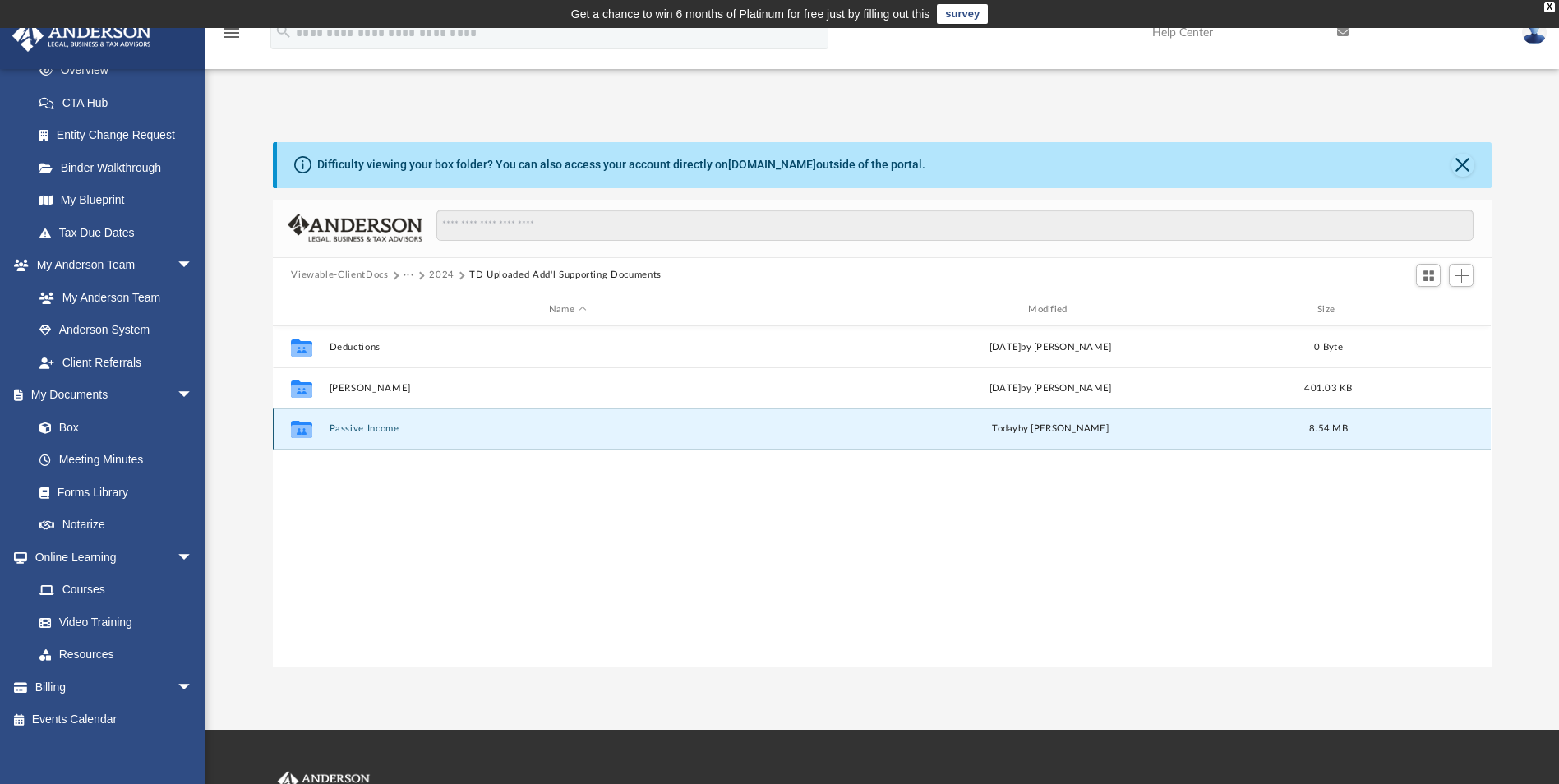
click at [360, 428] on button "Passive Income" at bounding box center [567, 428] width 476 height 10
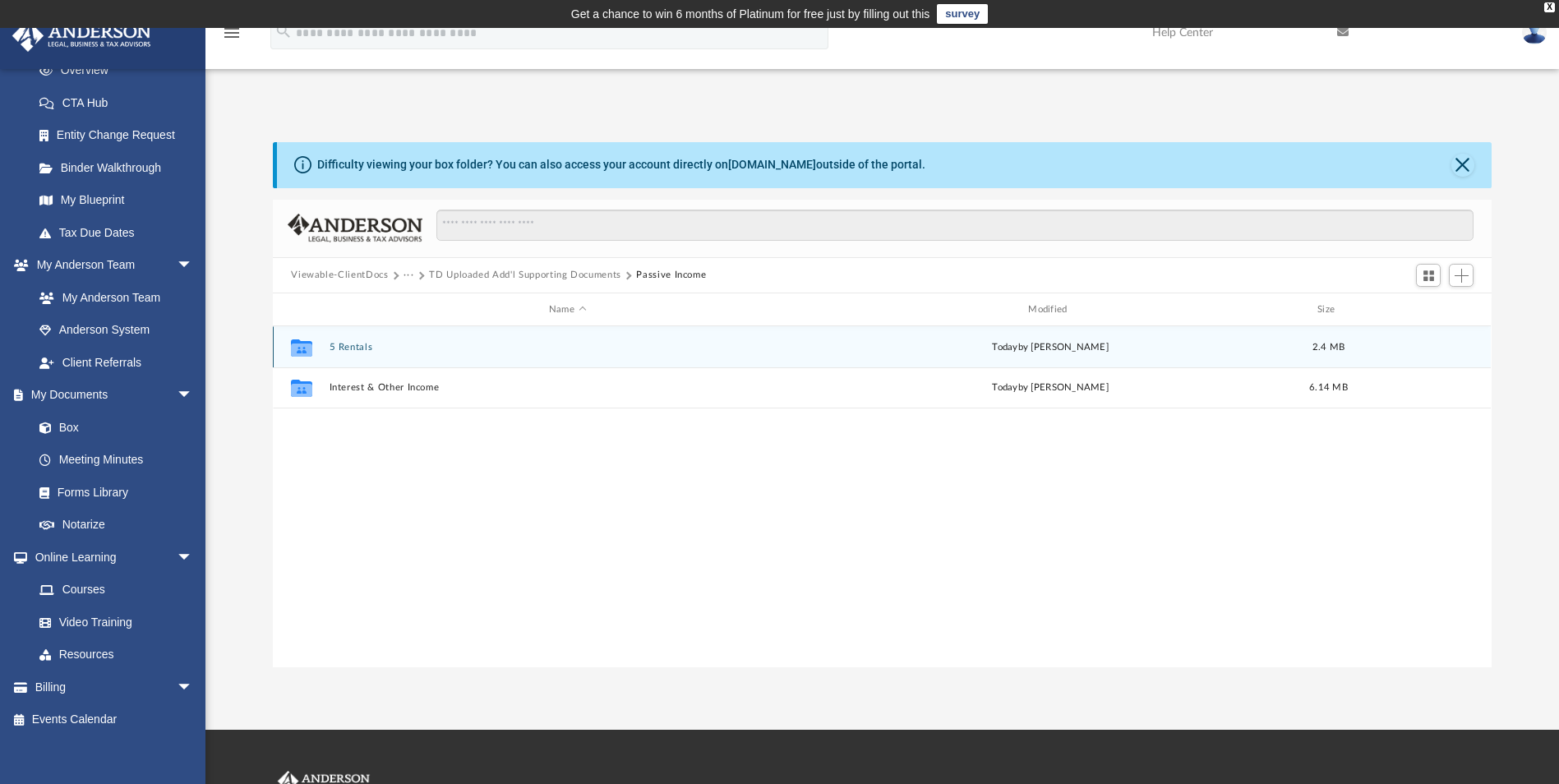
click at [347, 346] on button "5 Rentals" at bounding box center [567, 346] width 476 height 10
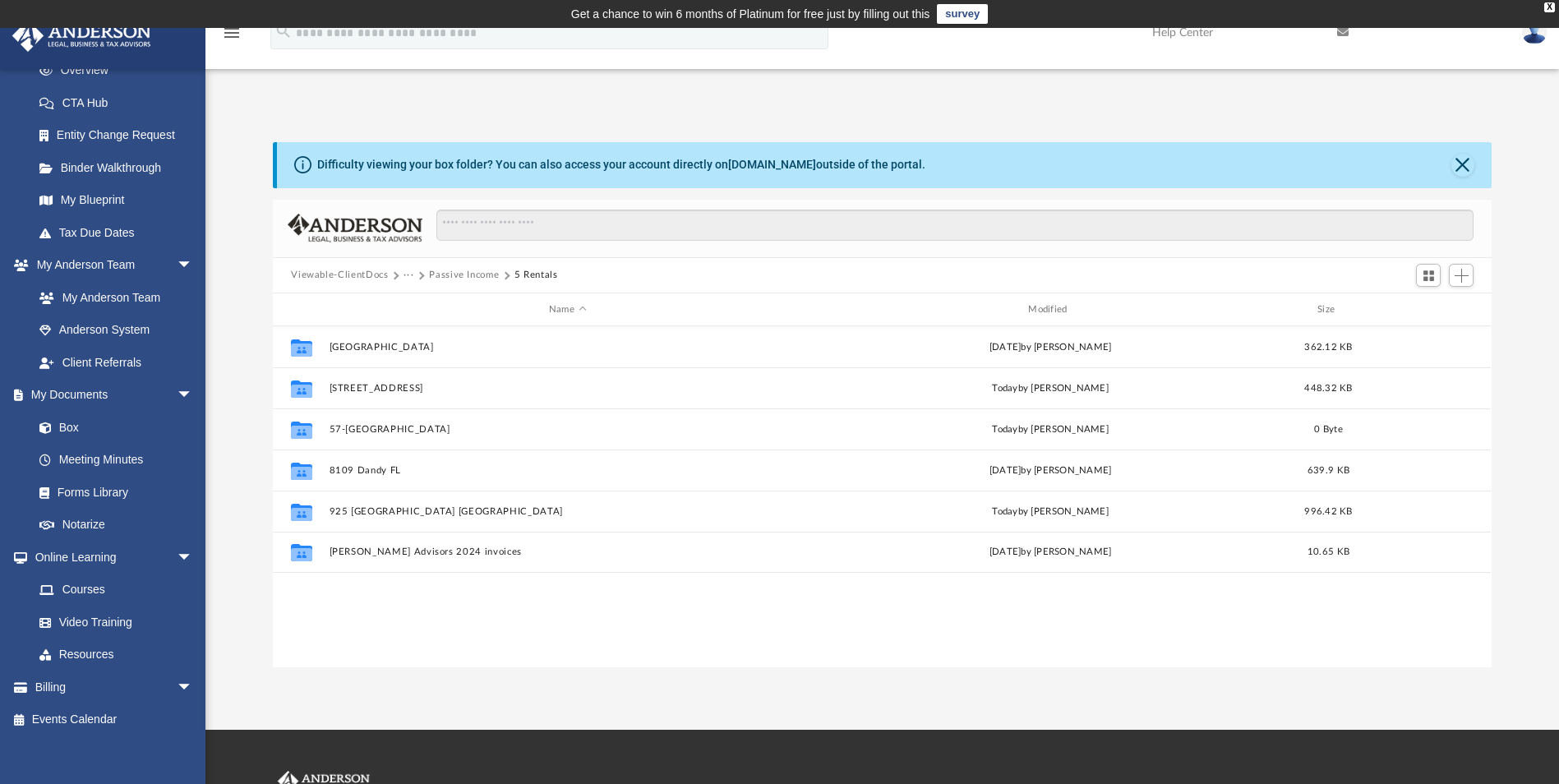
click at [445, 275] on button "Passive Income" at bounding box center [463, 275] width 70 height 15
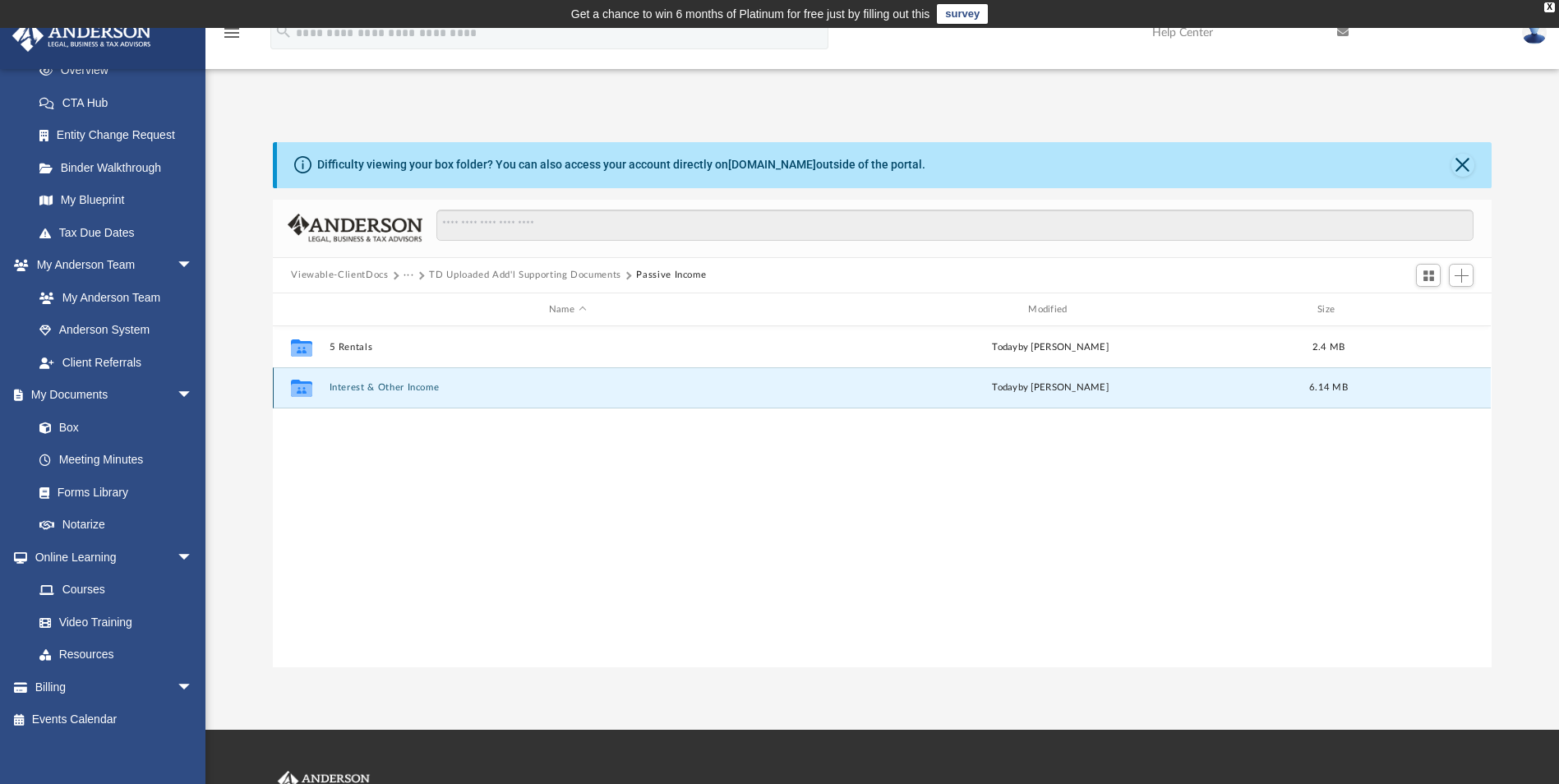
click at [390, 384] on button "Interest & Other Income" at bounding box center [567, 388] width 476 height 10
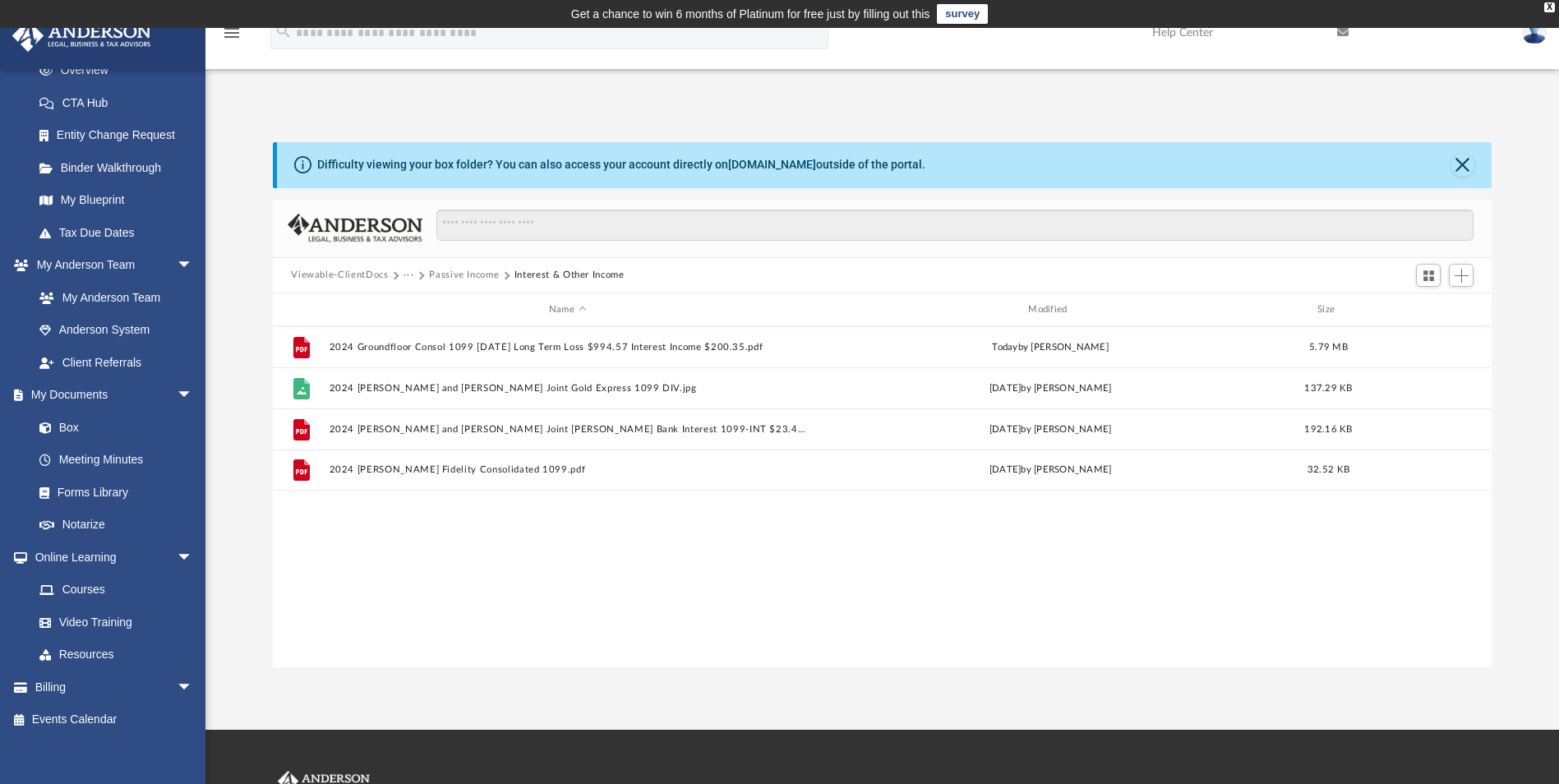
click at [466, 270] on button "Passive Income" at bounding box center [463, 275] width 70 height 15
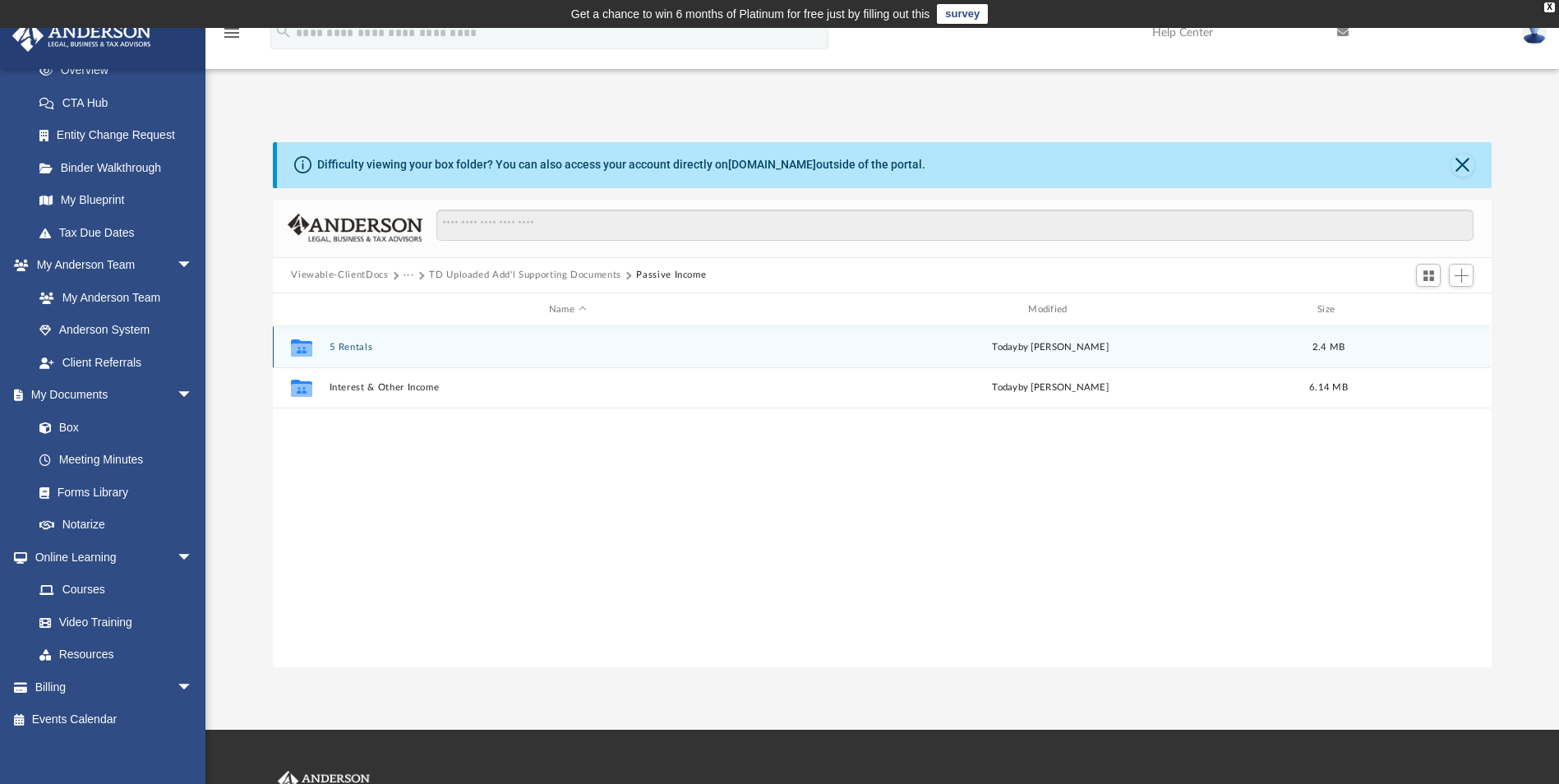
click at [360, 347] on button "5 Rentals" at bounding box center [567, 346] width 476 height 10
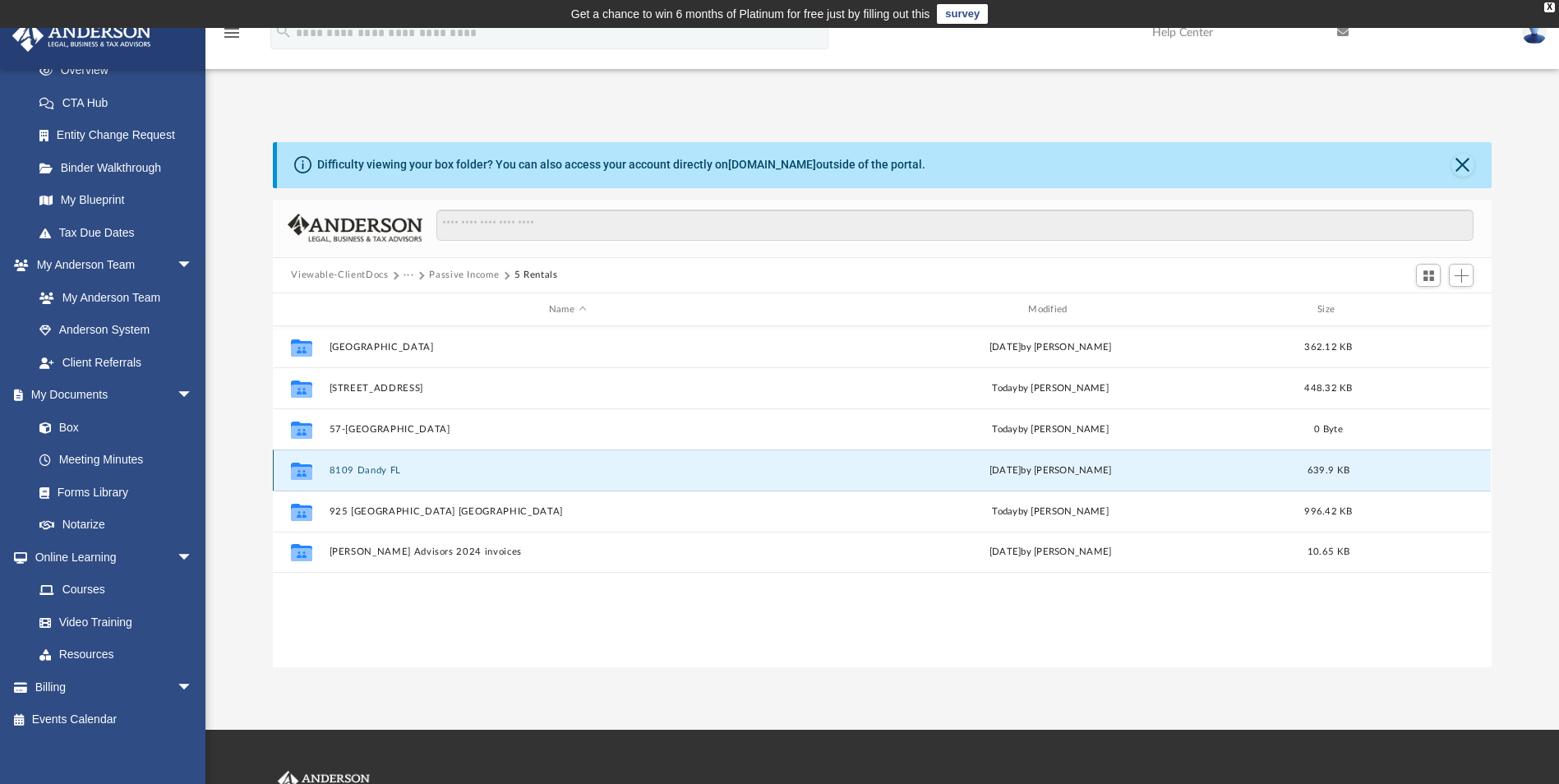
click at [378, 472] on button "8109 Dandy FL" at bounding box center [567, 470] width 476 height 10
